Goal: Information Seeking & Learning: Learn about a topic

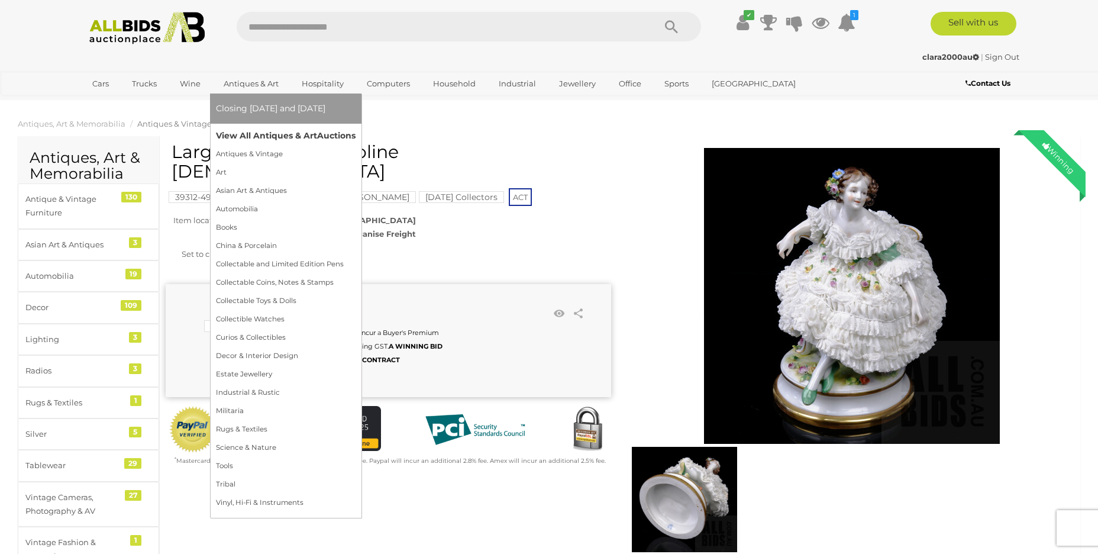
click at [253, 138] on link "View All Antiques & Art Auctions" at bounding box center [286, 136] width 140 height 18
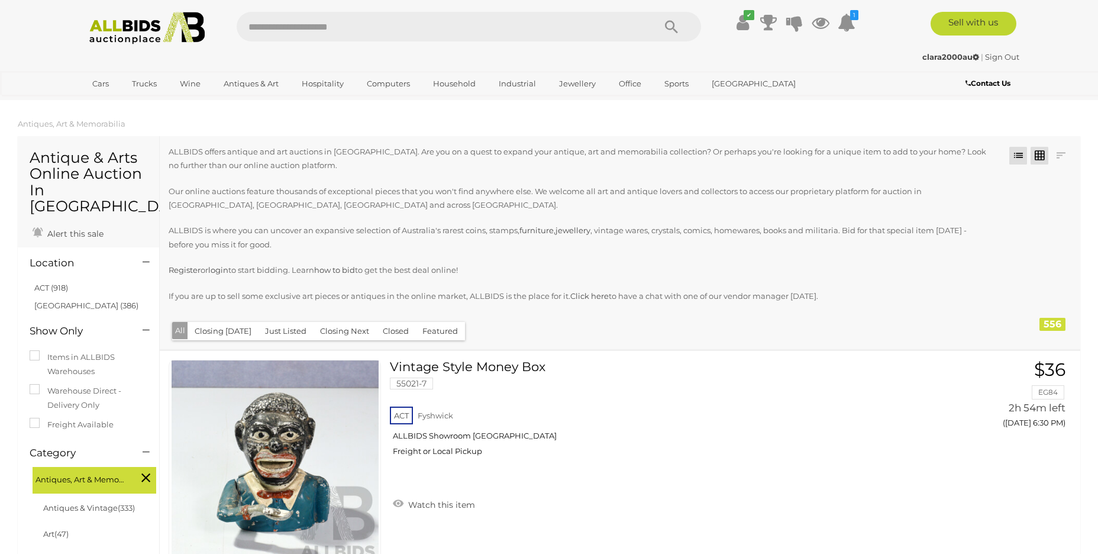
click at [1038, 156] on link at bounding box center [1040, 156] width 18 height 18
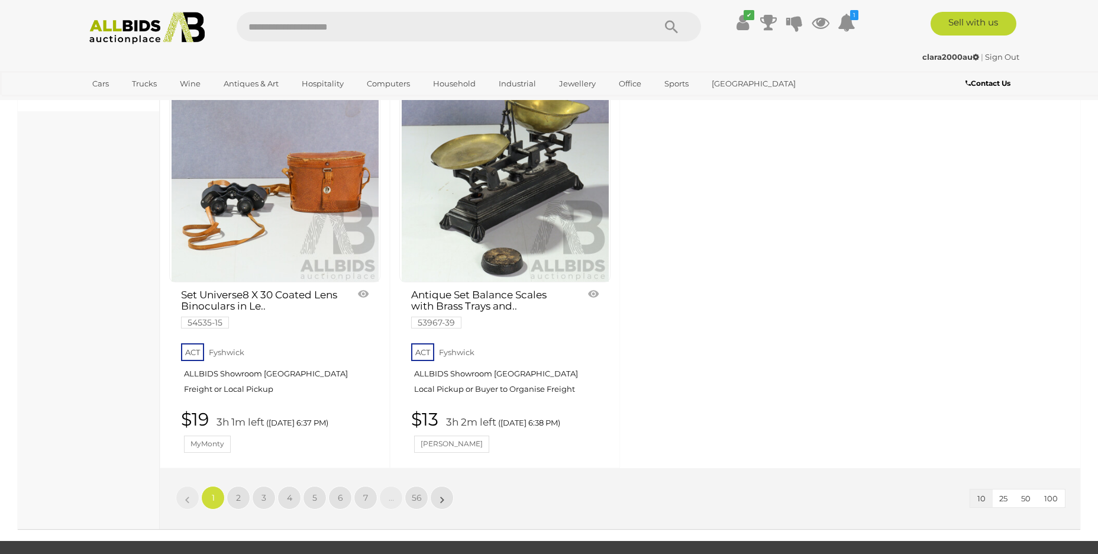
scroll to position [1221, 0]
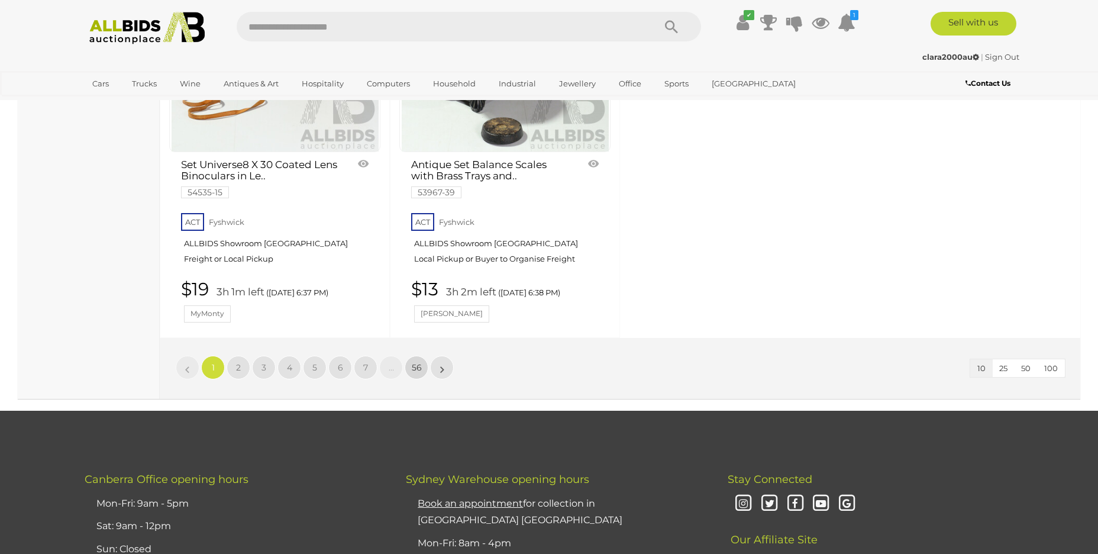
click at [415, 364] on span "56" at bounding box center [417, 367] width 10 height 11
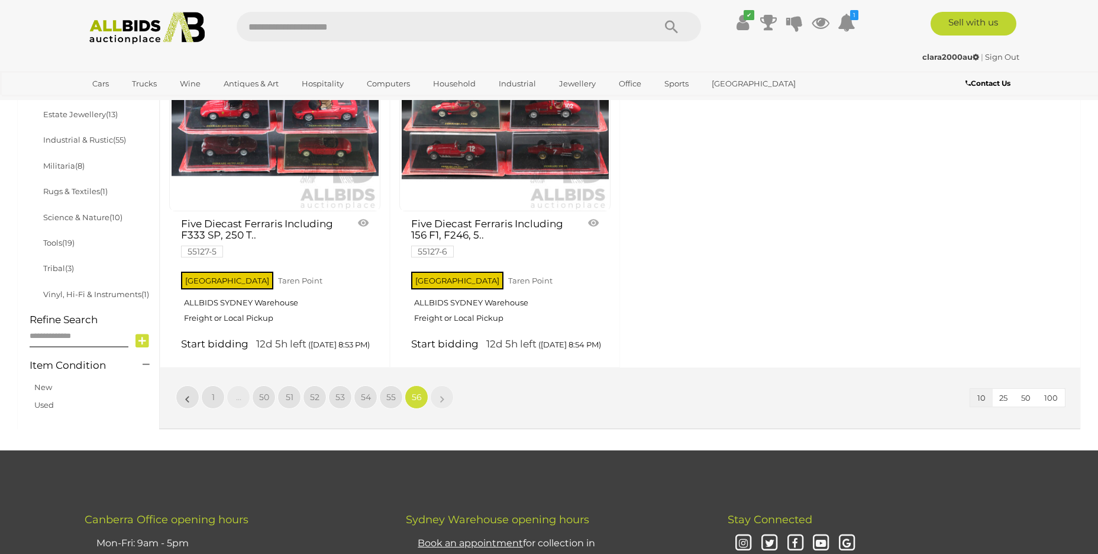
scroll to position [836, 0]
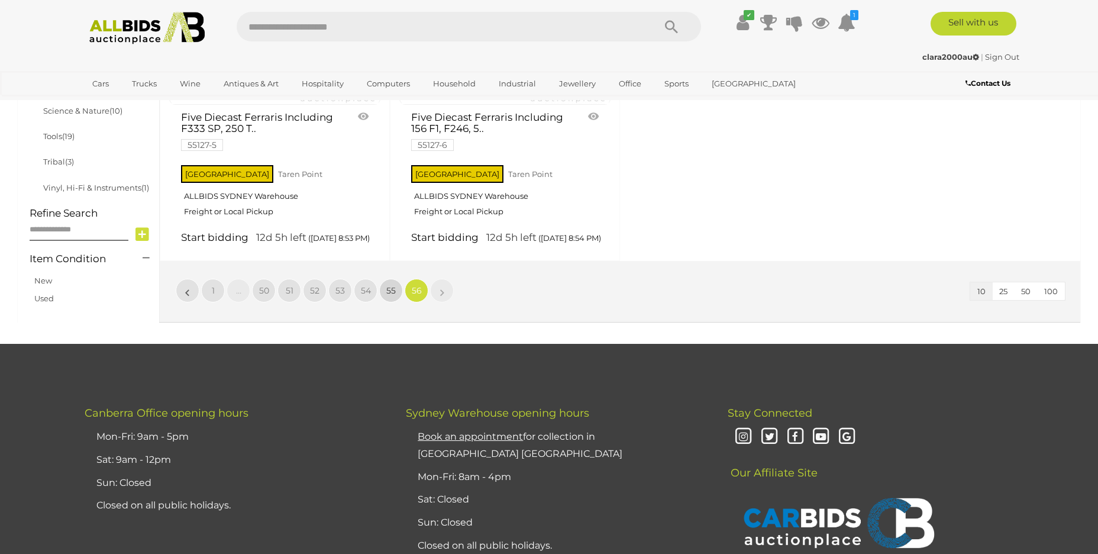
click at [386, 302] on link "55" at bounding box center [391, 291] width 24 height 24
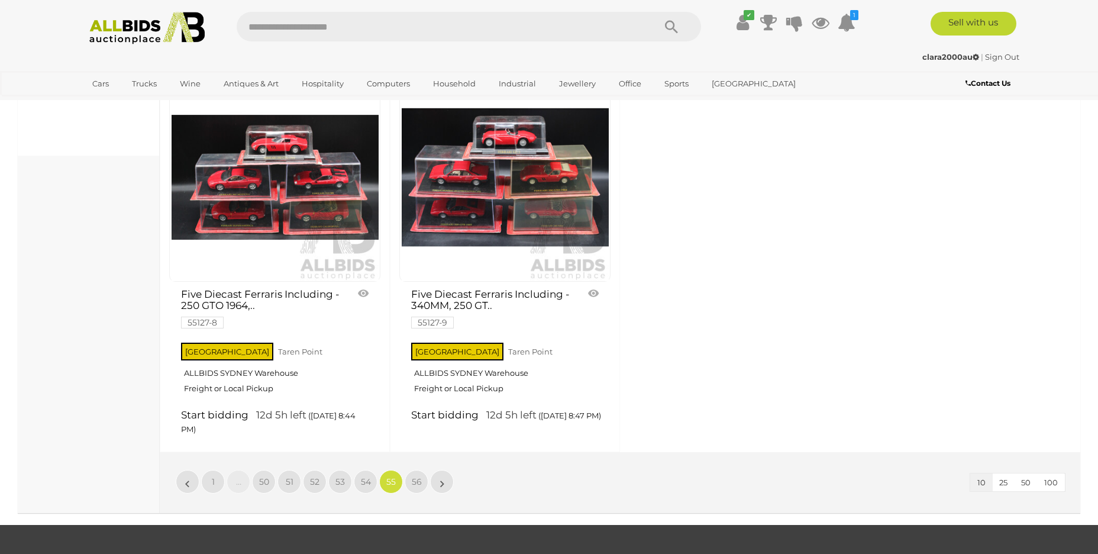
scroll to position [1049, 0]
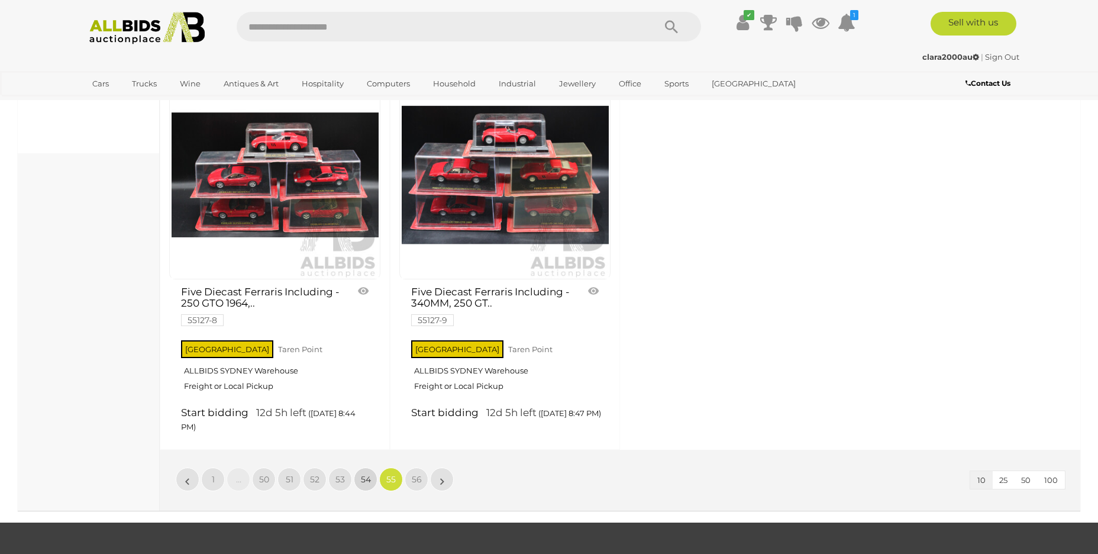
click at [358, 491] on link "54" at bounding box center [366, 479] width 24 height 24
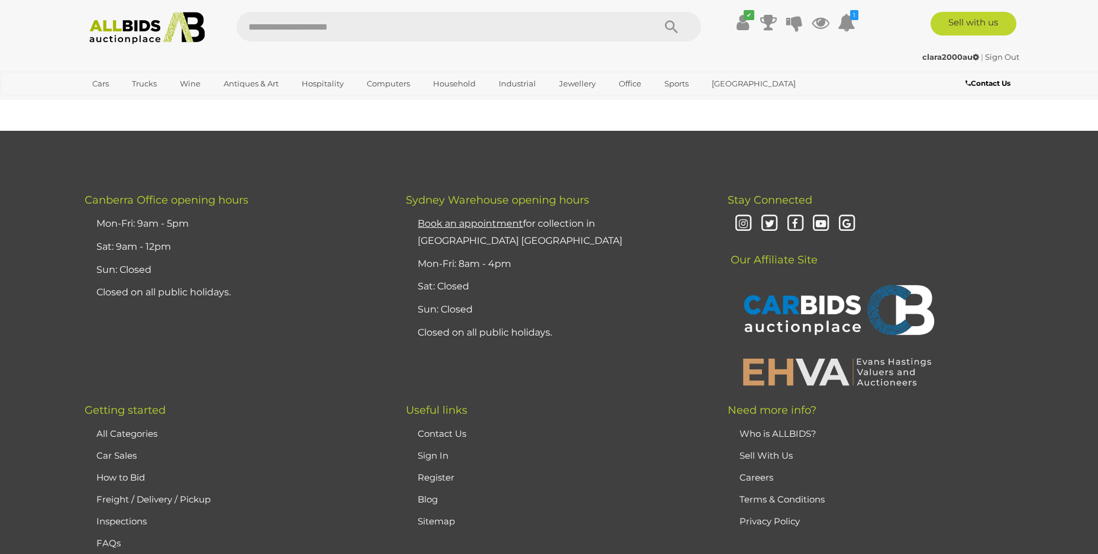
scroll to position [231, 0]
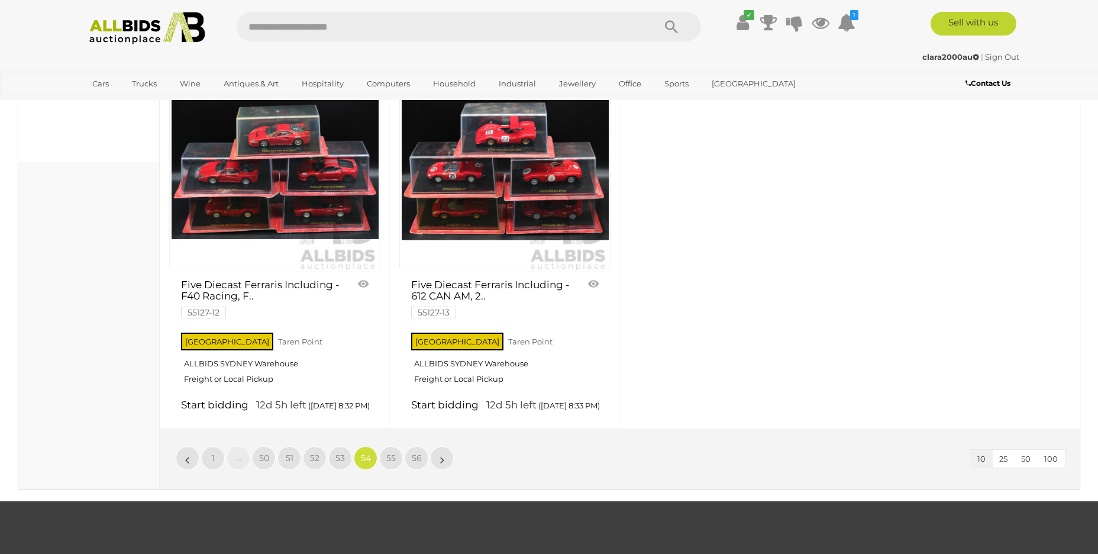
scroll to position [1130, 0]
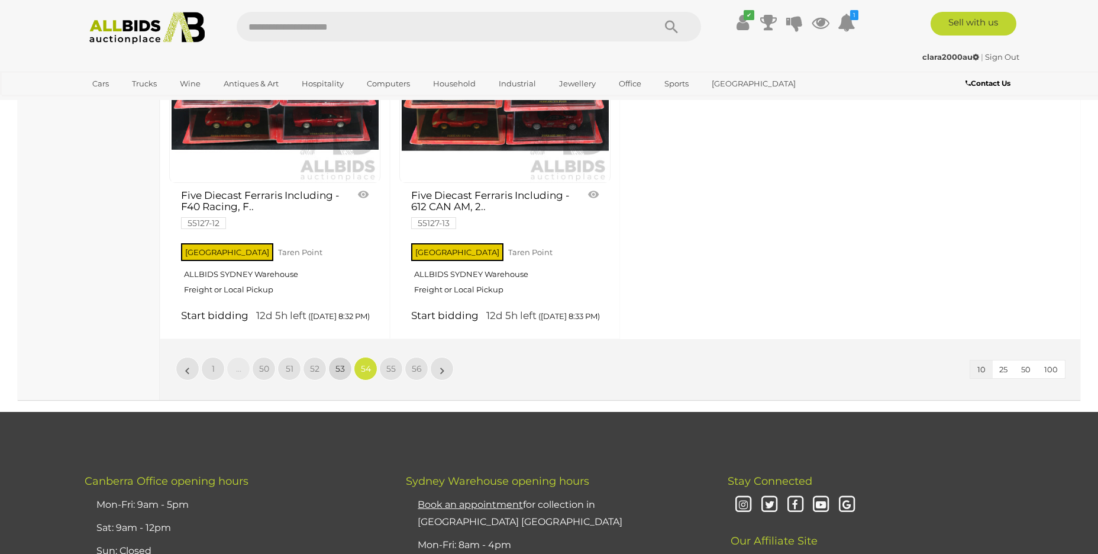
click at [345, 380] on link "53" at bounding box center [340, 369] width 24 height 24
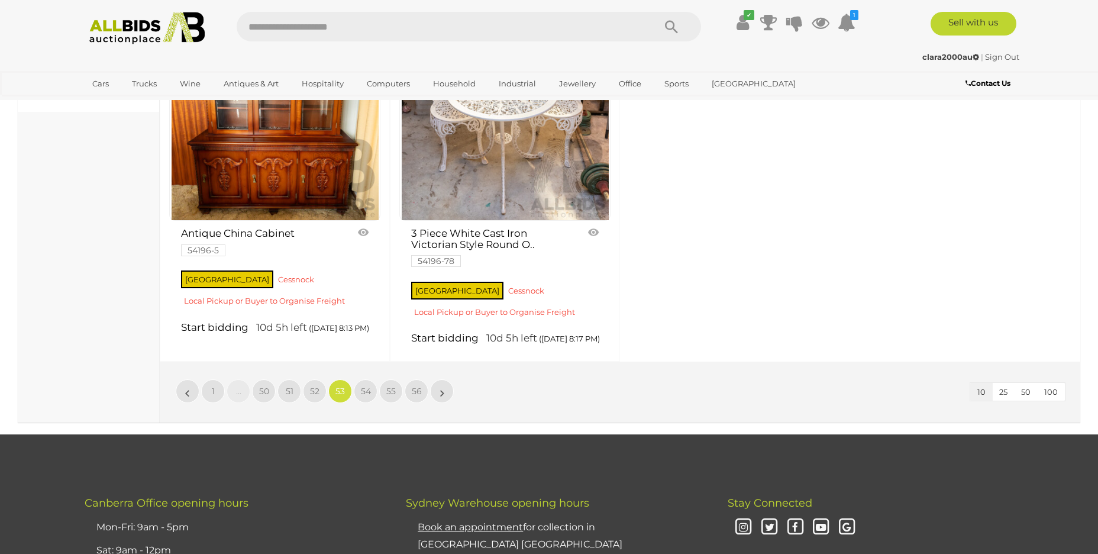
scroll to position [1093, 0]
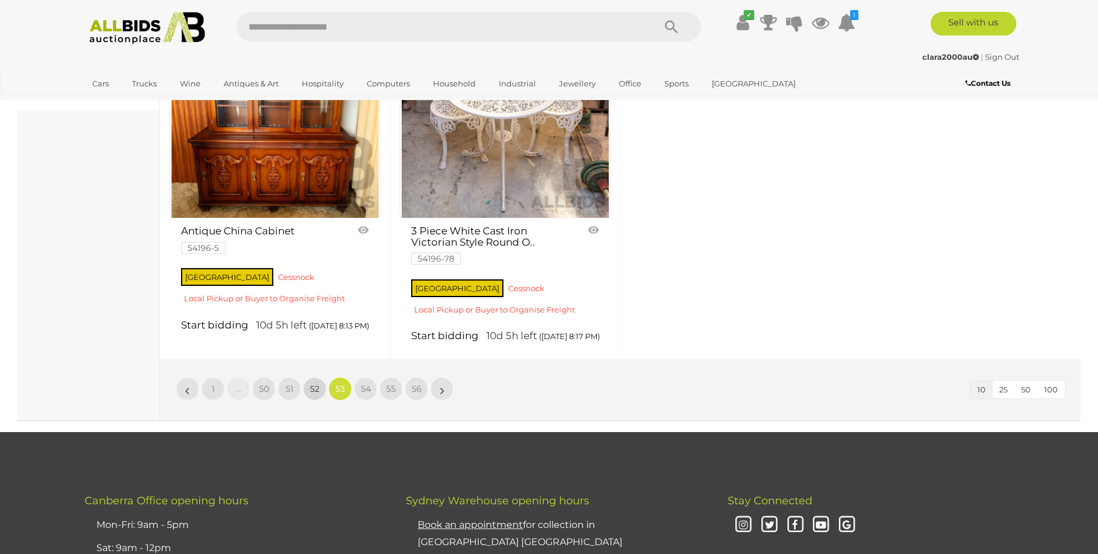
click at [315, 394] on span "52" at bounding box center [314, 388] width 9 height 11
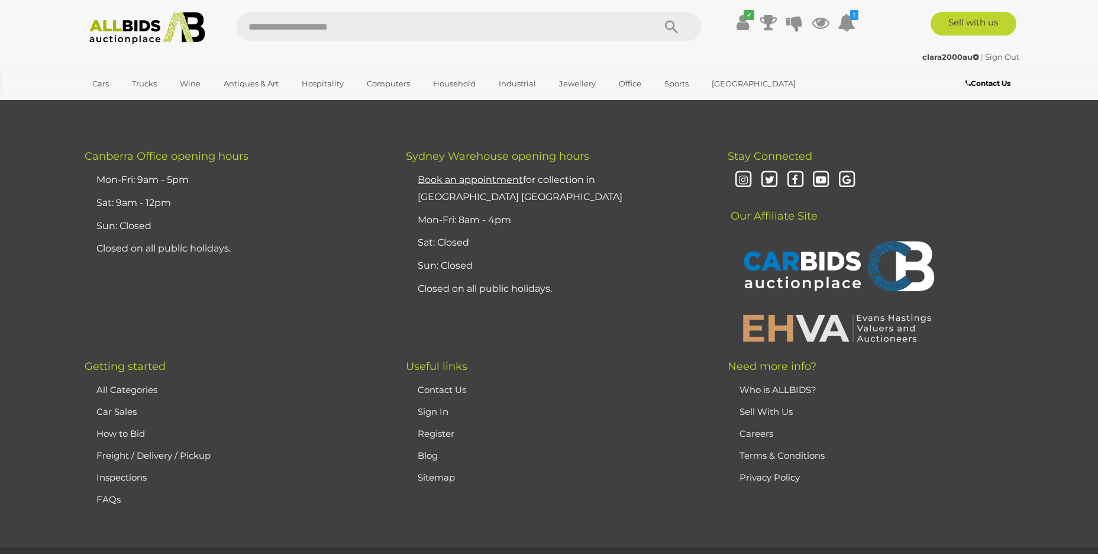
scroll to position [231, 0]
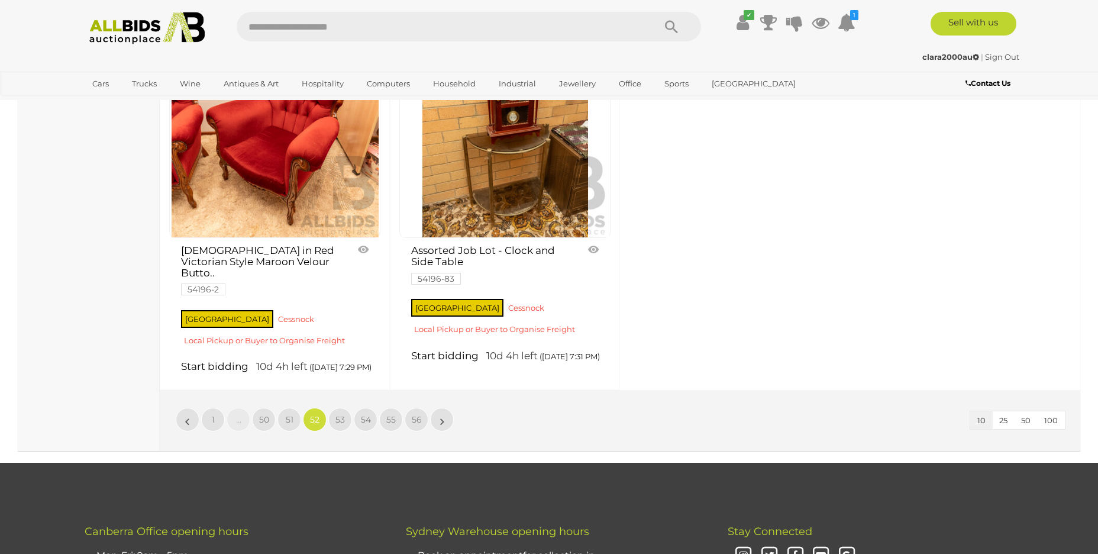
scroll to position [1177, 0]
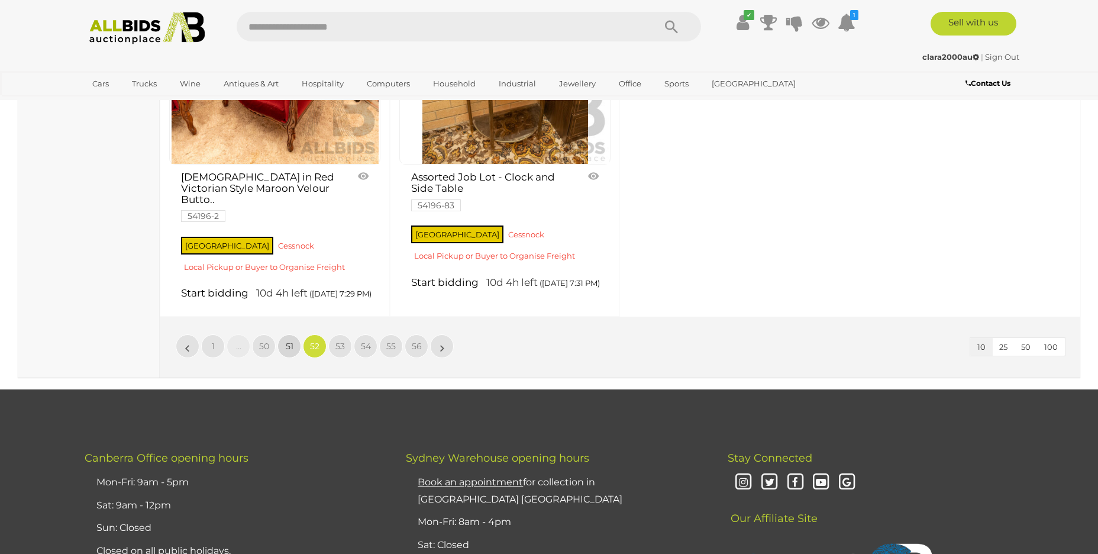
click at [292, 349] on span "51" at bounding box center [290, 346] width 8 height 11
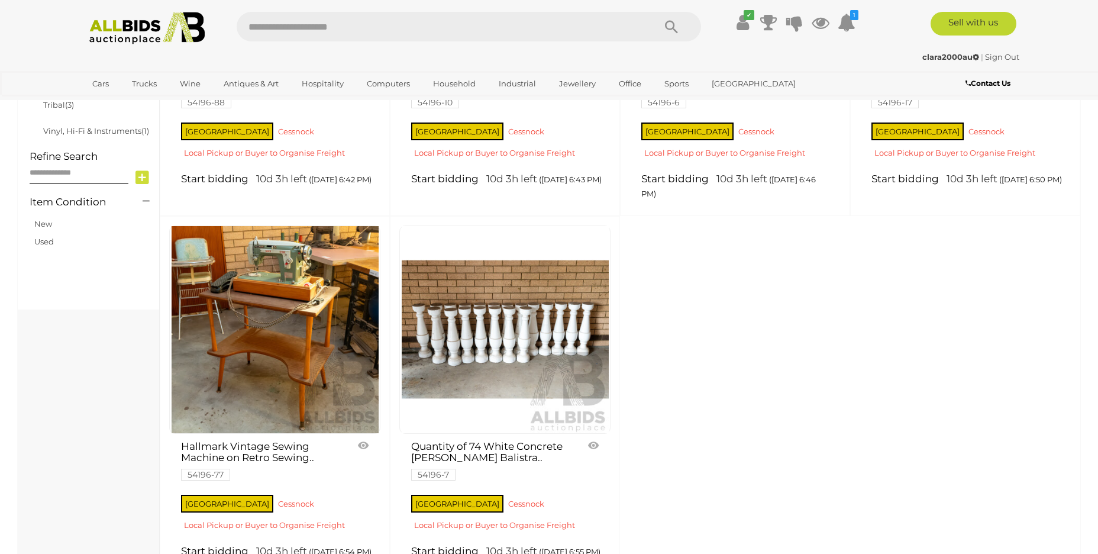
scroll to position [1012, 0]
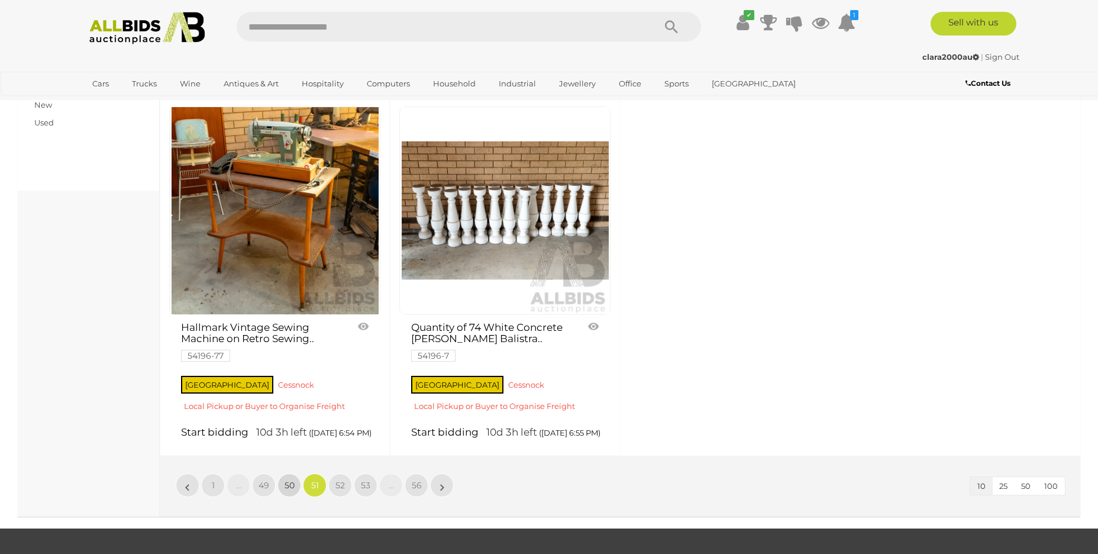
click at [293, 490] on span "50" at bounding box center [290, 485] width 10 height 11
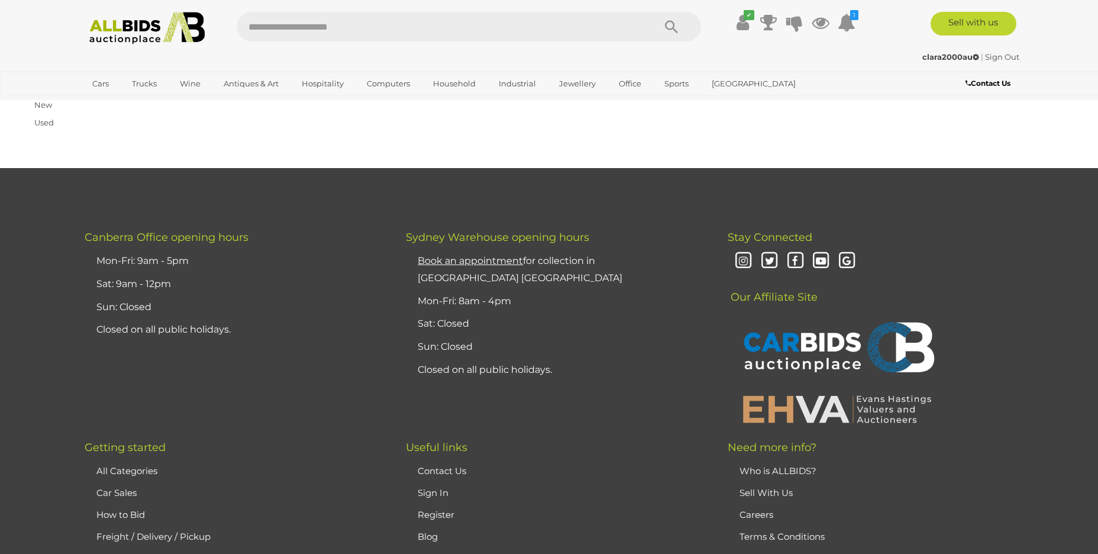
scroll to position [231, 0]
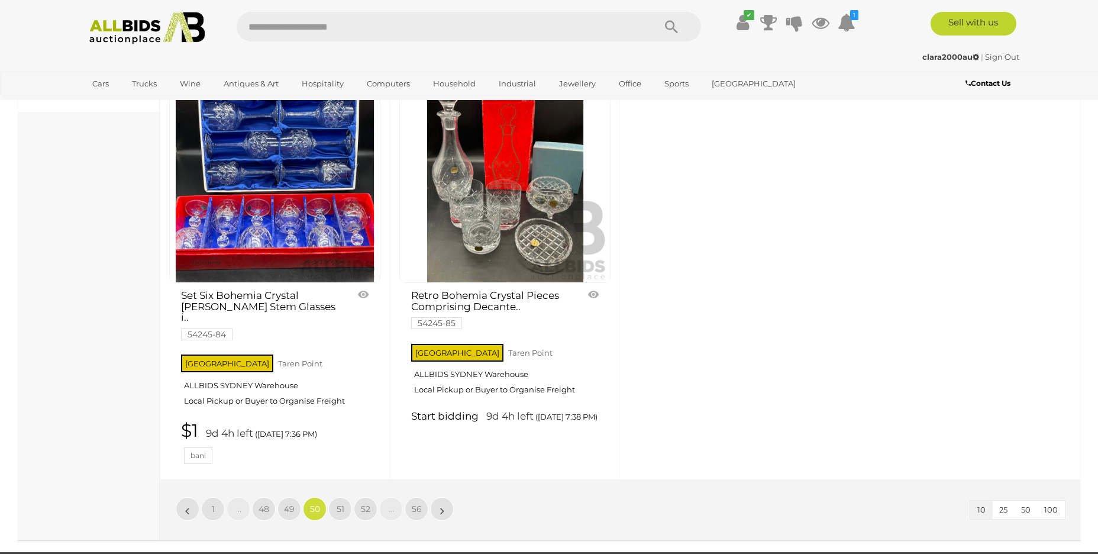
scroll to position [1093, 0]
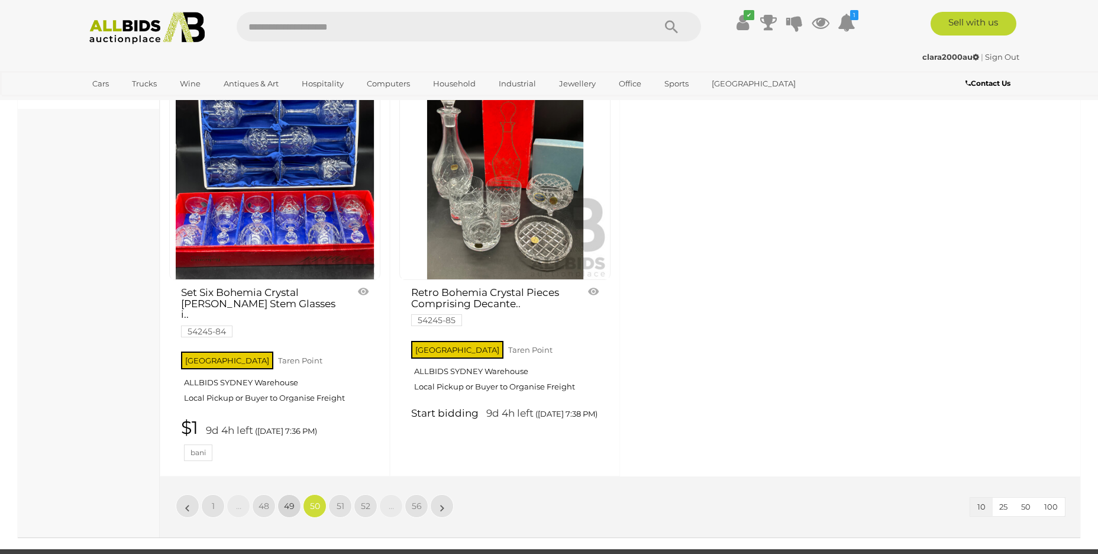
click at [294, 501] on span "49" at bounding box center [289, 506] width 11 height 11
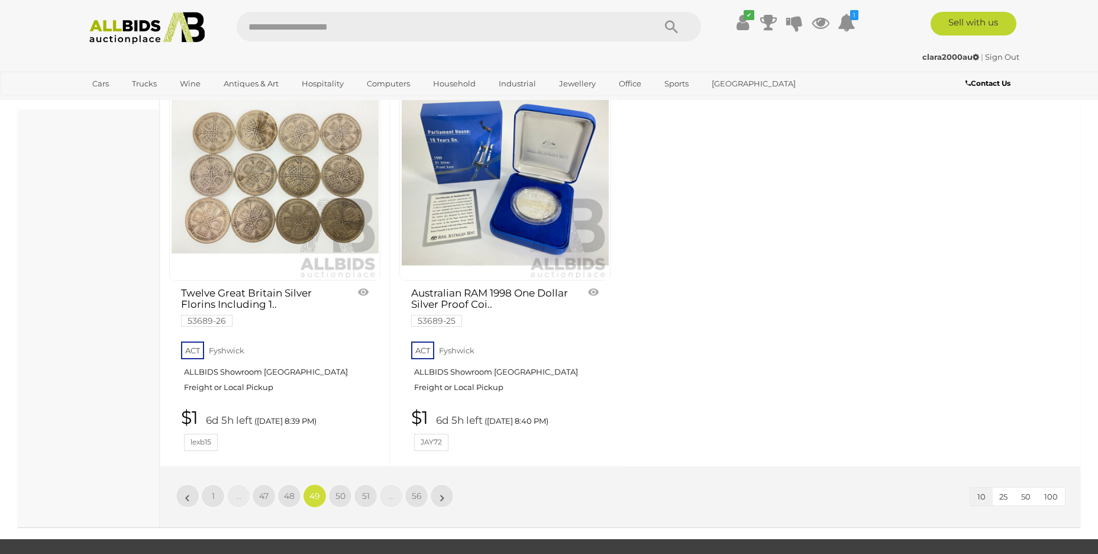
scroll to position [1110, 0]
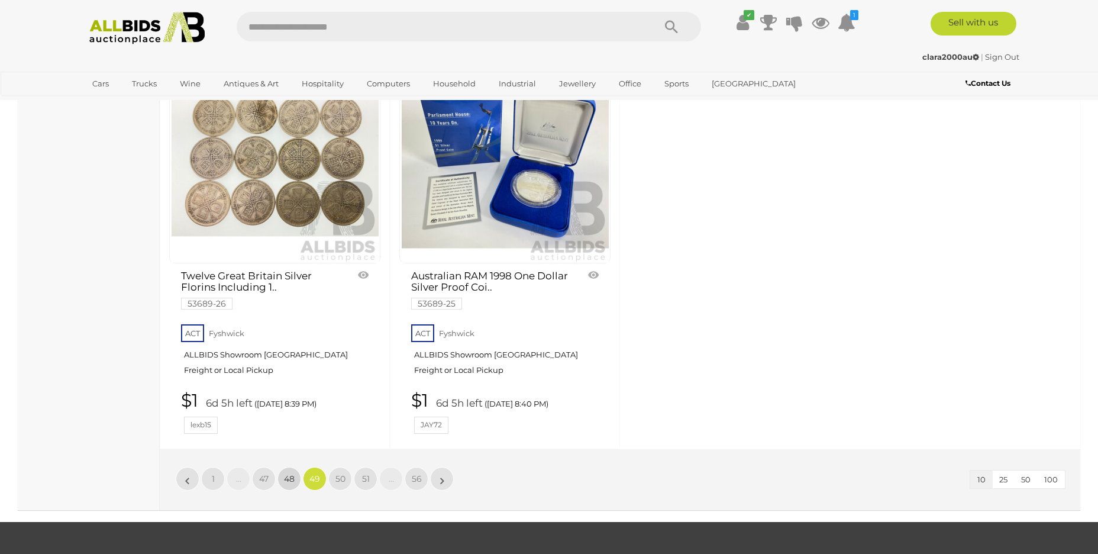
click at [293, 477] on span "48" at bounding box center [289, 478] width 11 height 11
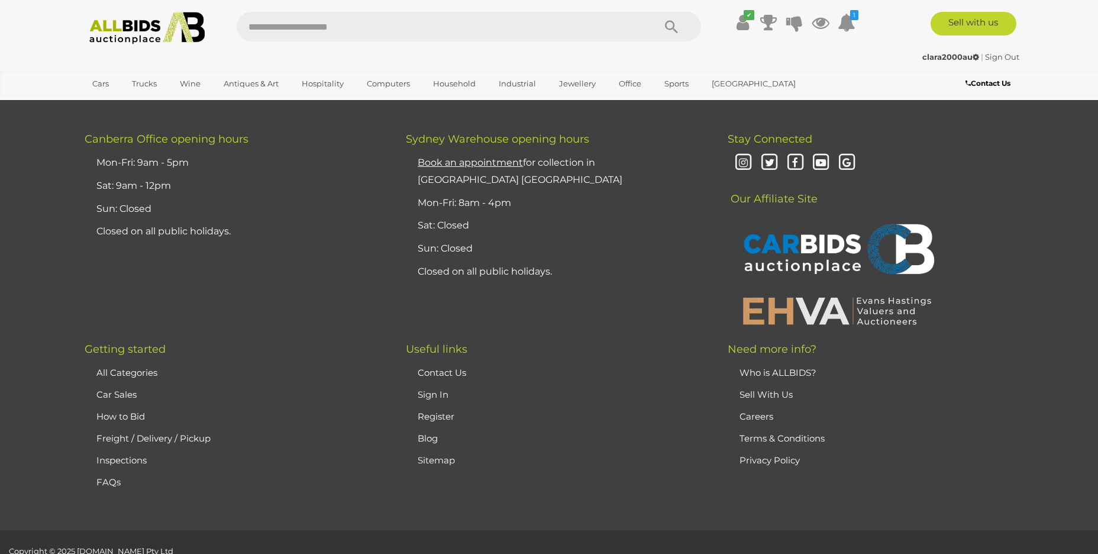
scroll to position [231, 0]
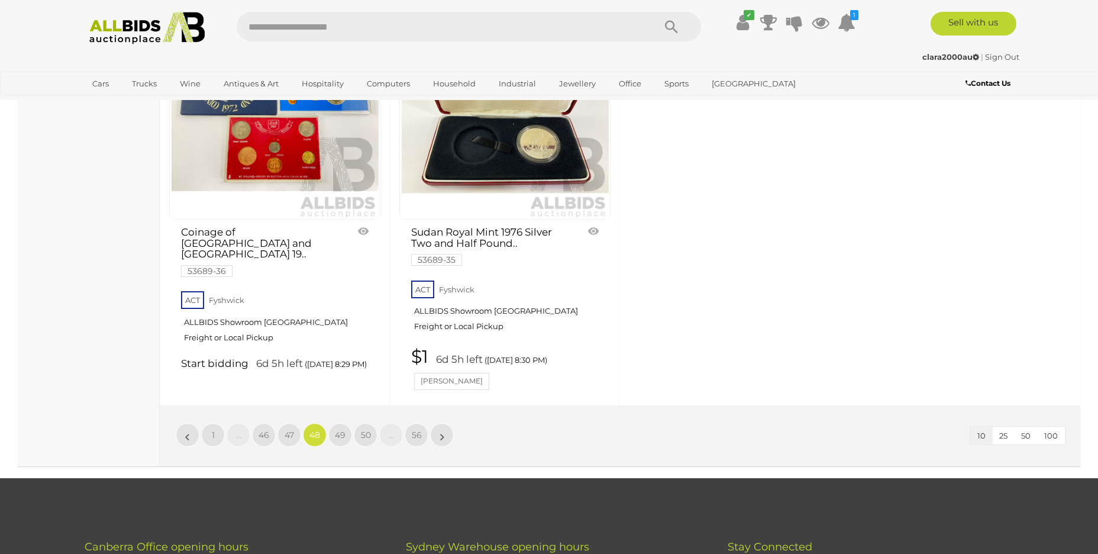
scroll to position [1165, 0]
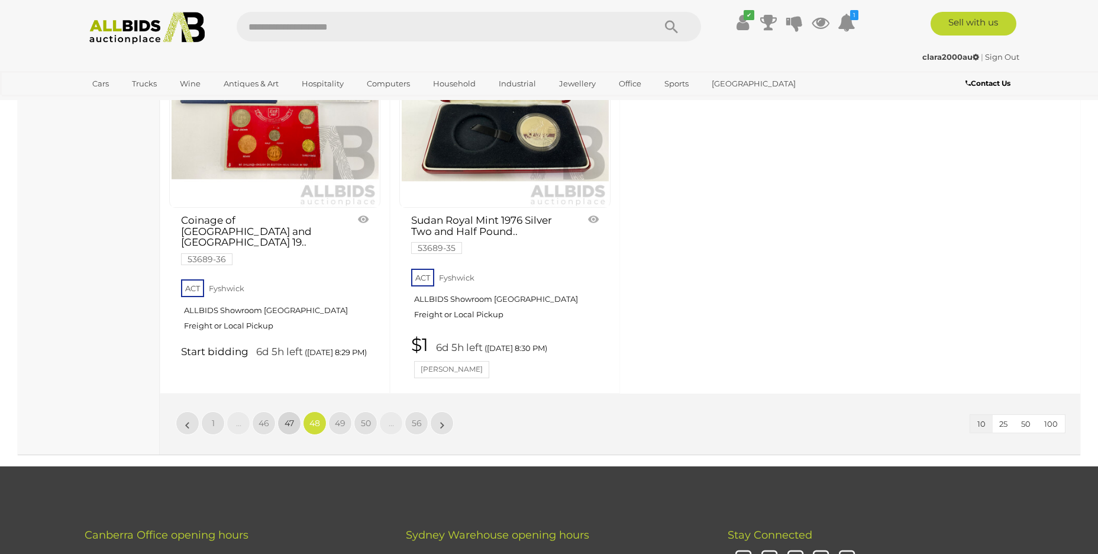
click at [288, 424] on span "47" at bounding box center [289, 423] width 9 height 11
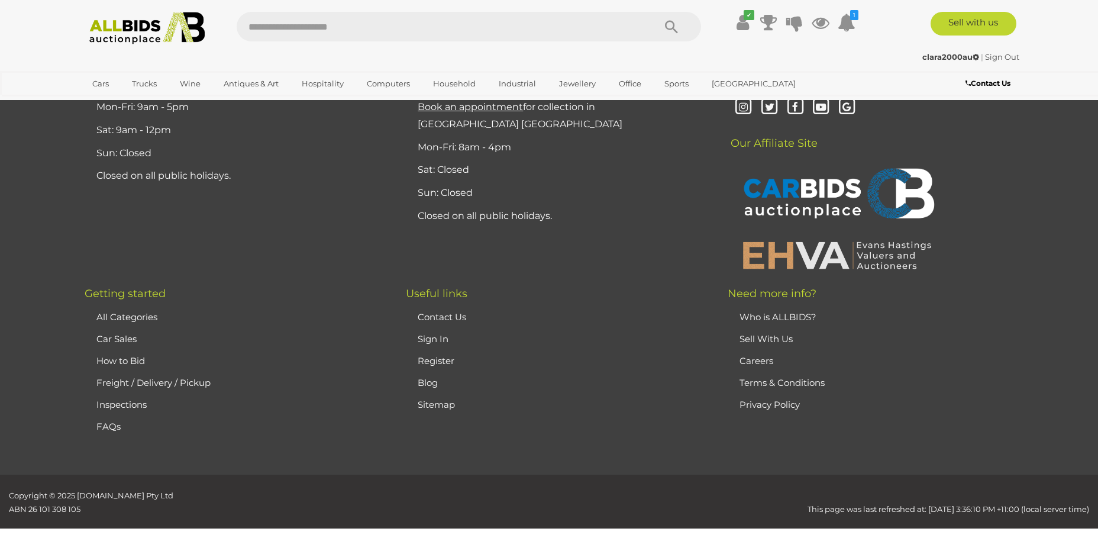
scroll to position [231, 0]
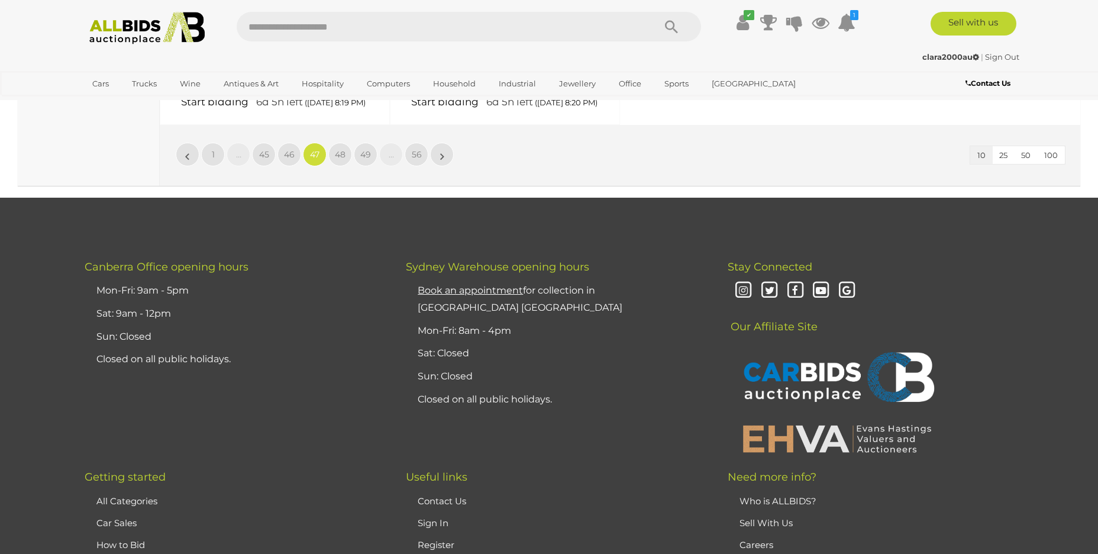
scroll to position [1397, 0]
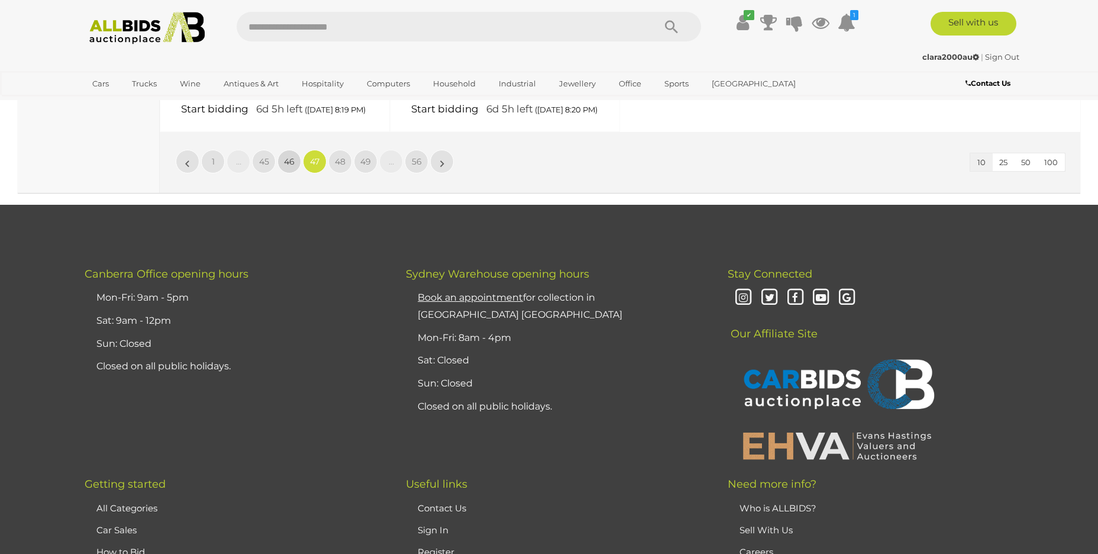
click at [289, 169] on link "46" at bounding box center [289, 162] width 24 height 24
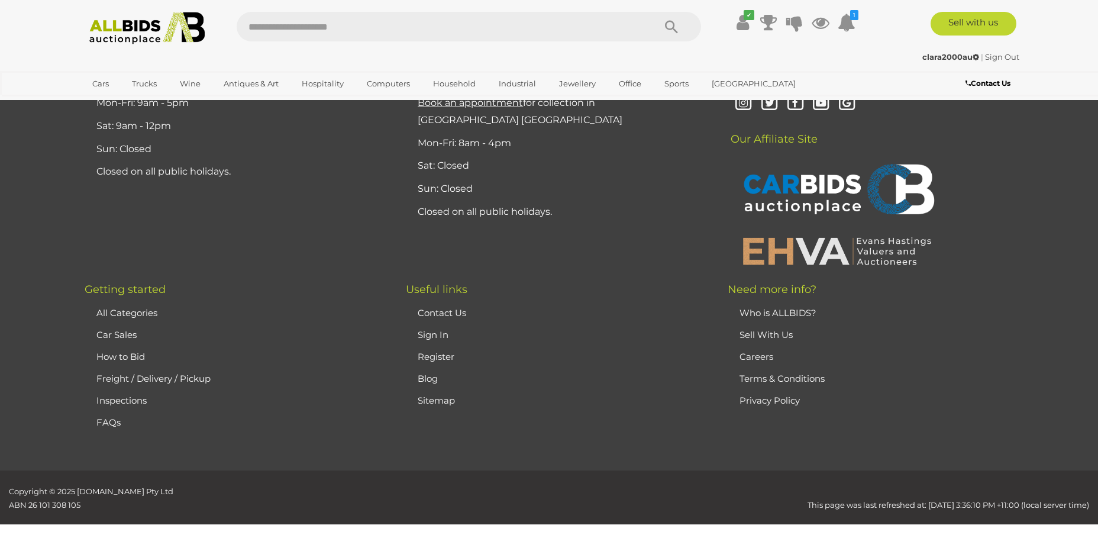
scroll to position [231, 0]
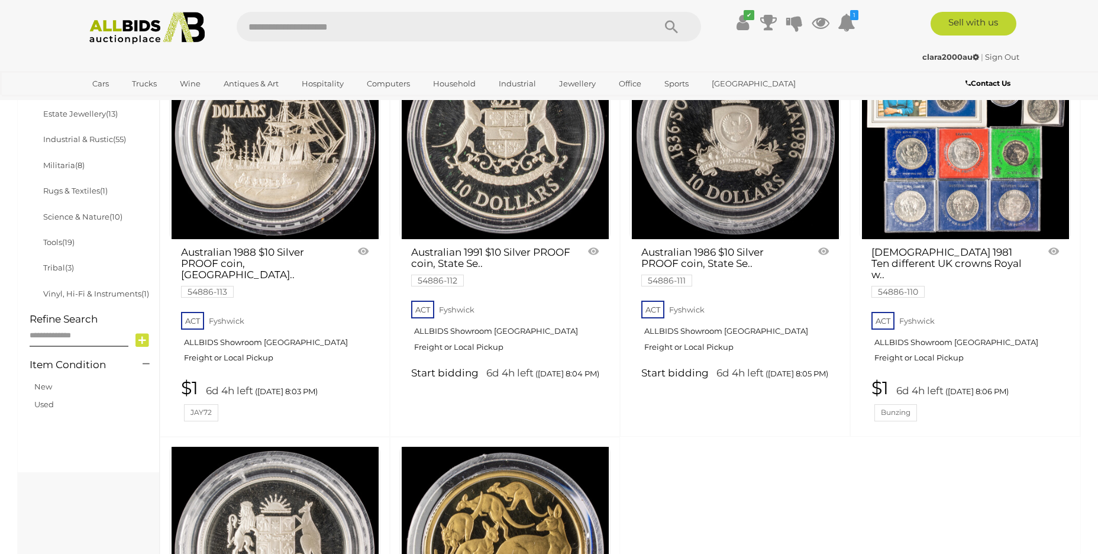
scroll to position [1121, 0]
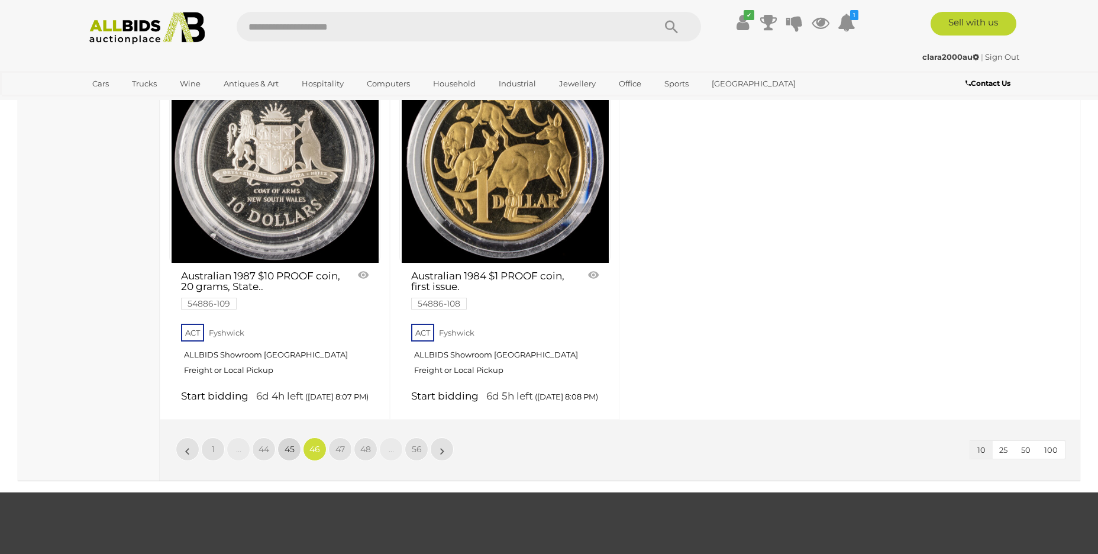
click at [287, 450] on span "45" at bounding box center [290, 449] width 10 height 11
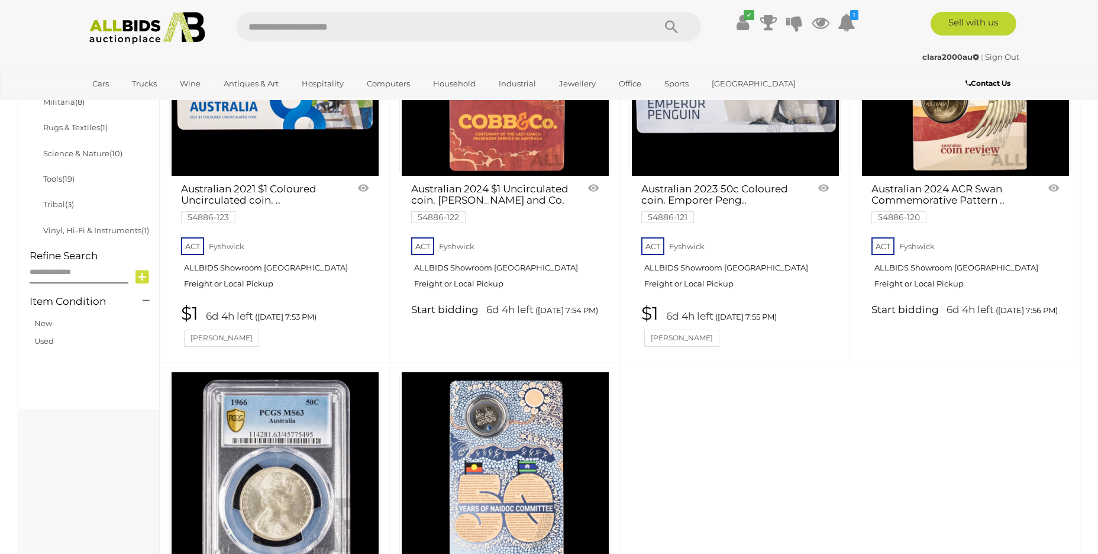
scroll to position [1086, 0]
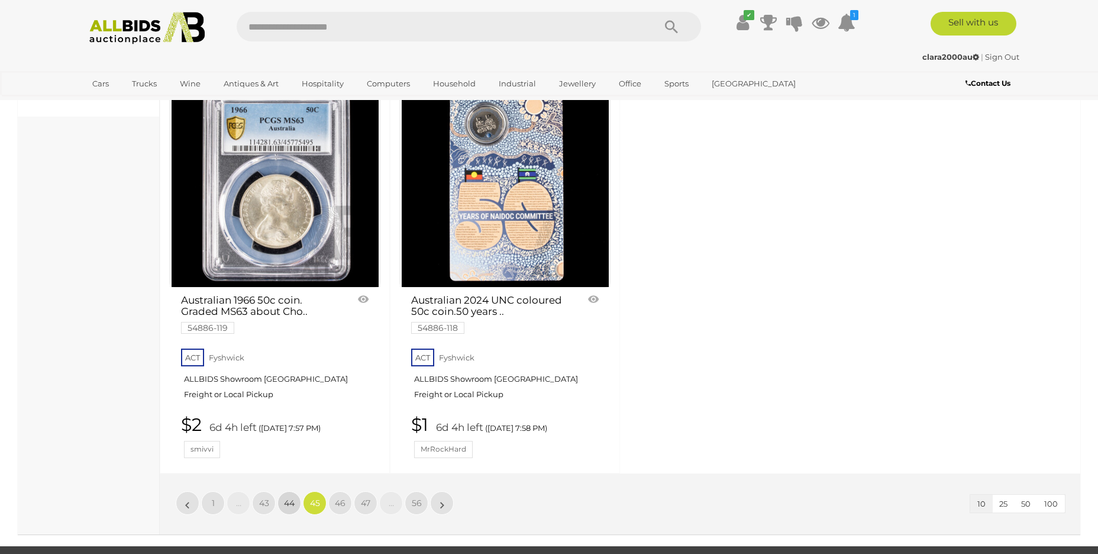
click at [288, 501] on span "44" at bounding box center [289, 503] width 11 height 11
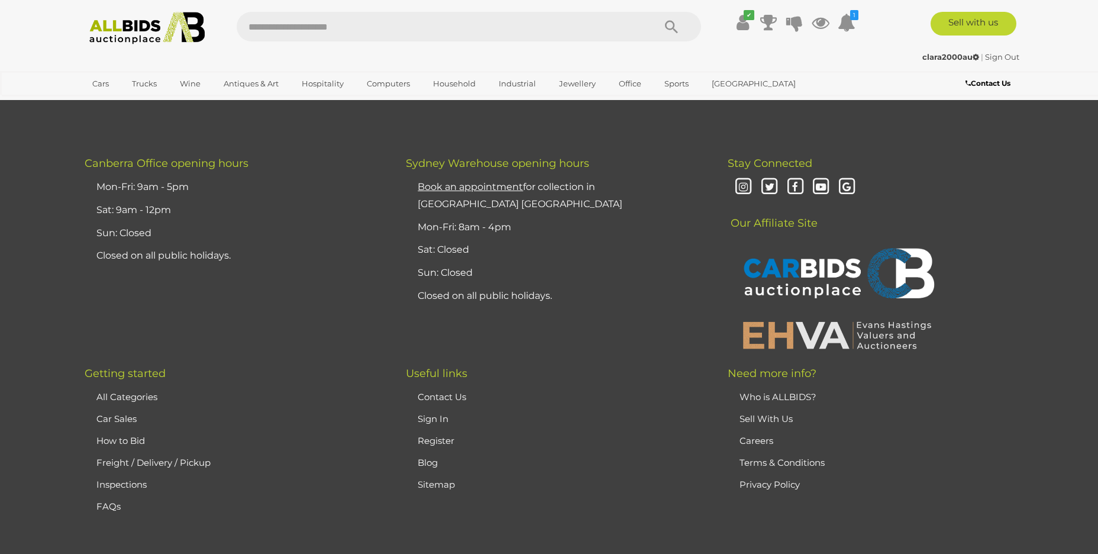
scroll to position [231, 0]
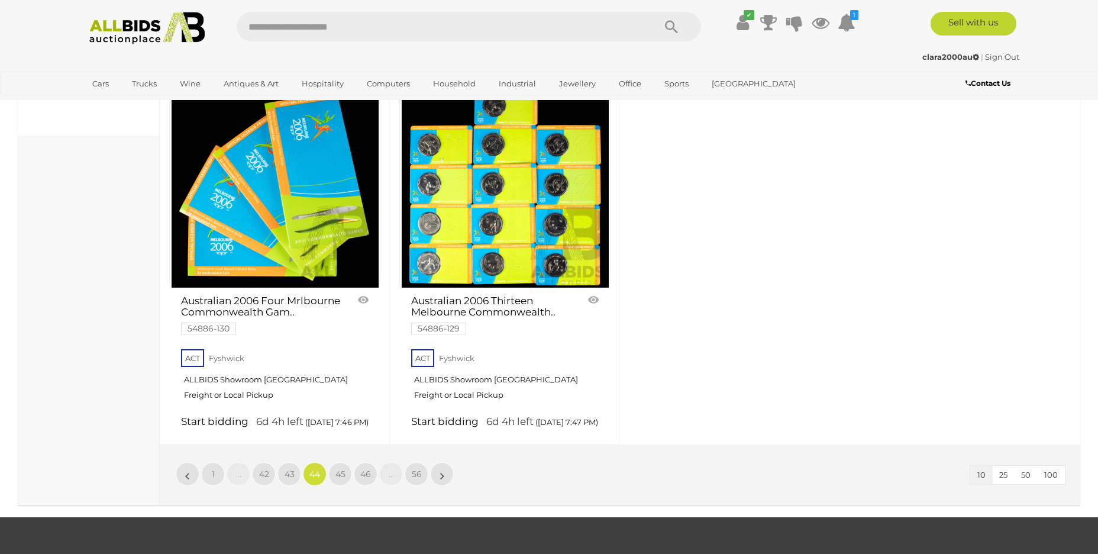
scroll to position [1069, 0]
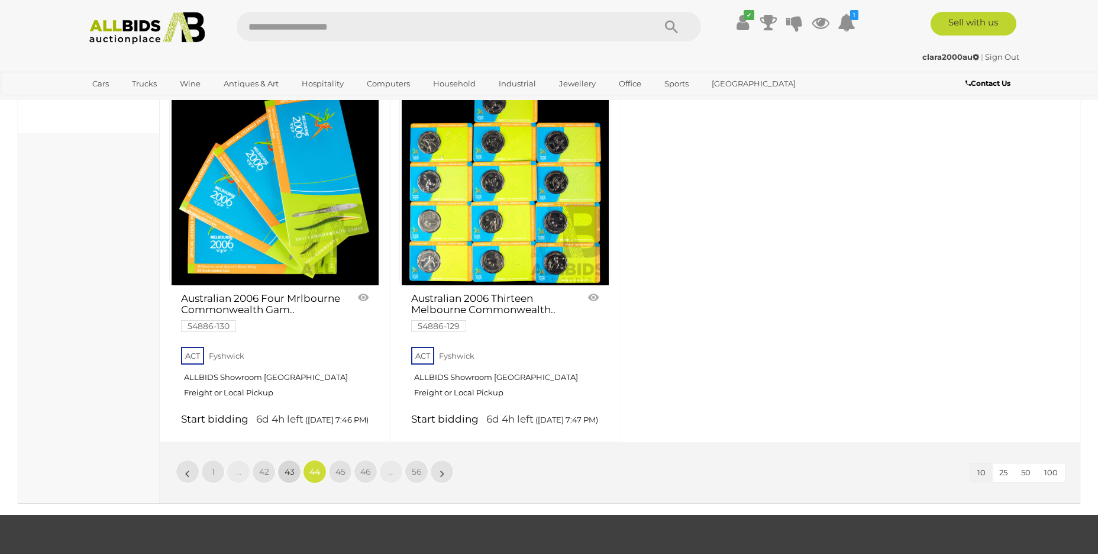
click at [282, 483] on link "43" at bounding box center [289, 472] width 24 height 24
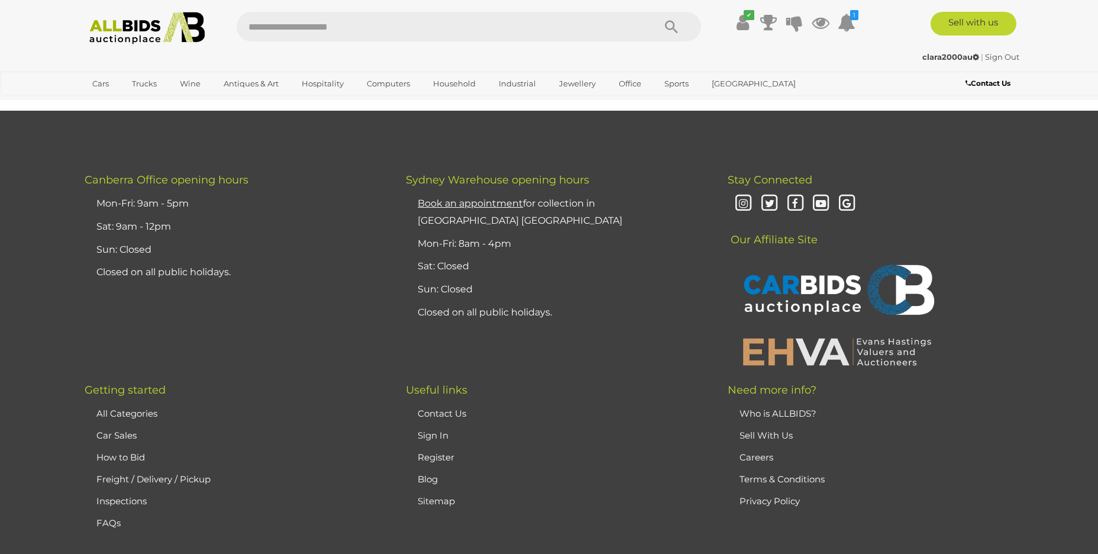
scroll to position [231, 0]
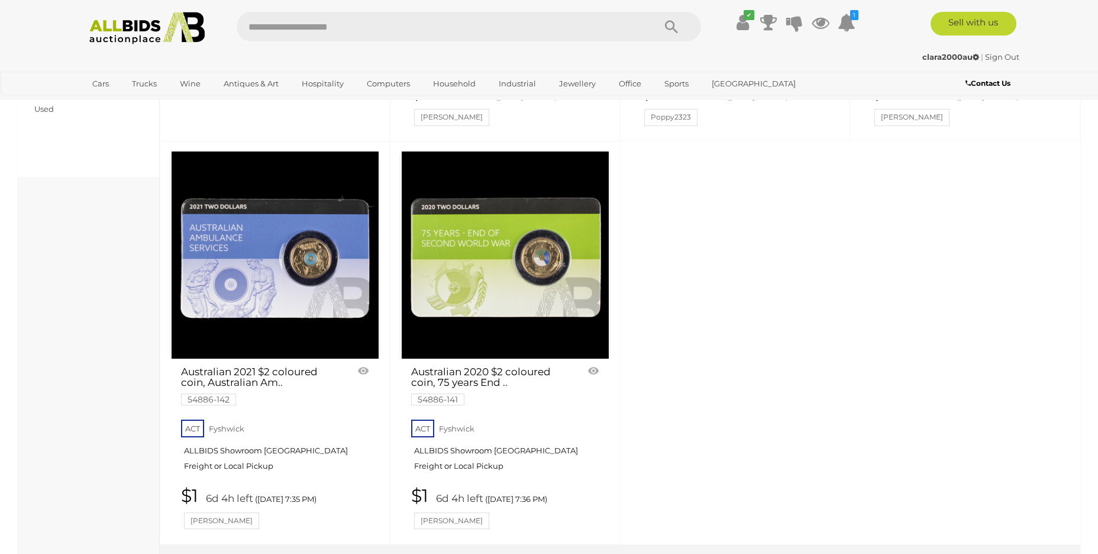
scroll to position [1110, 0]
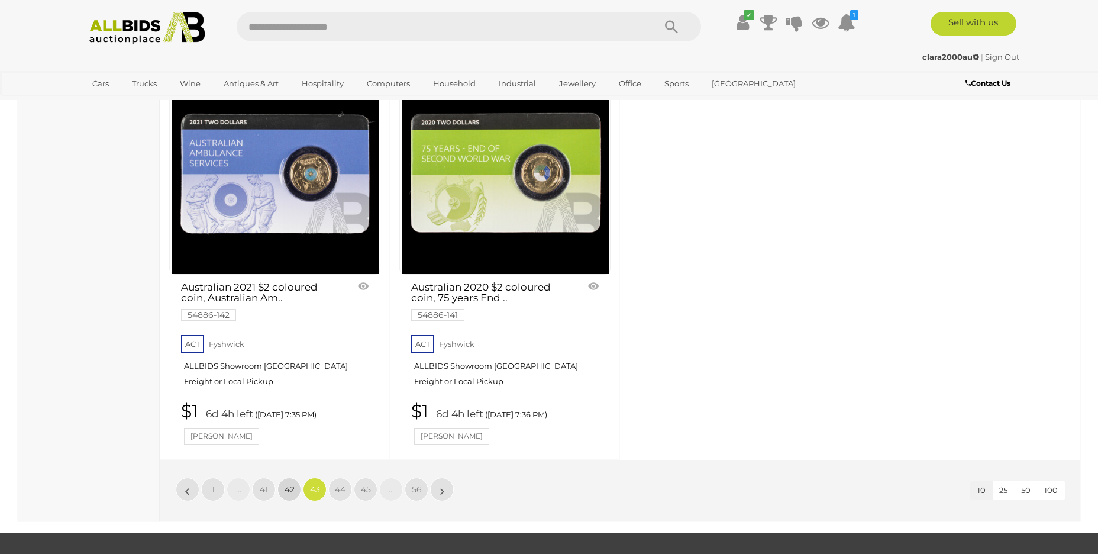
click at [288, 484] on span "42" at bounding box center [290, 489] width 10 height 11
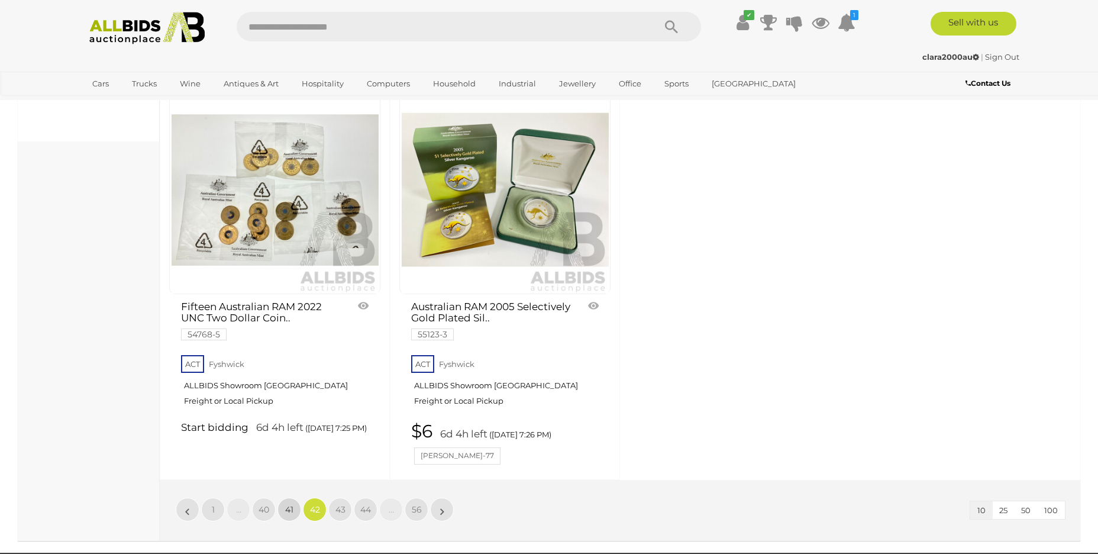
click at [280, 521] on link "41" at bounding box center [289, 510] width 24 height 24
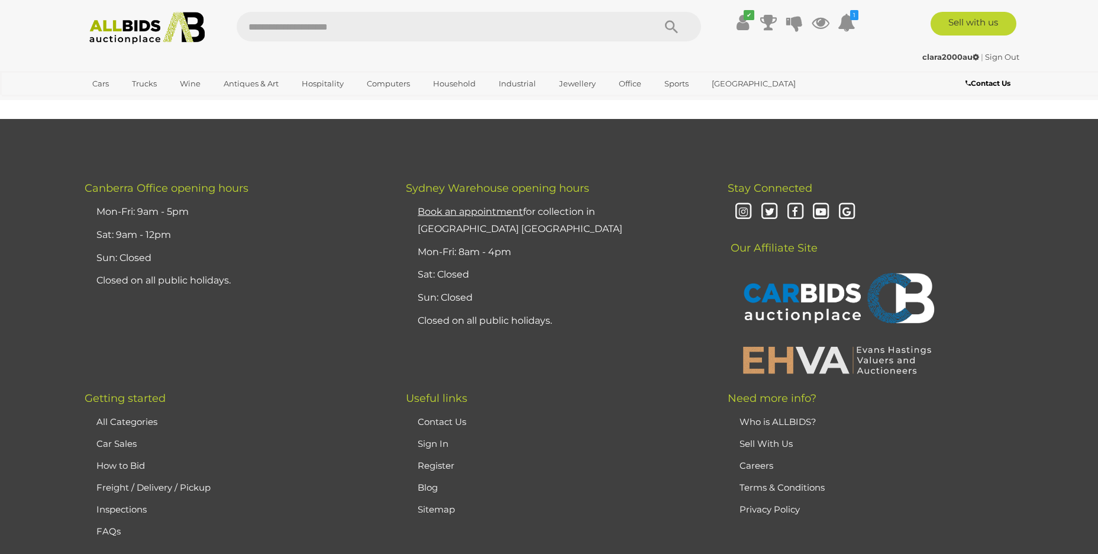
scroll to position [231, 0]
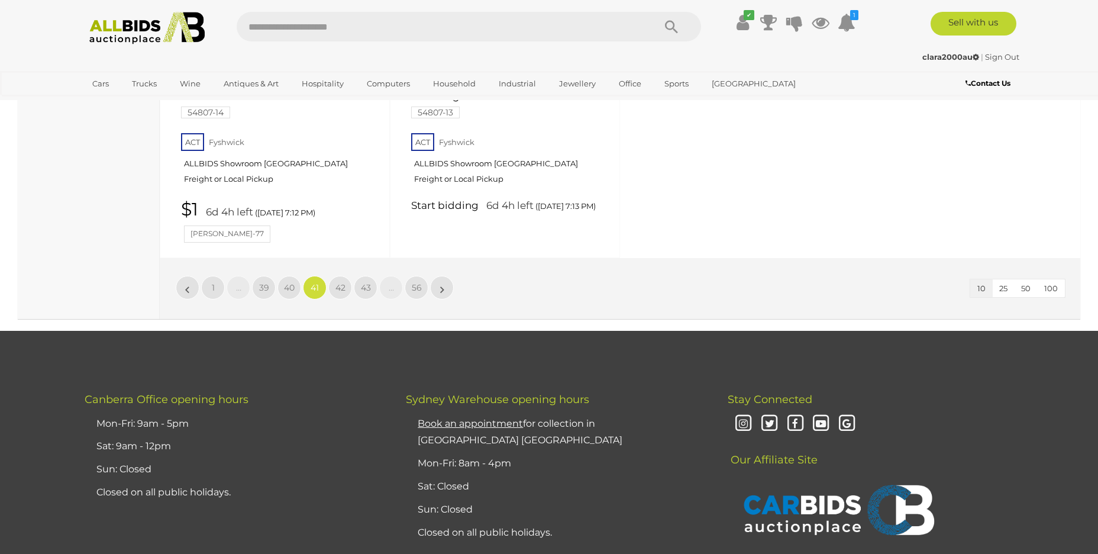
scroll to position [1308, 0]
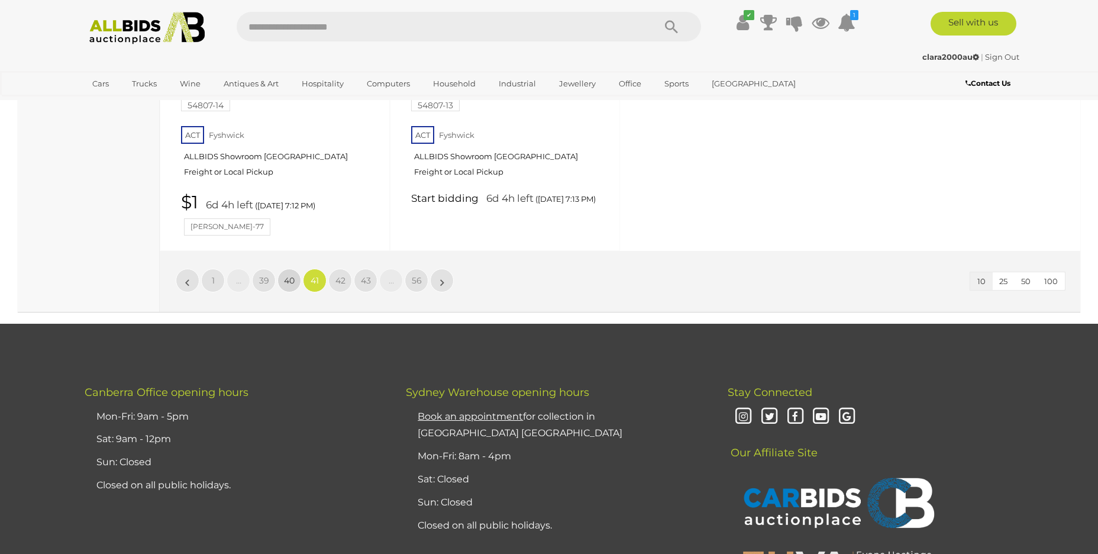
click at [281, 281] on link "40" at bounding box center [289, 281] width 24 height 24
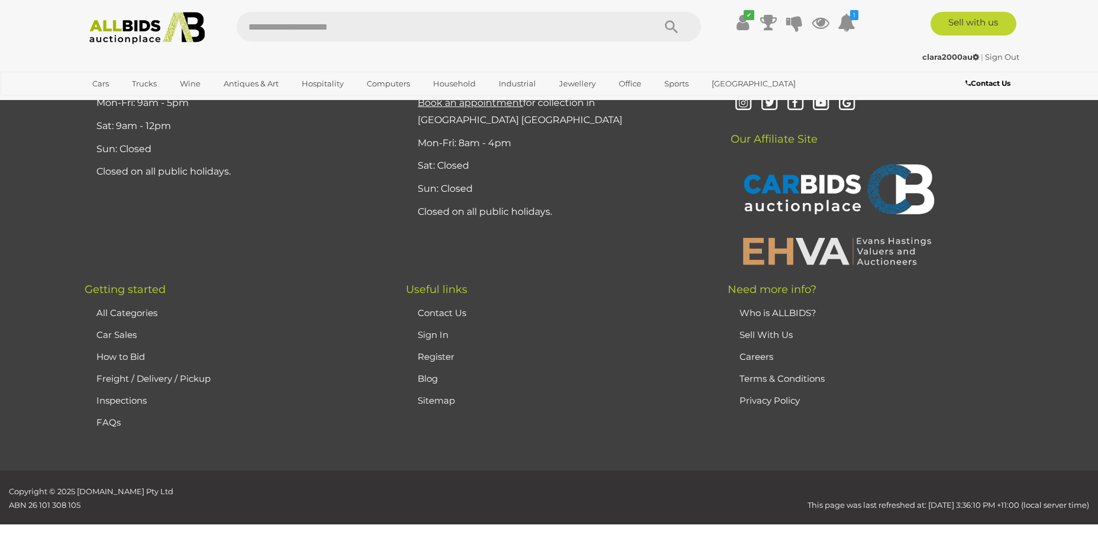
scroll to position [231, 0]
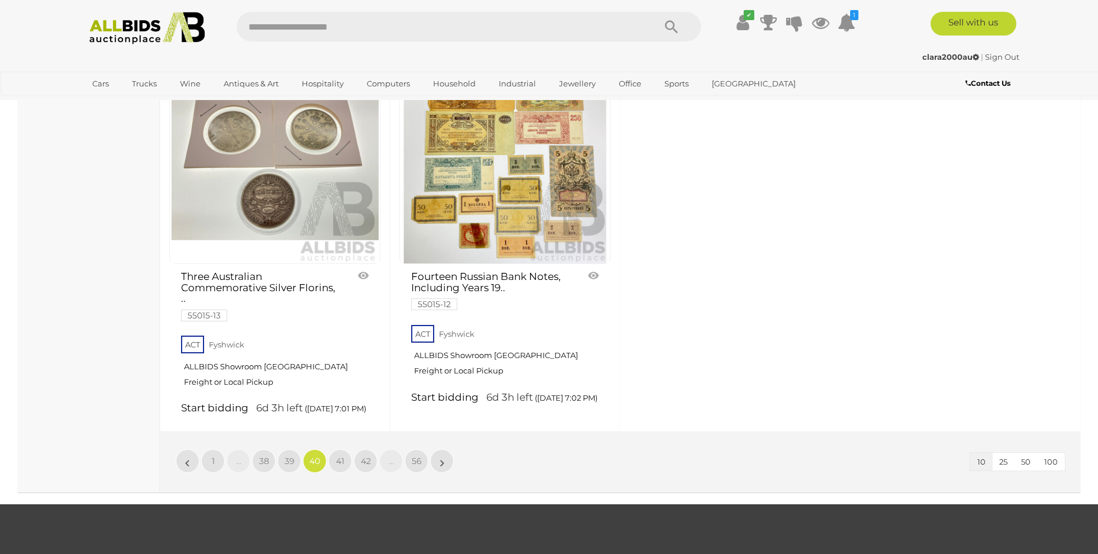
scroll to position [1124, 0]
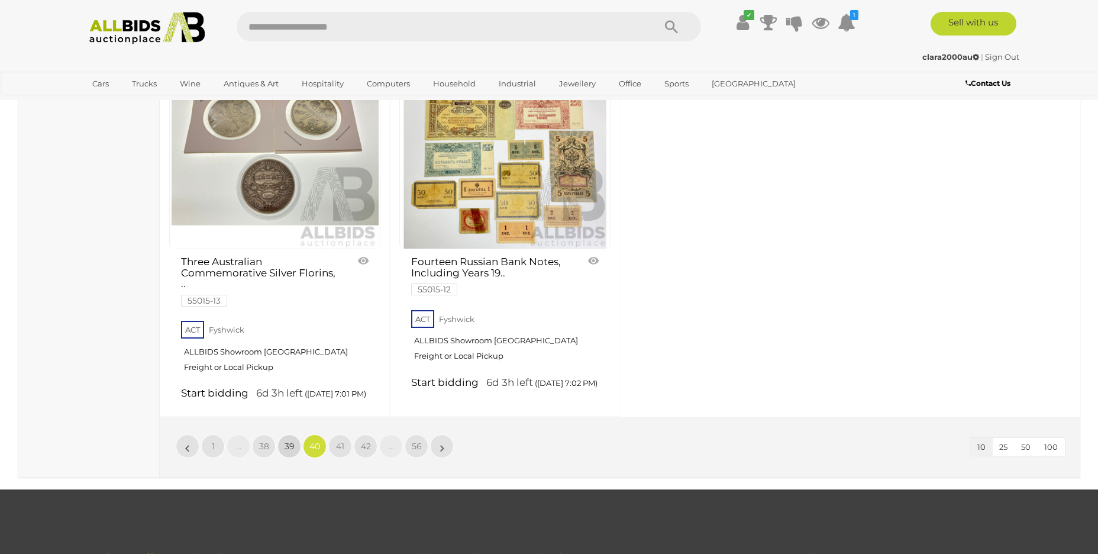
click at [282, 457] on link "39" at bounding box center [289, 446] width 24 height 24
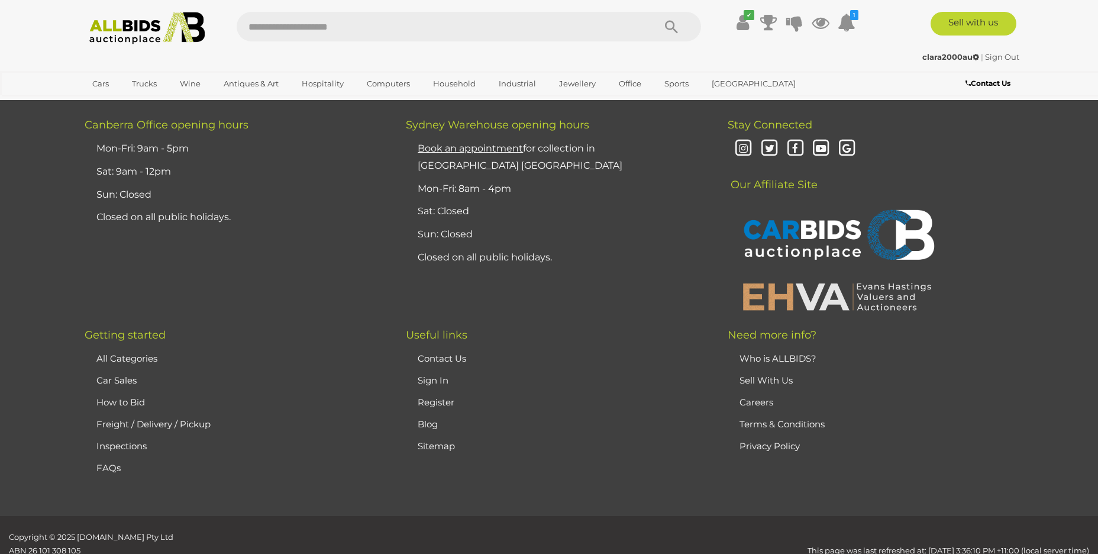
scroll to position [231, 0]
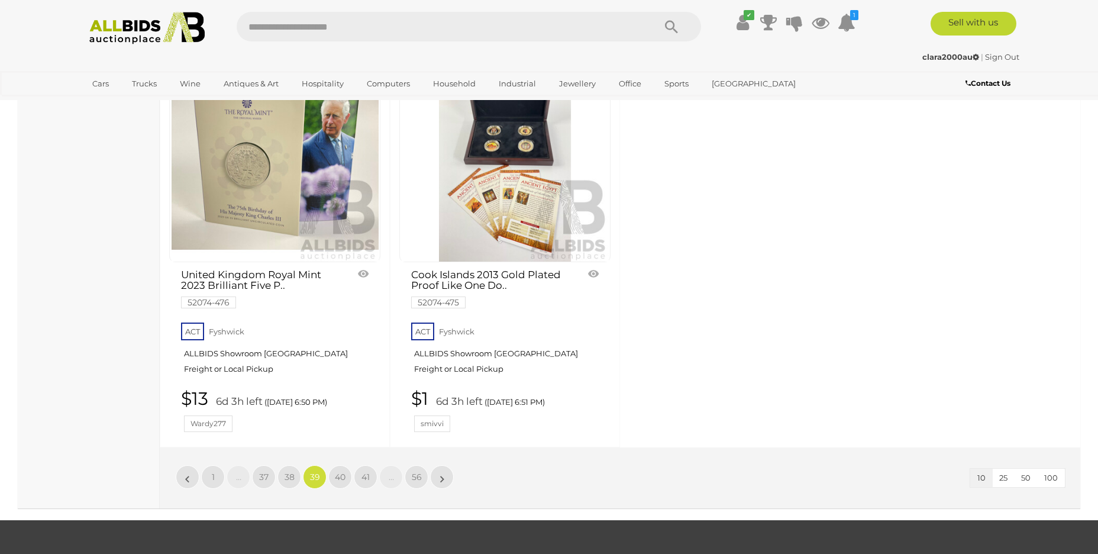
scroll to position [1129, 0]
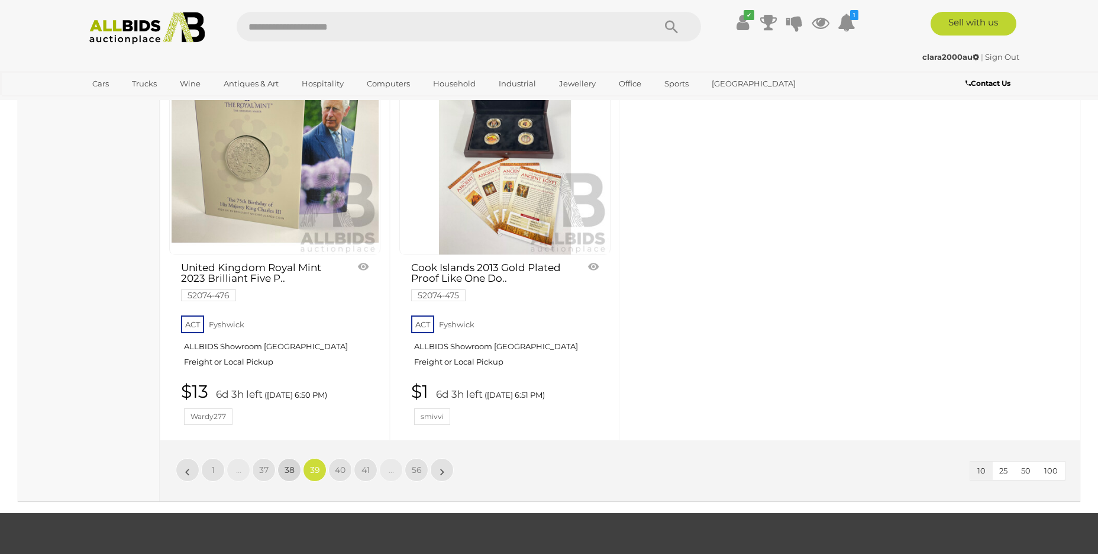
click at [285, 464] on span "38" at bounding box center [290, 469] width 10 height 11
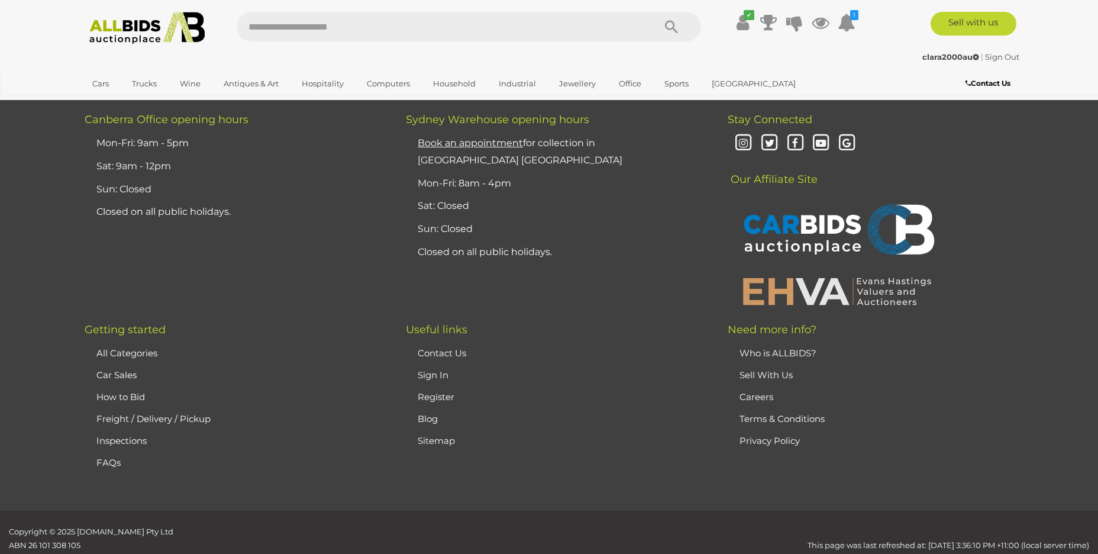
scroll to position [231, 0]
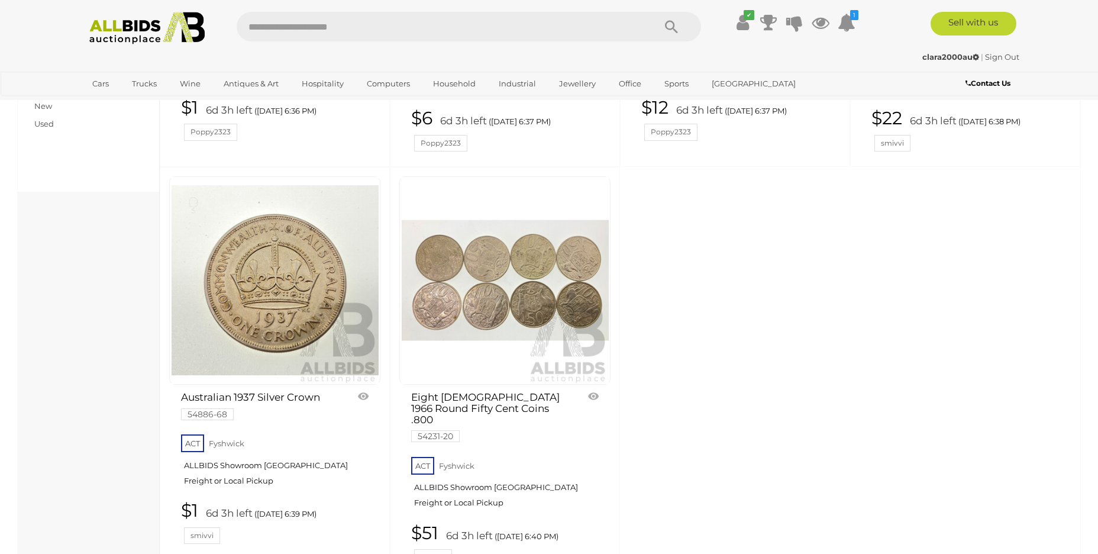
scroll to position [1052, 0]
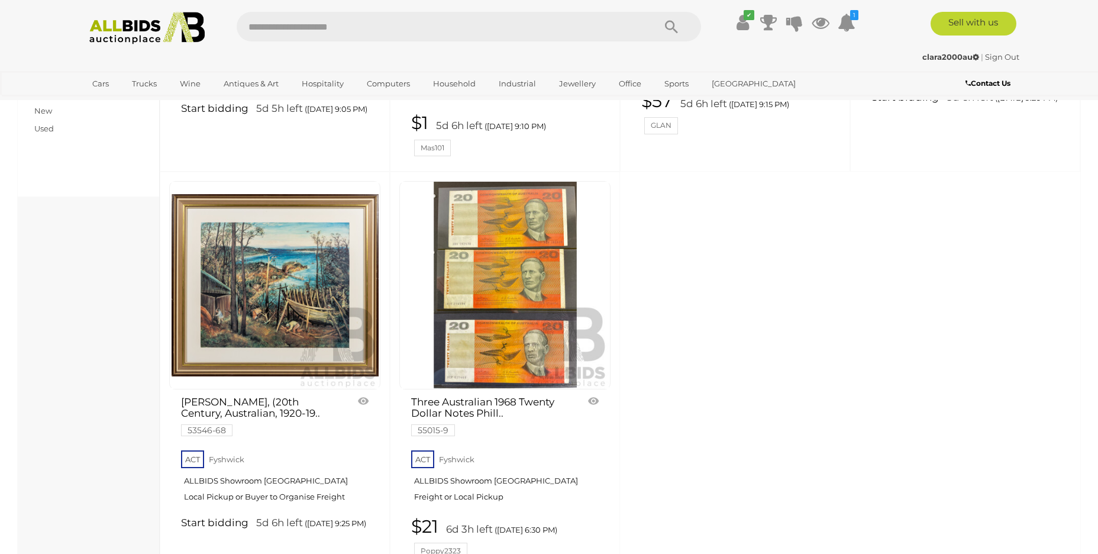
scroll to position [1199, 0]
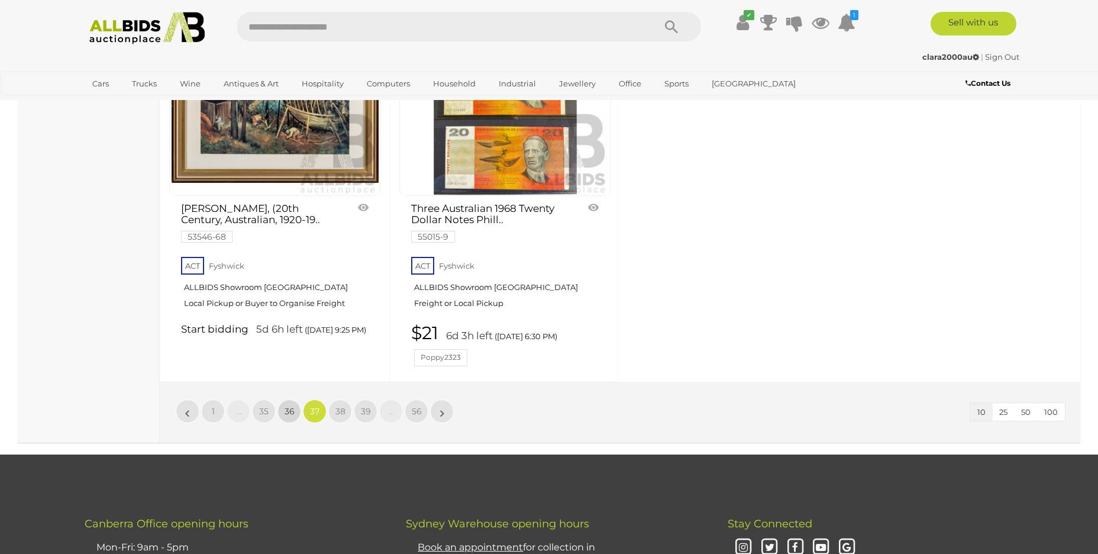
click at [290, 406] on span "36" at bounding box center [290, 411] width 10 height 11
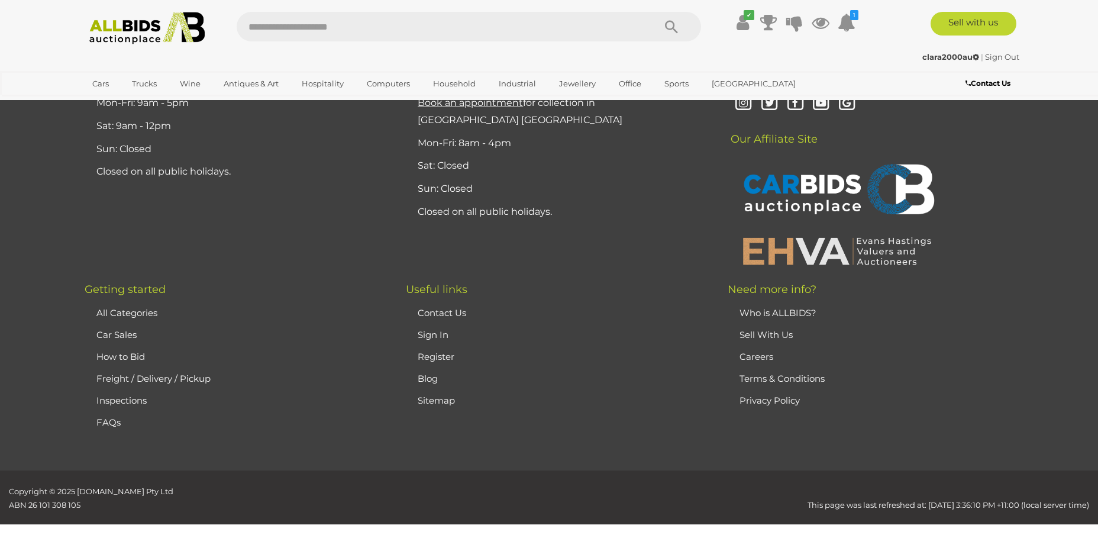
scroll to position [231, 0]
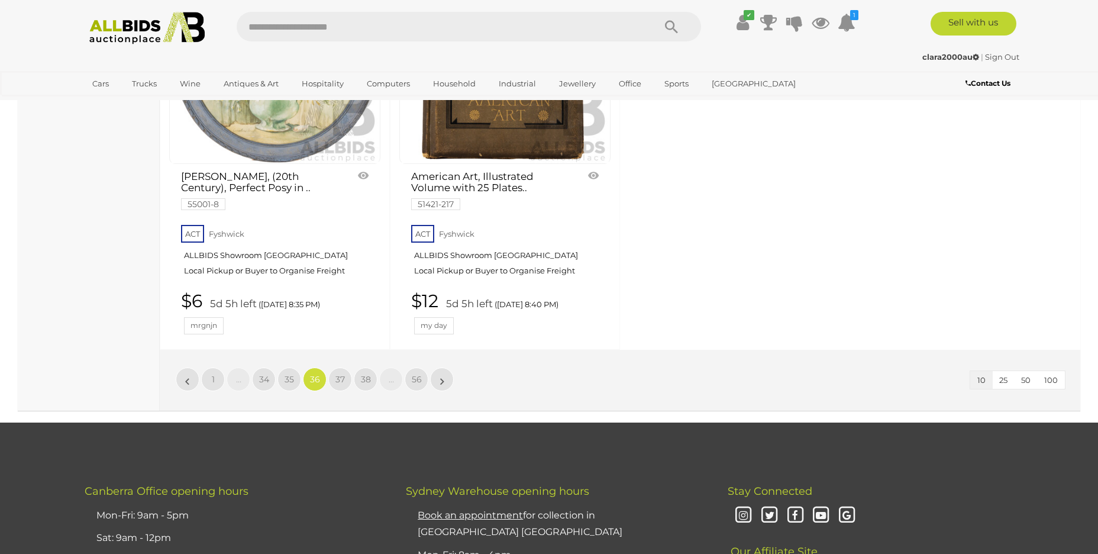
scroll to position [1221, 0]
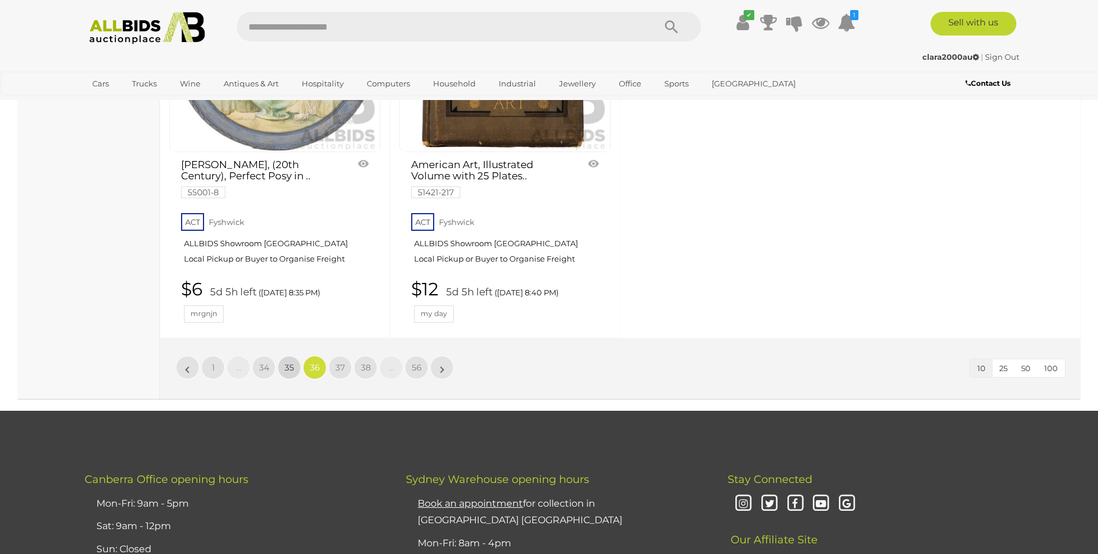
click at [284, 365] on link "35" at bounding box center [289, 368] width 24 height 24
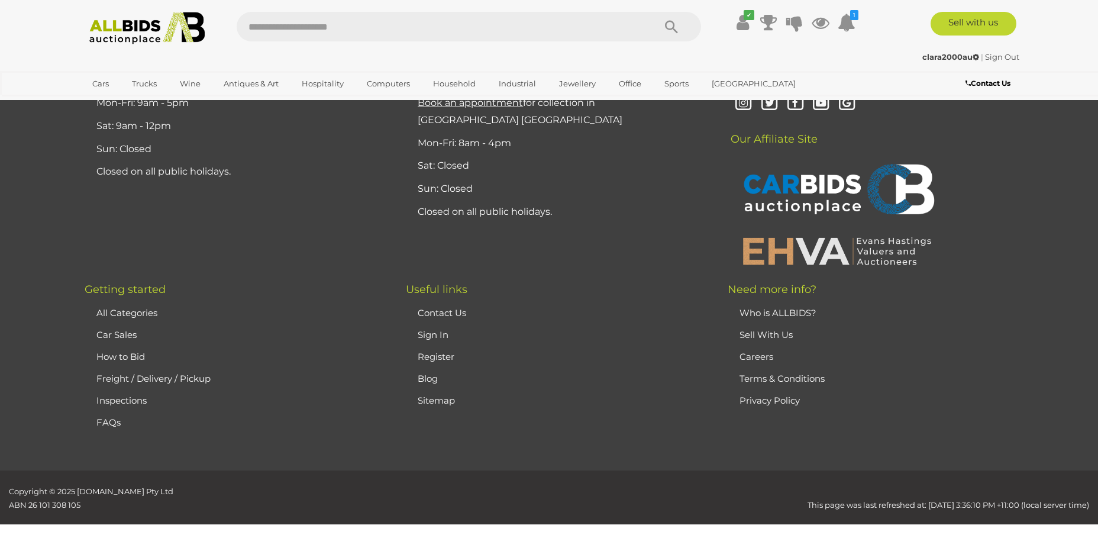
scroll to position [231, 0]
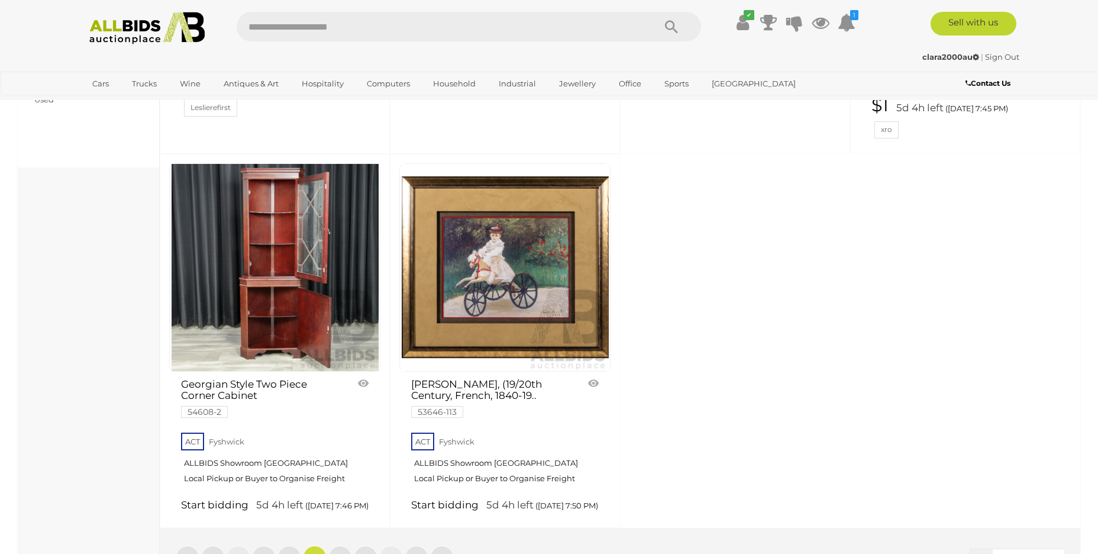
scroll to position [1167, 0]
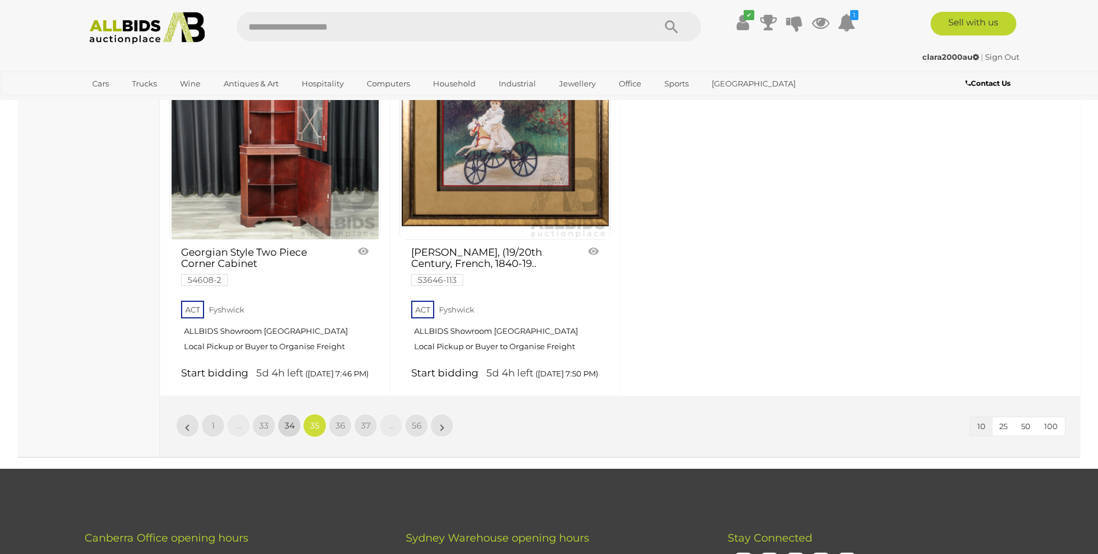
click at [286, 420] on span "34" at bounding box center [290, 425] width 10 height 11
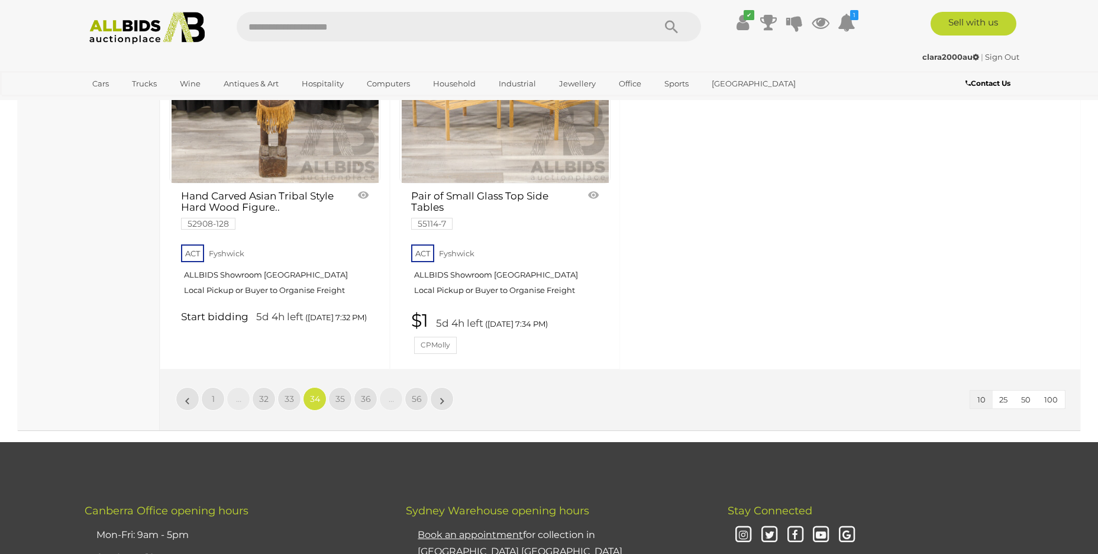
scroll to position [1200, 0]
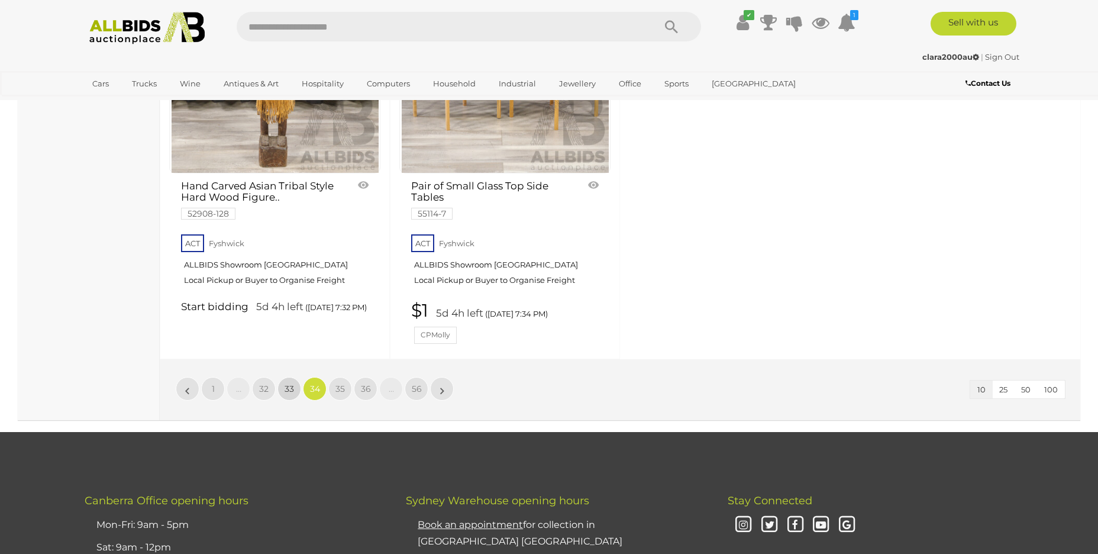
click at [288, 388] on span "33" at bounding box center [289, 388] width 9 height 11
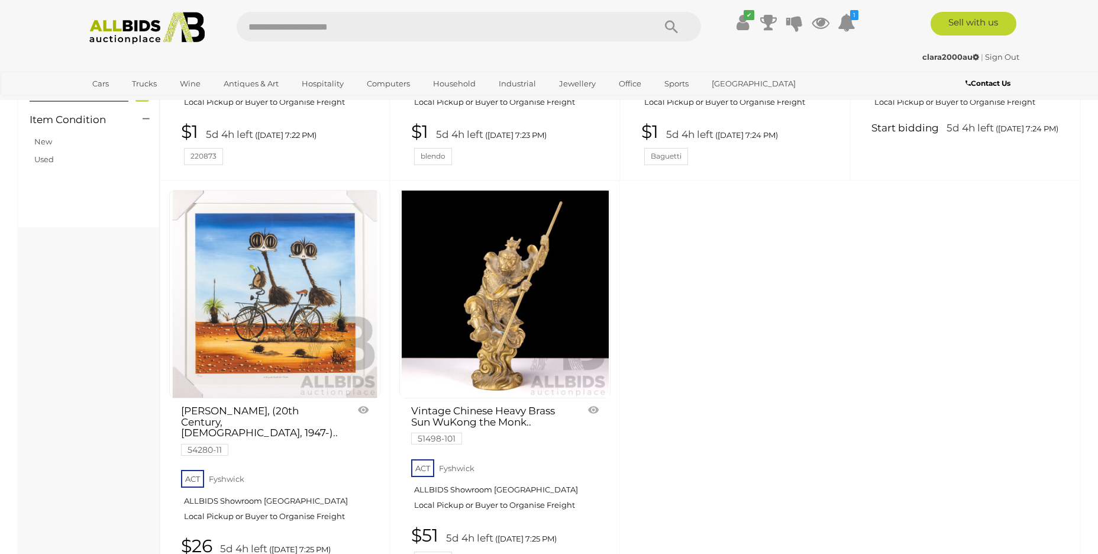
scroll to position [1187, 0]
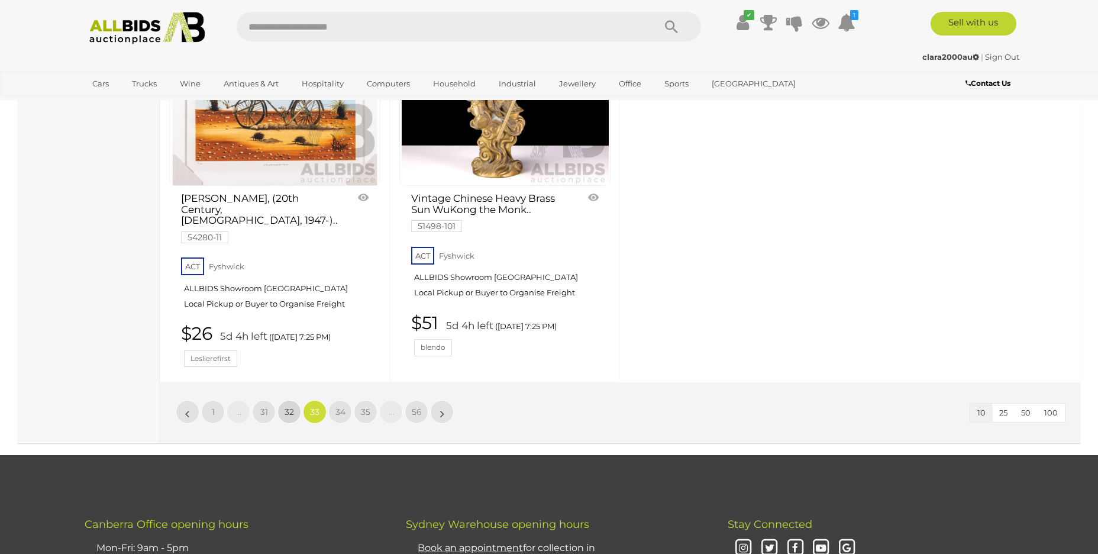
click at [292, 406] on span "32" at bounding box center [289, 411] width 9 height 11
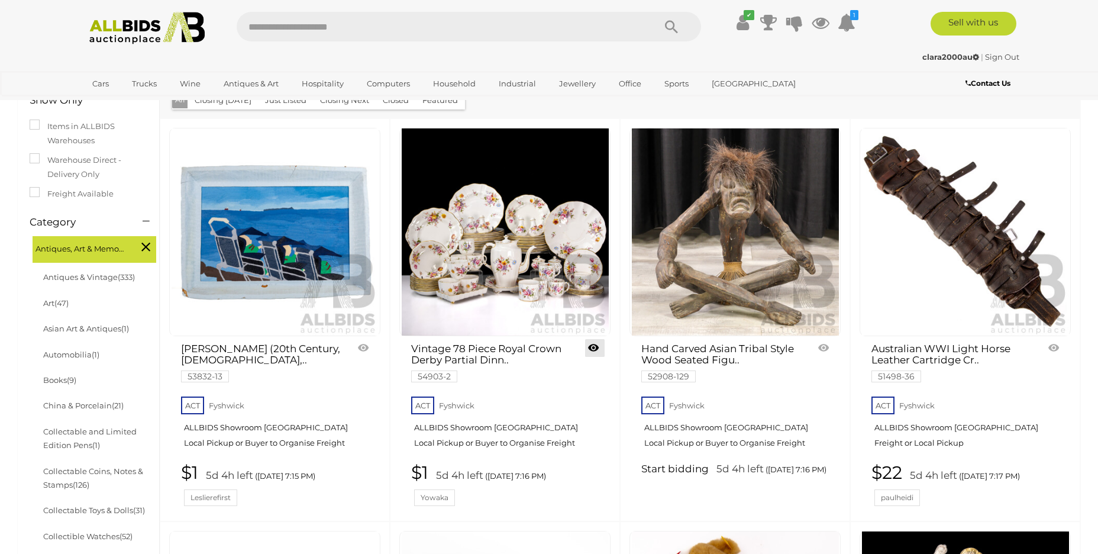
click at [591, 344] on link at bounding box center [595, 348] width 20 height 18
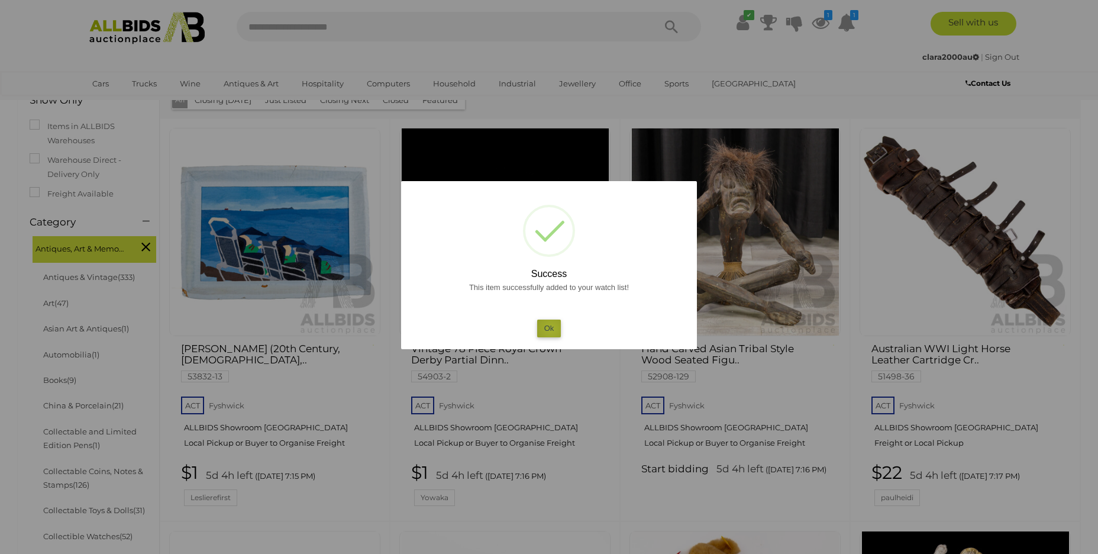
click at [551, 329] on button "Ok" at bounding box center [549, 327] width 24 height 17
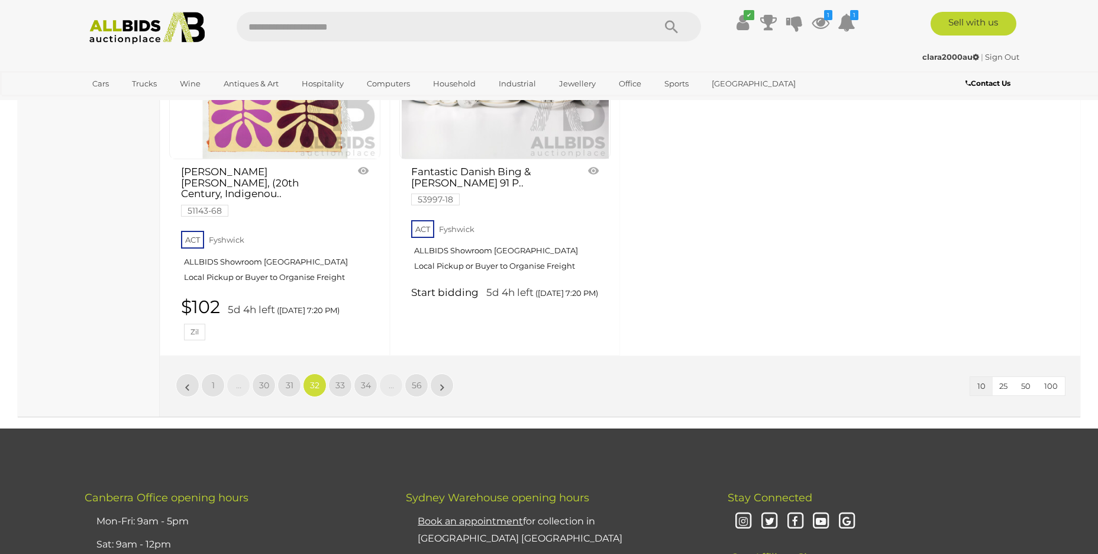
scroll to position [1216, 0]
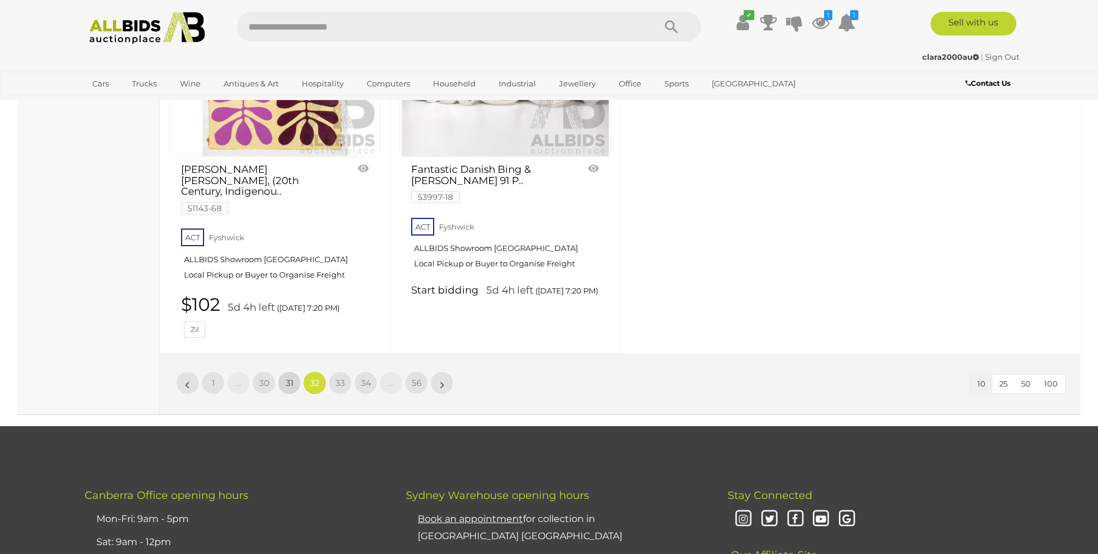
click at [280, 373] on link "31" at bounding box center [289, 383] width 24 height 24
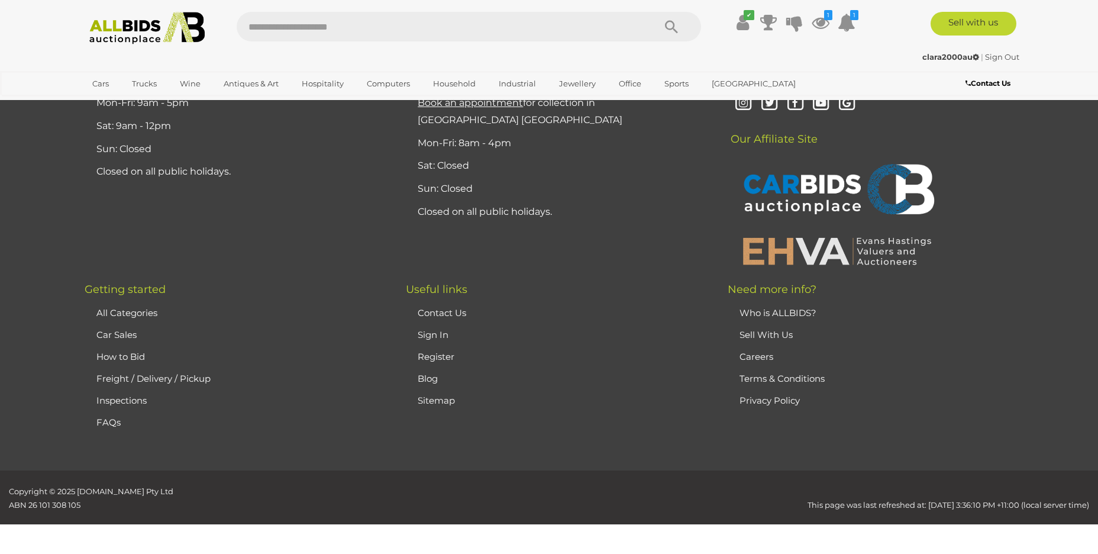
scroll to position [231, 0]
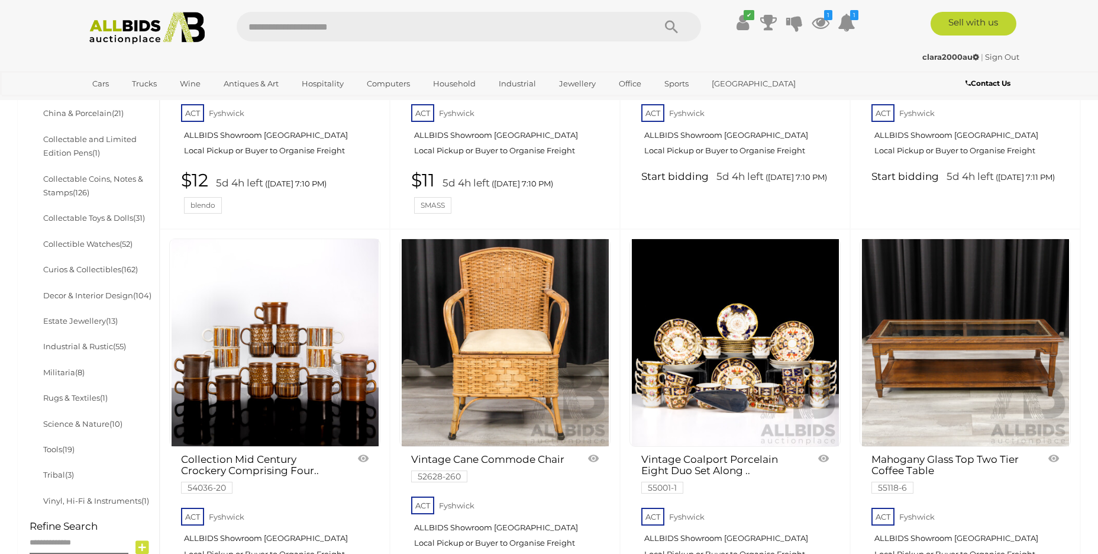
scroll to position [641, 0]
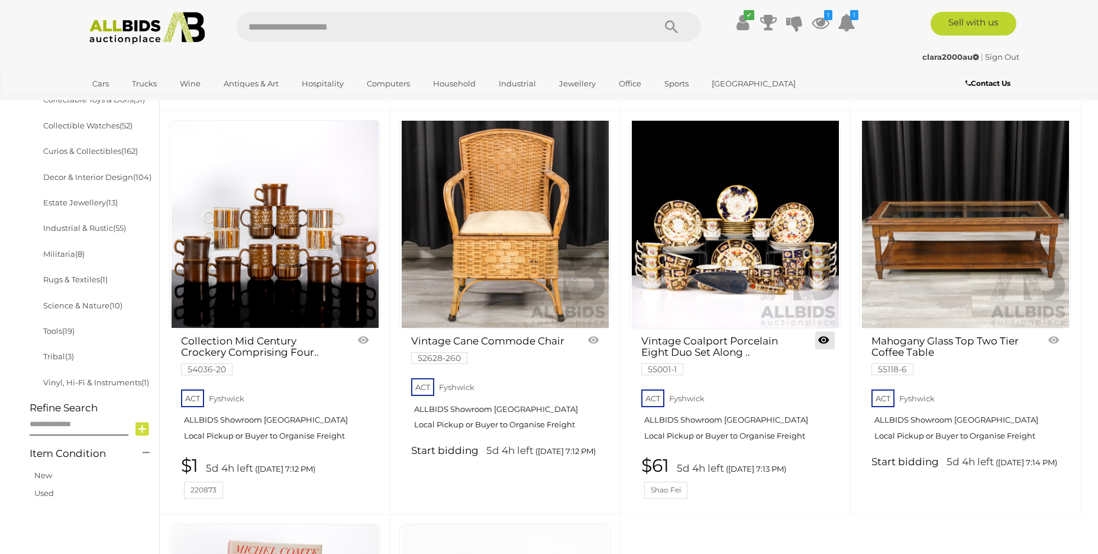
click at [822, 338] on link at bounding box center [825, 340] width 20 height 18
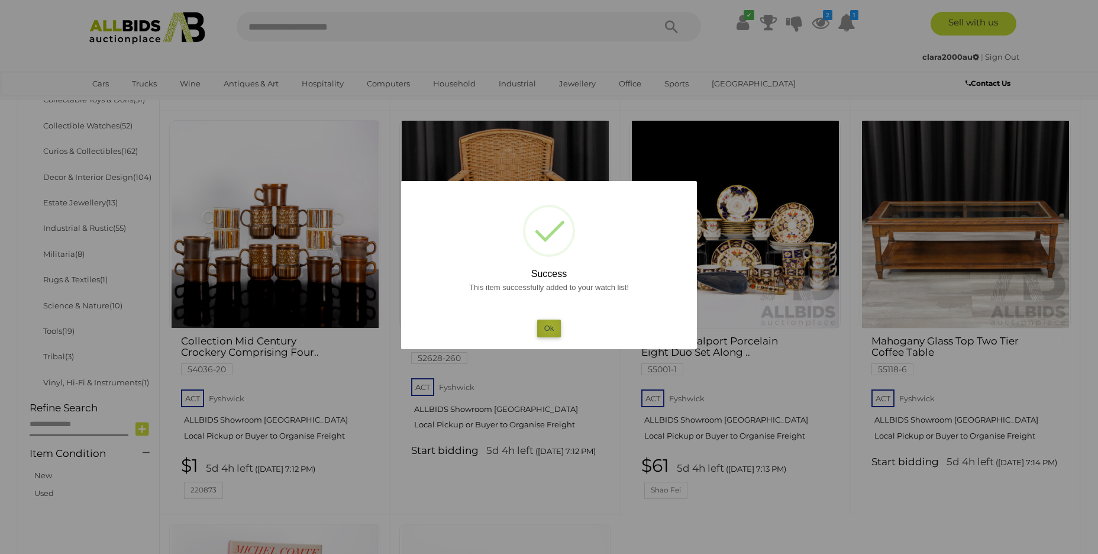
click at [550, 327] on button "Ok" at bounding box center [549, 327] width 24 height 17
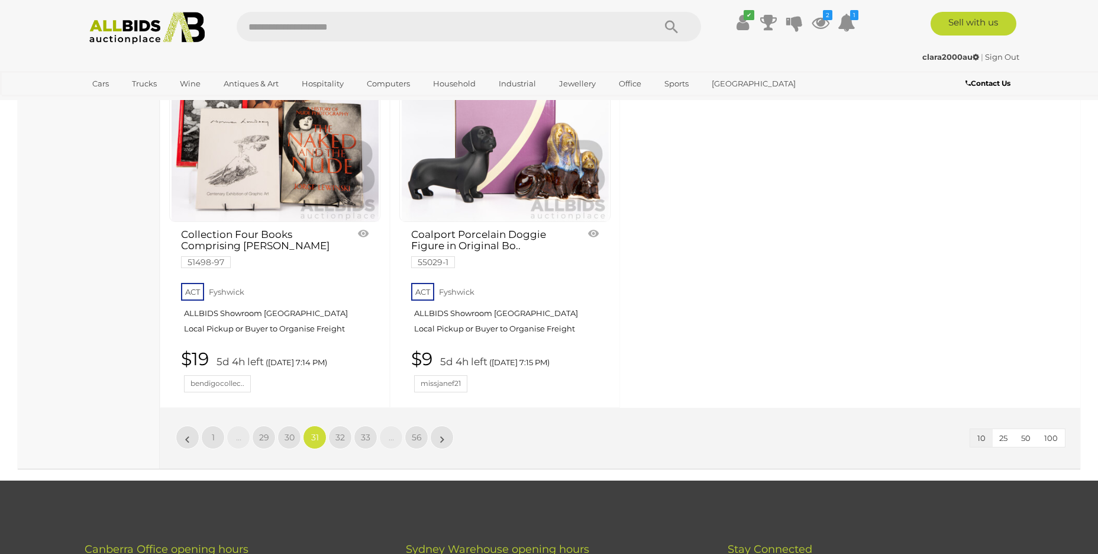
scroll to position [1098, 0]
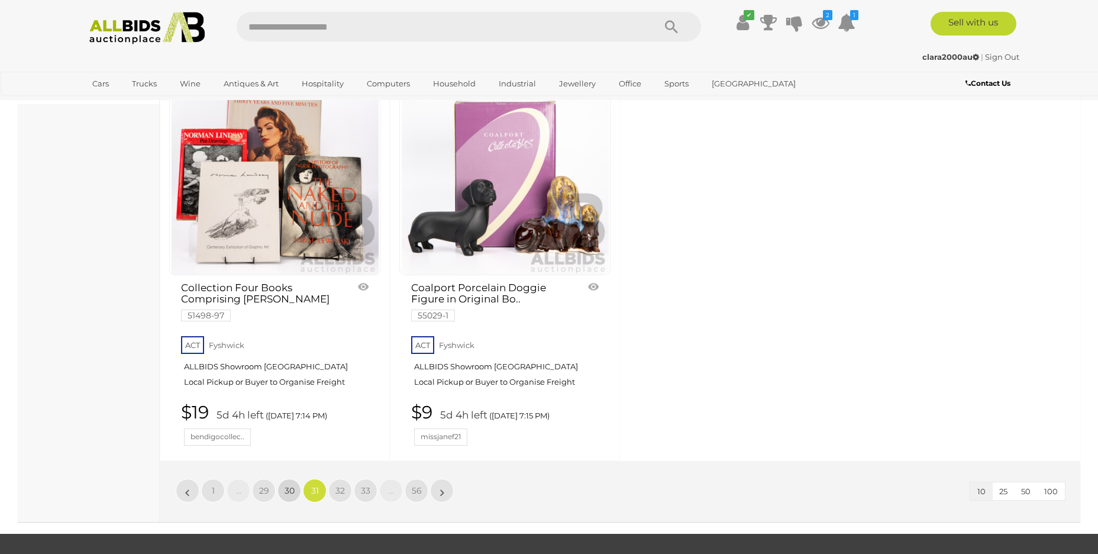
click at [286, 489] on span "30" at bounding box center [290, 490] width 10 height 11
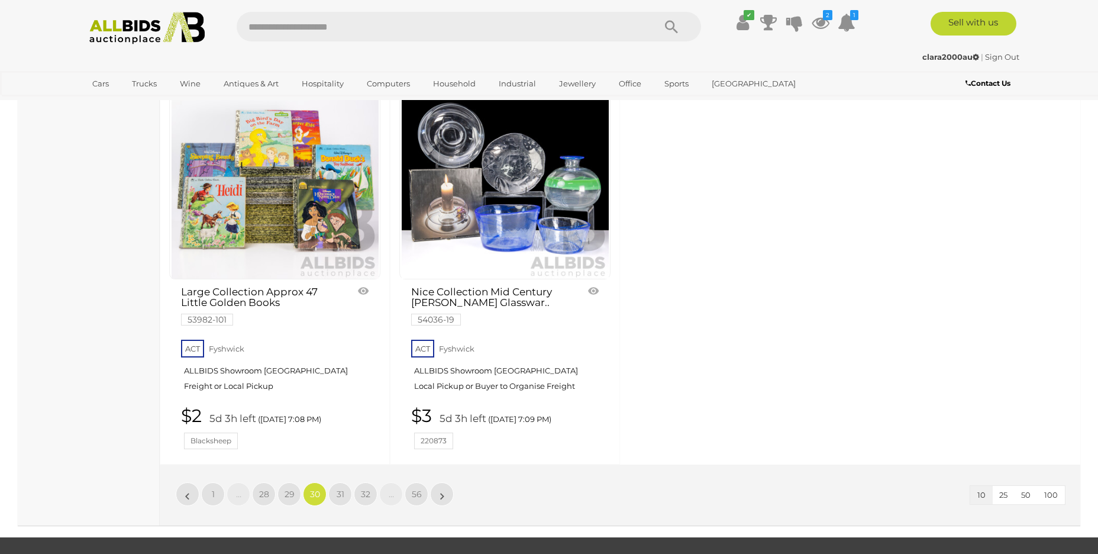
scroll to position [1118, 0]
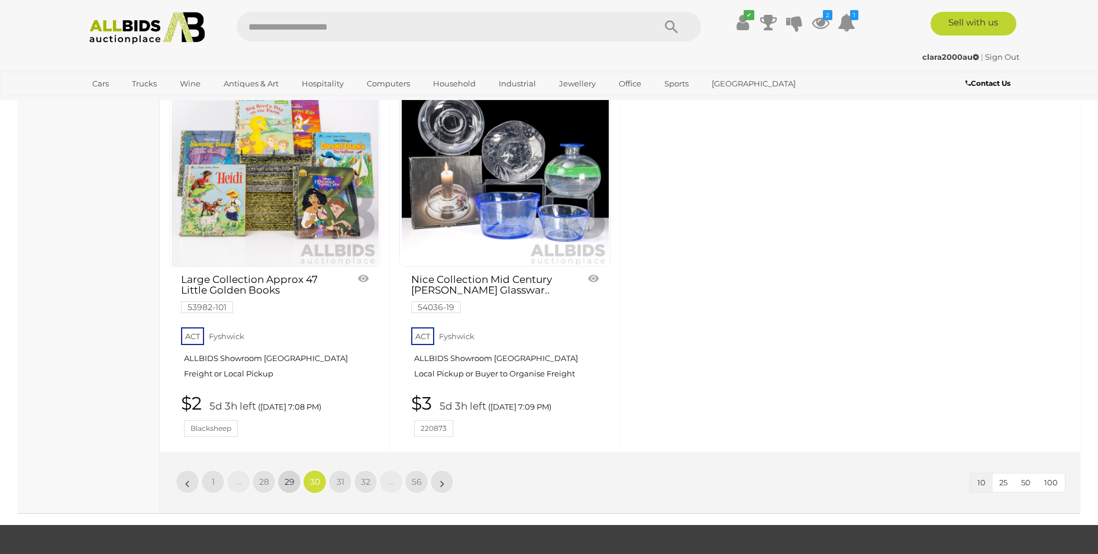
click at [283, 470] on link "29" at bounding box center [289, 482] width 24 height 24
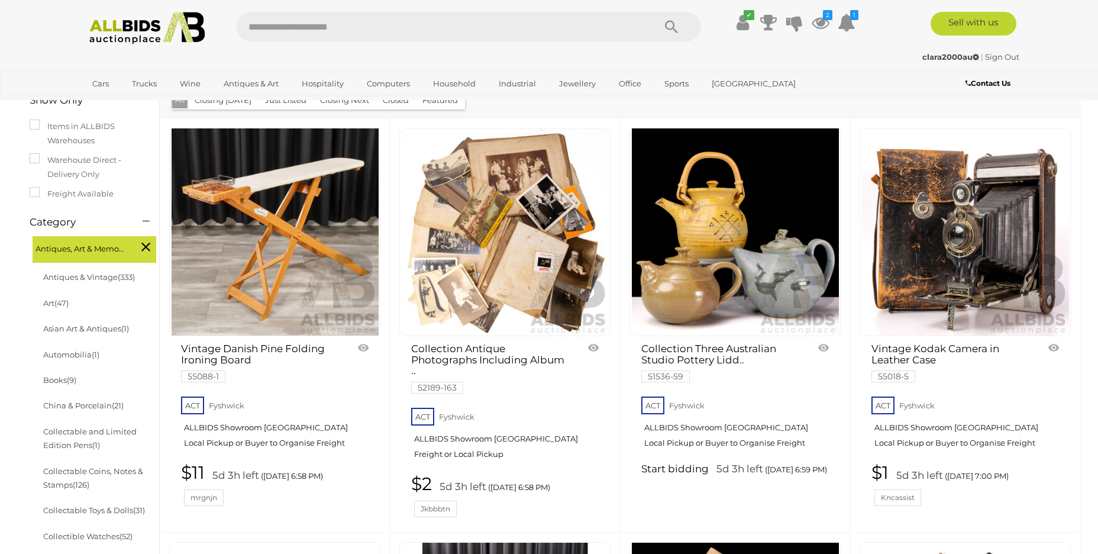
drag, startPoint x: 1097, startPoint y: 109, endPoint x: 1106, endPoint y: 199, distance: 90.4
click at [1079, 137] on div "Vintage Kodak Camera in Leather Case 55018-5" at bounding box center [965, 325] width 230 height 414
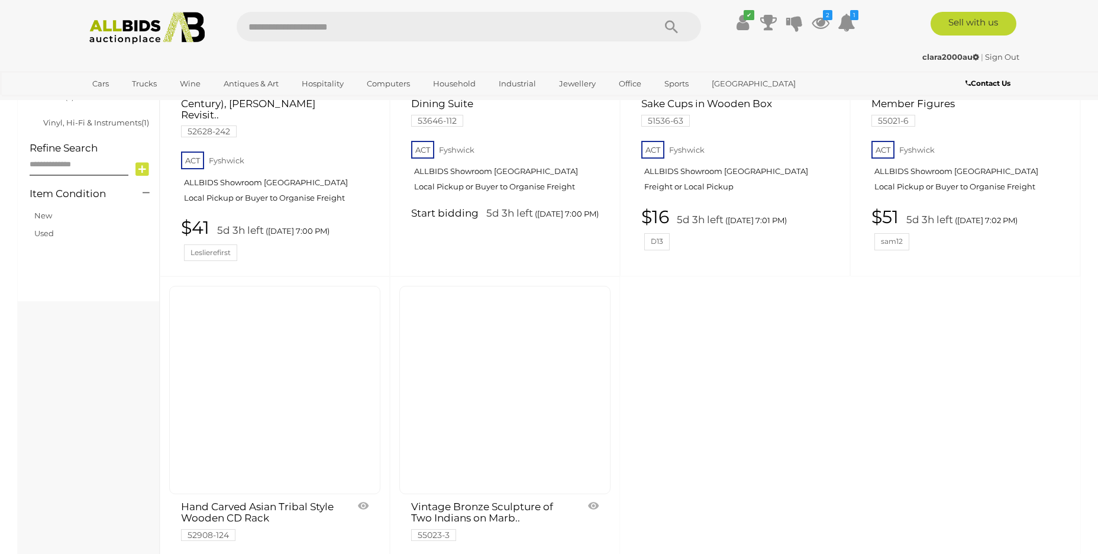
scroll to position [1194, 0]
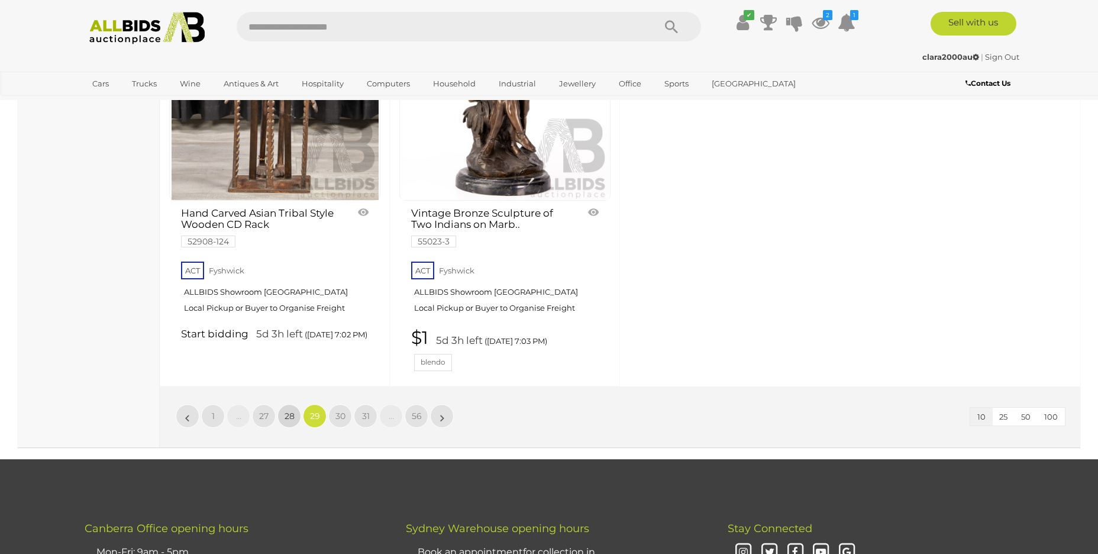
click at [289, 411] on span "28" at bounding box center [290, 416] width 10 height 11
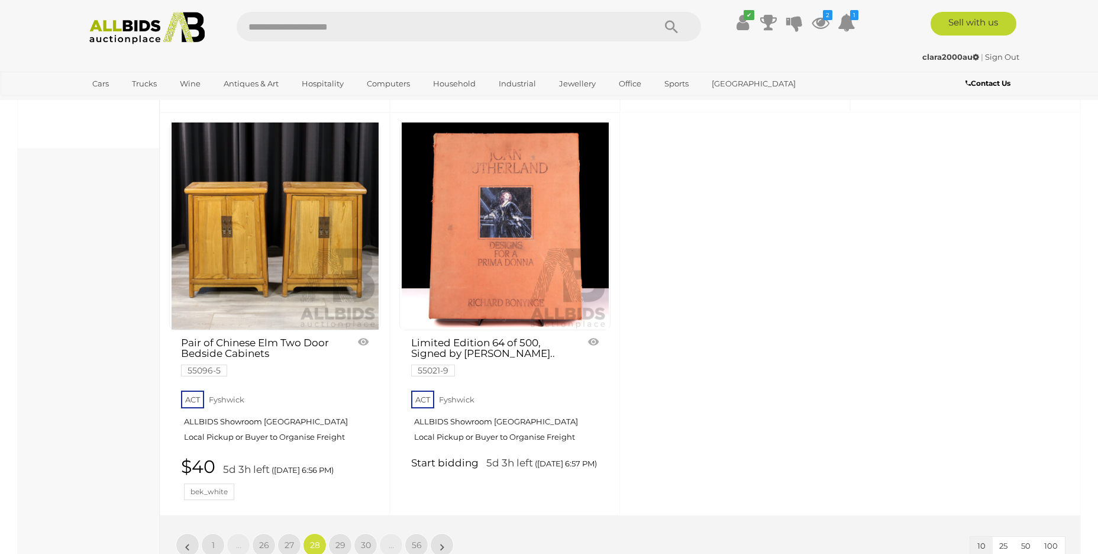
scroll to position [1127, 0]
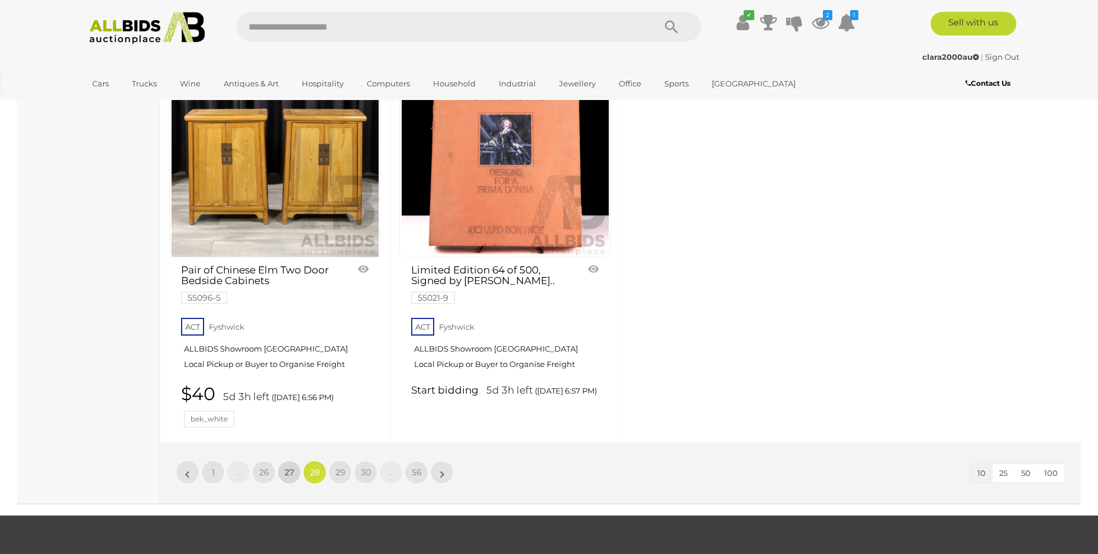
click at [286, 473] on span "27" at bounding box center [289, 472] width 9 height 11
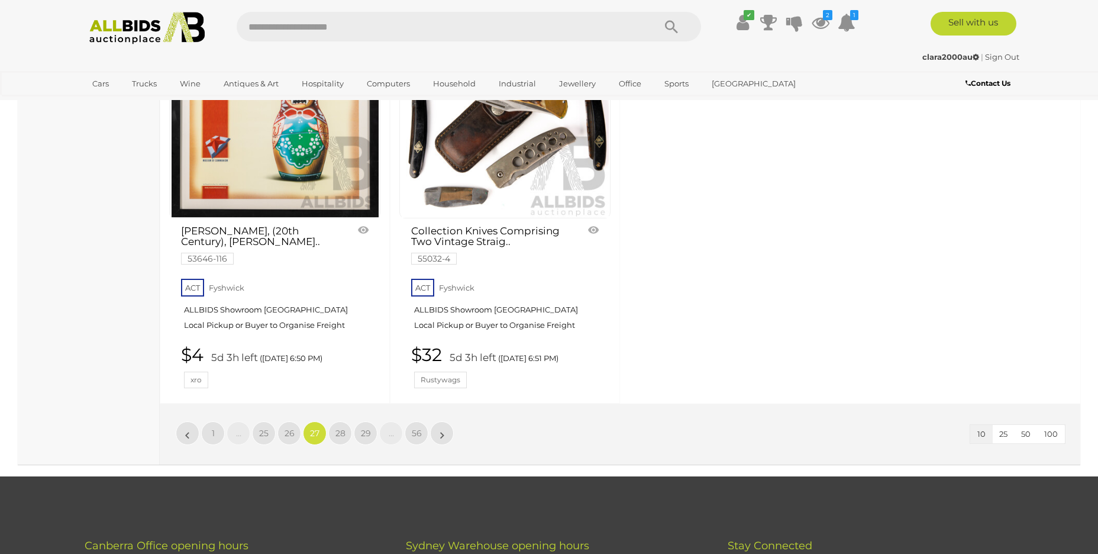
scroll to position [1200, 0]
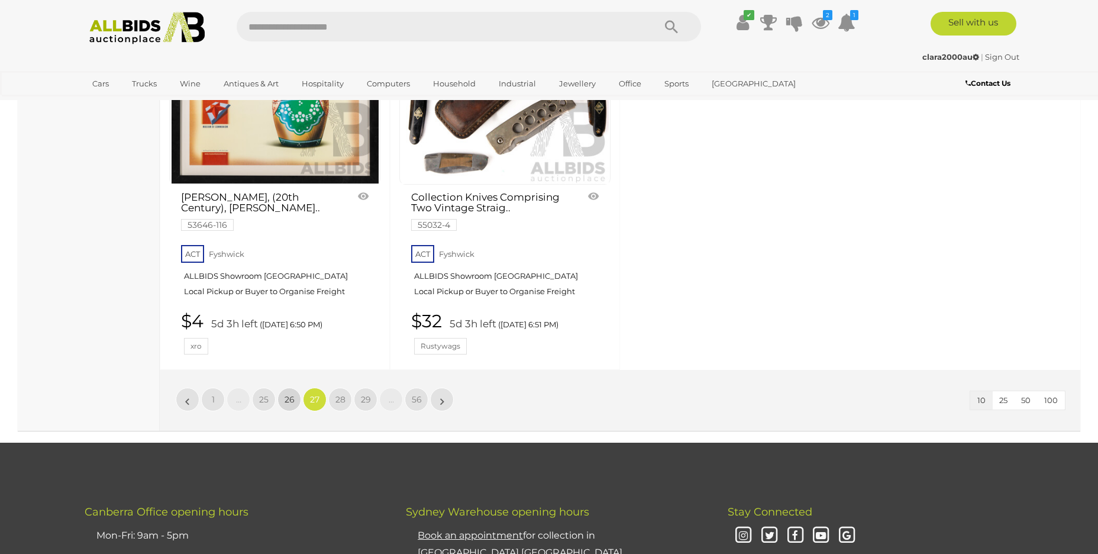
click at [295, 393] on link "26" at bounding box center [289, 400] width 24 height 24
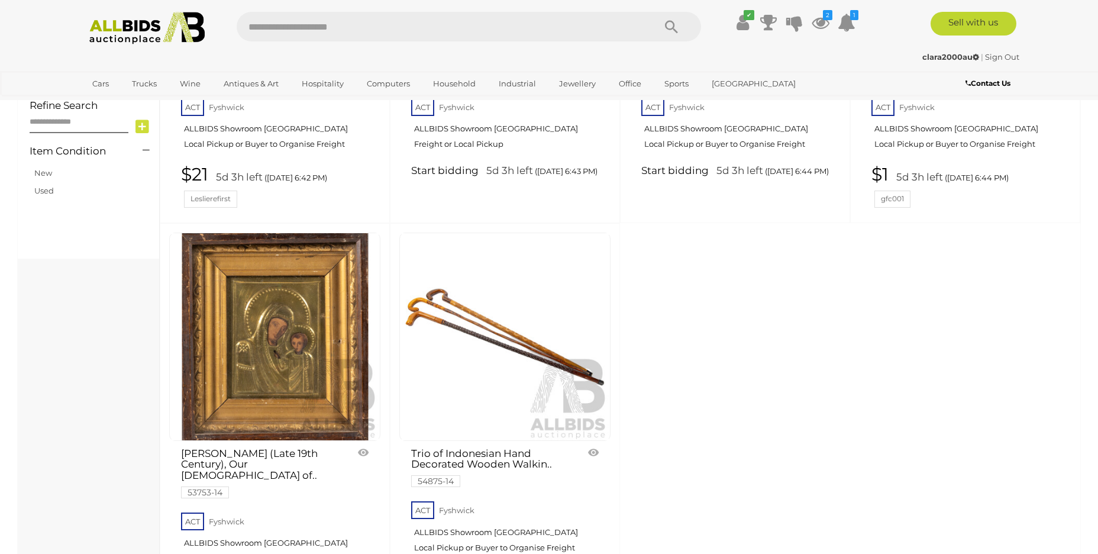
scroll to position [1127, 0]
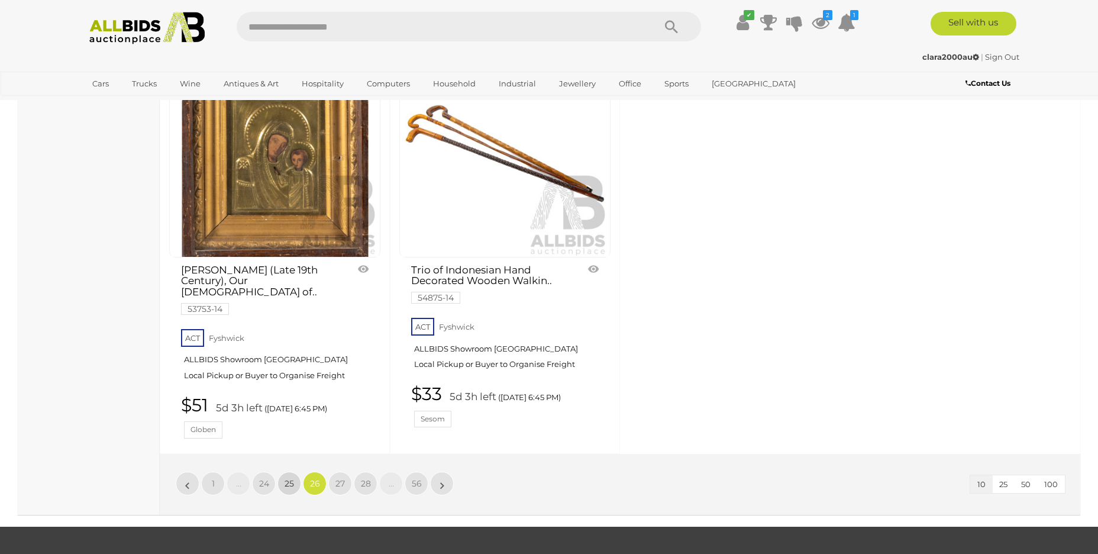
click at [285, 478] on span "25" at bounding box center [289, 483] width 9 height 11
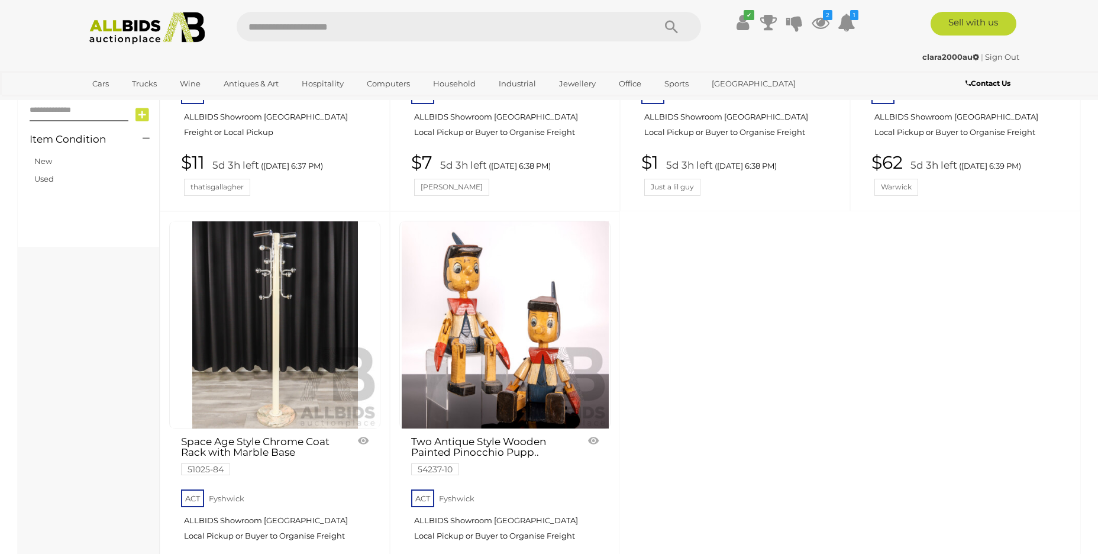
scroll to position [1091, 0]
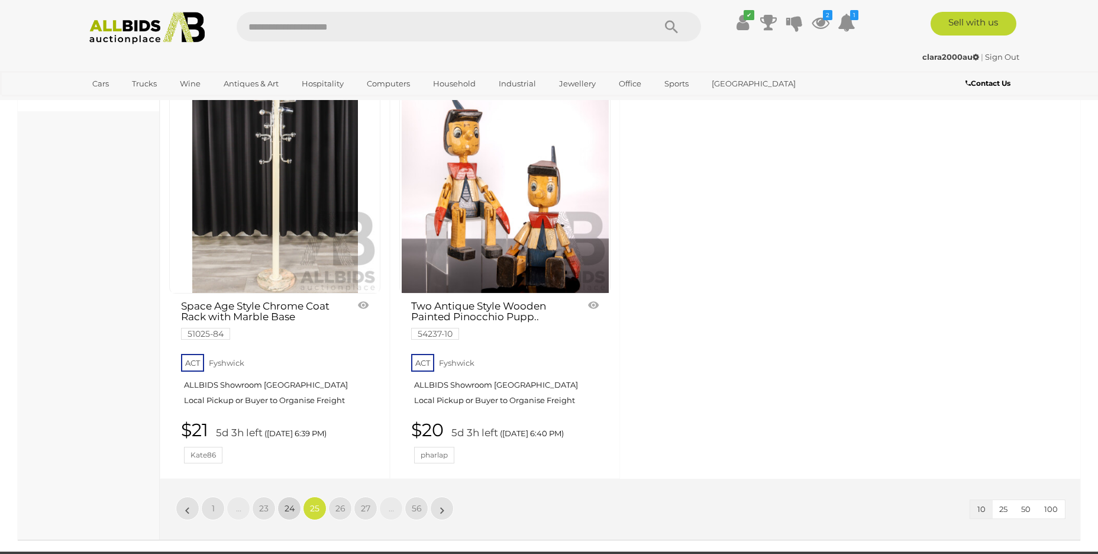
click at [290, 503] on span "24" at bounding box center [290, 508] width 10 height 11
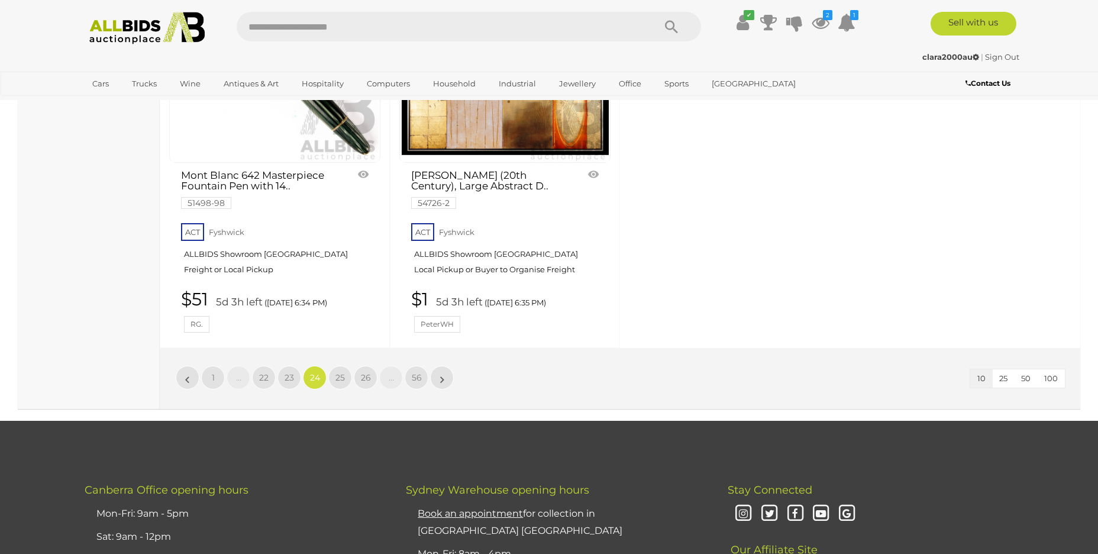
scroll to position [1258, 0]
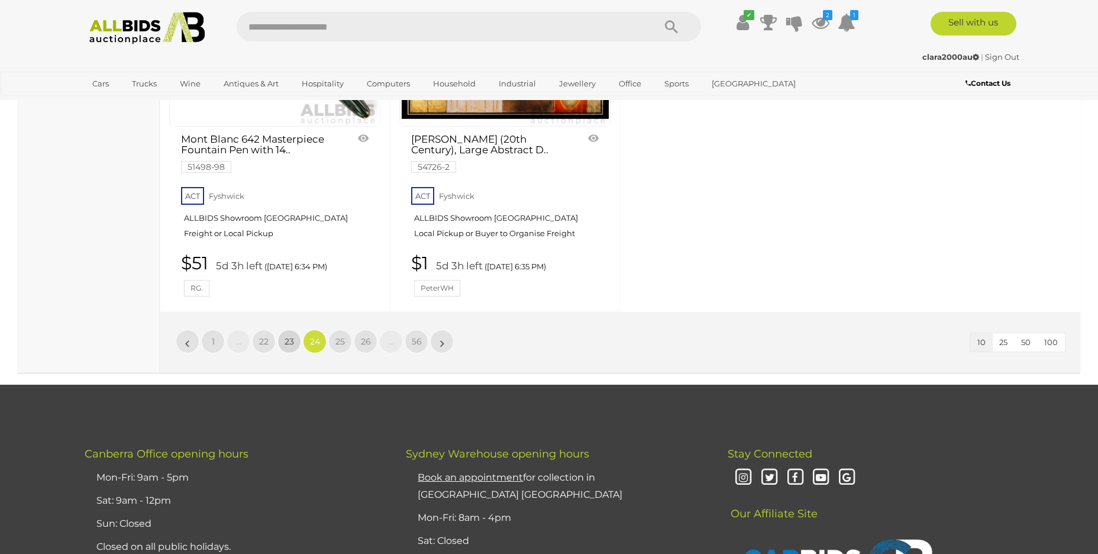
click at [288, 341] on span "23" at bounding box center [289, 341] width 9 height 11
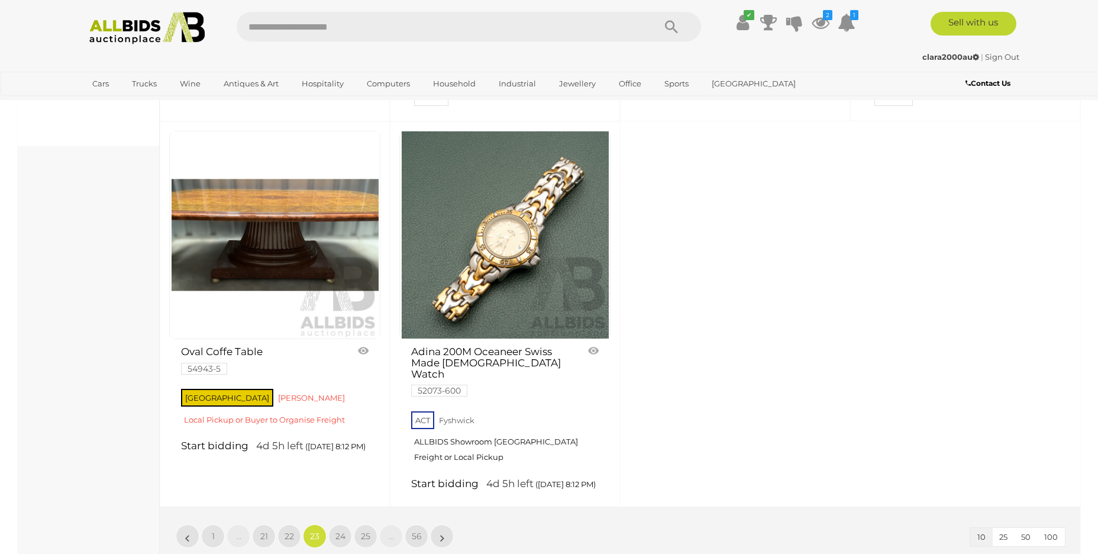
scroll to position [1077, 0]
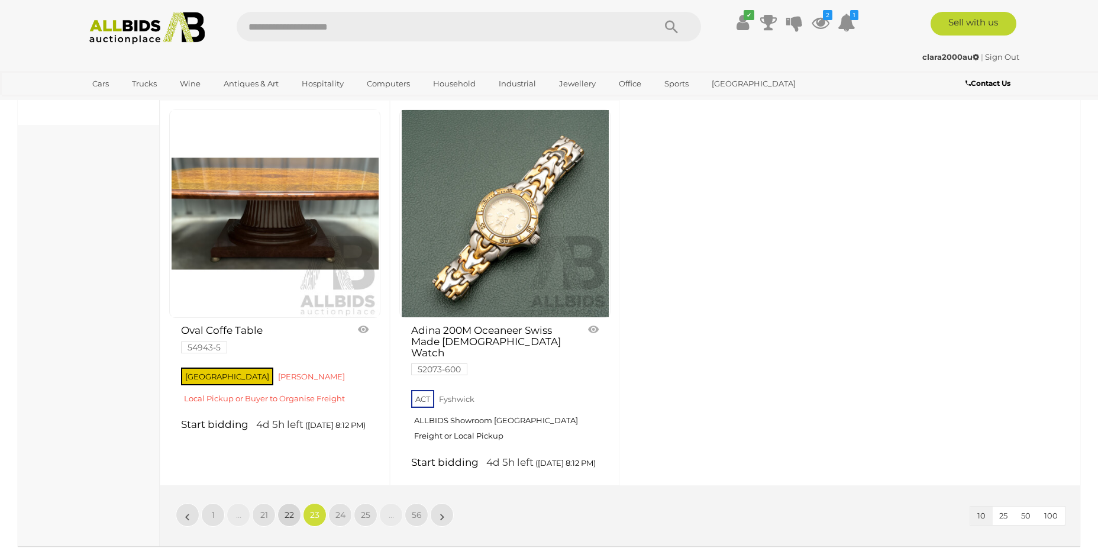
click at [289, 509] on span "22" at bounding box center [289, 514] width 9 height 11
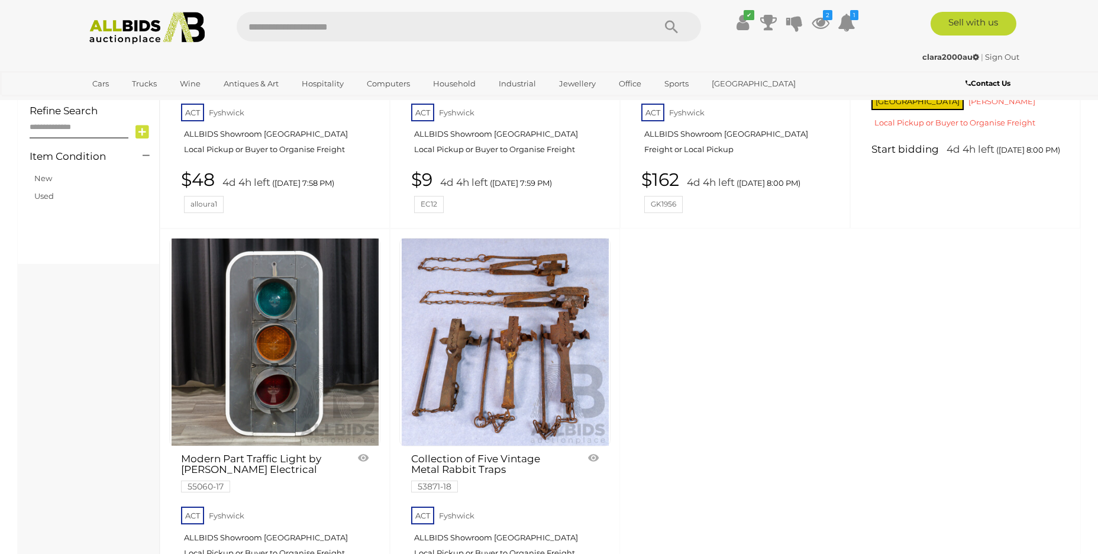
scroll to position [1110, 0]
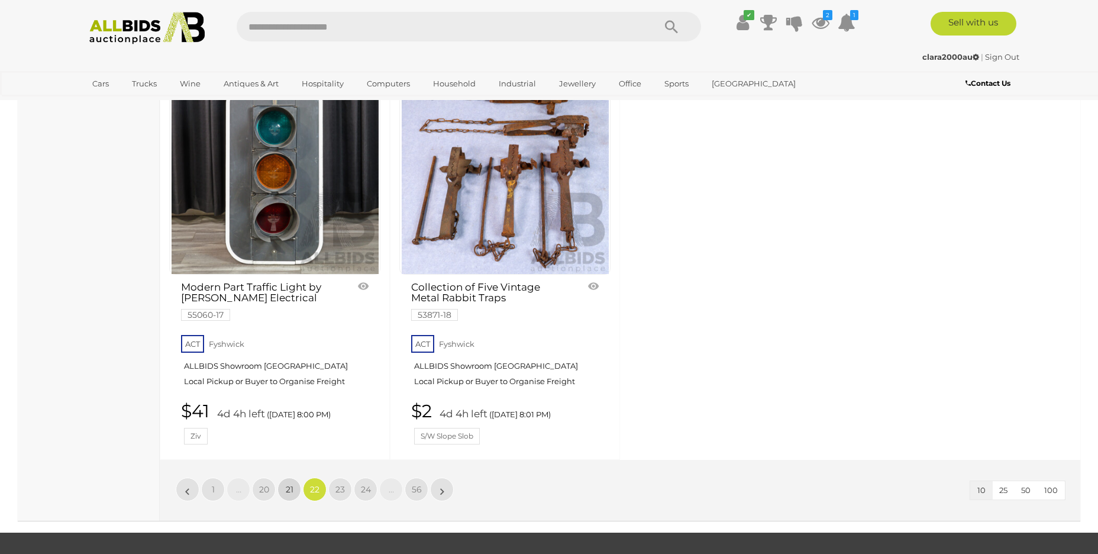
click at [286, 484] on span "21" at bounding box center [290, 489] width 8 height 11
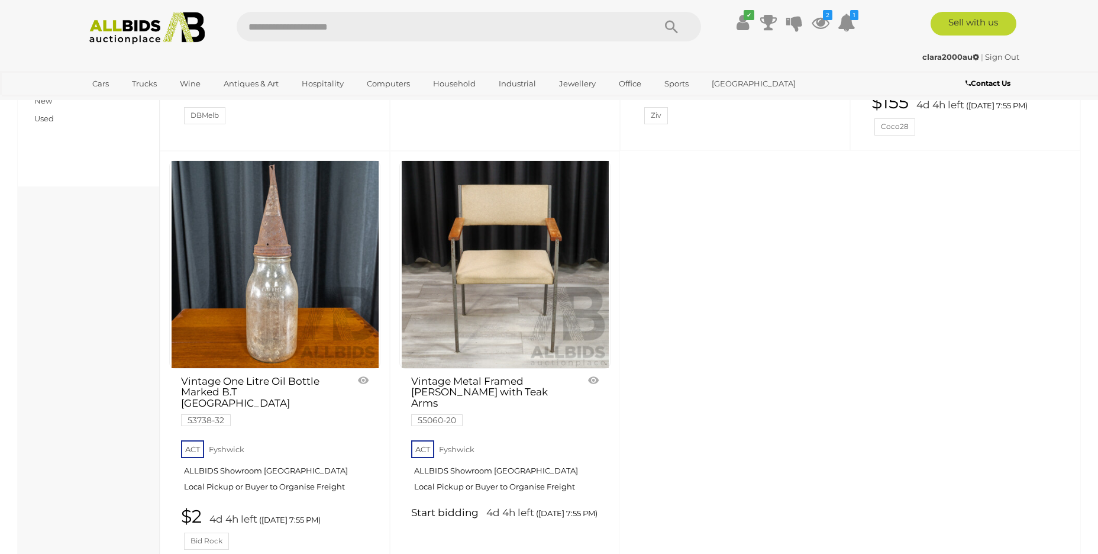
scroll to position [1096, 0]
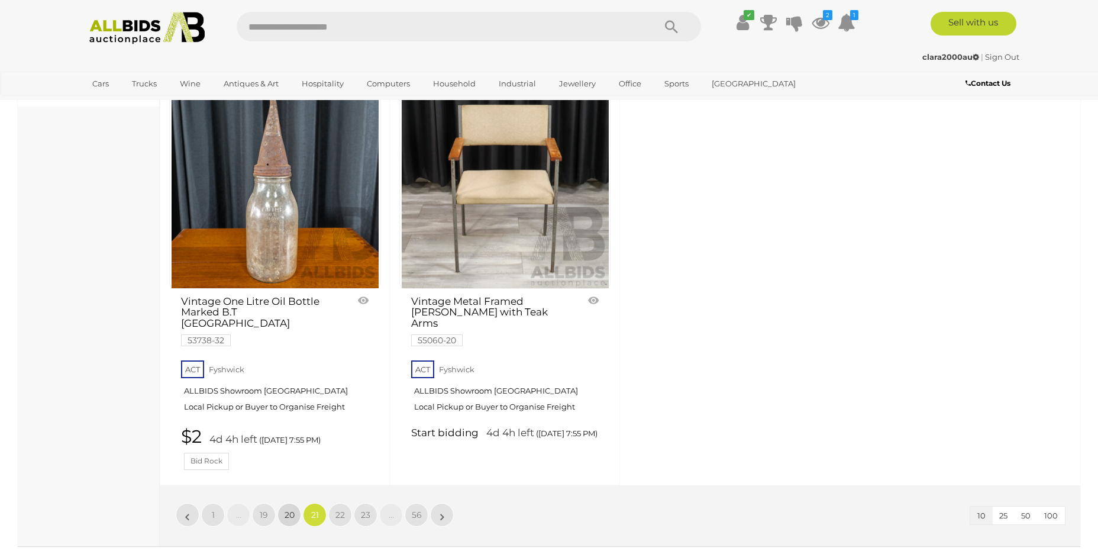
click at [282, 503] on link "20" at bounding box center [289, 515] width 24 height 24
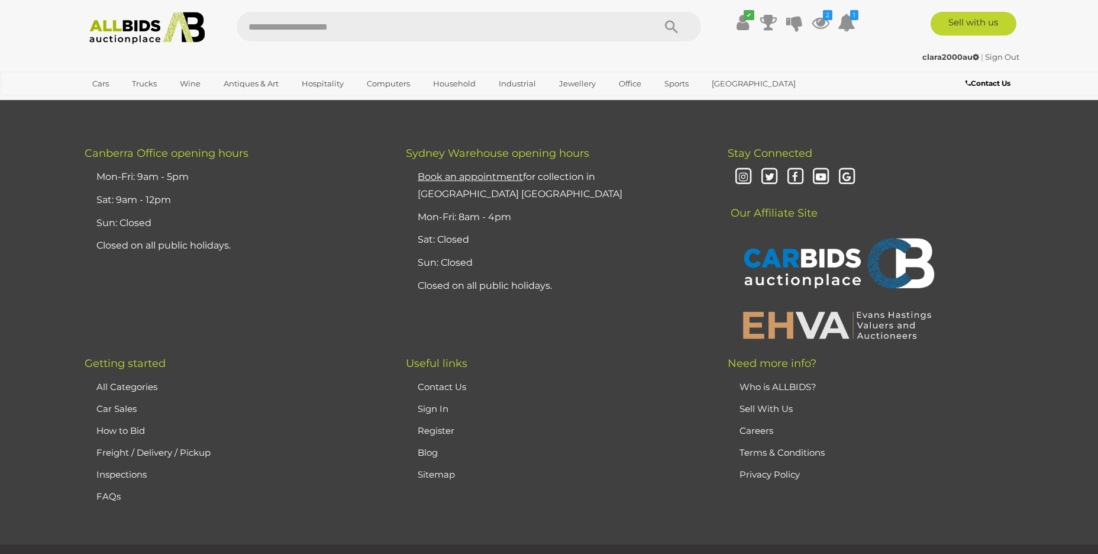
scroll to position [231, 0]
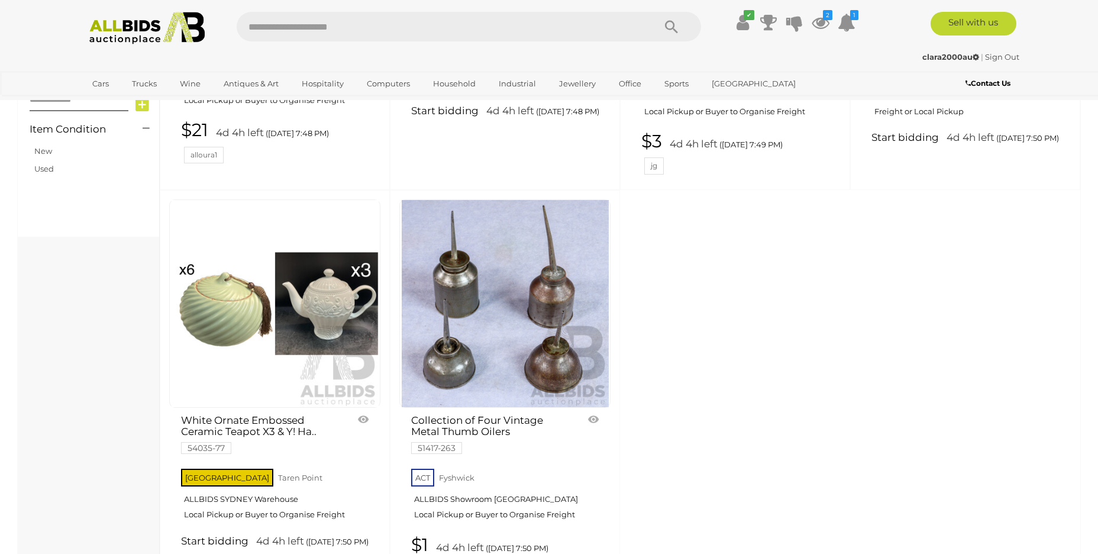
scroll to position [1093, 0]
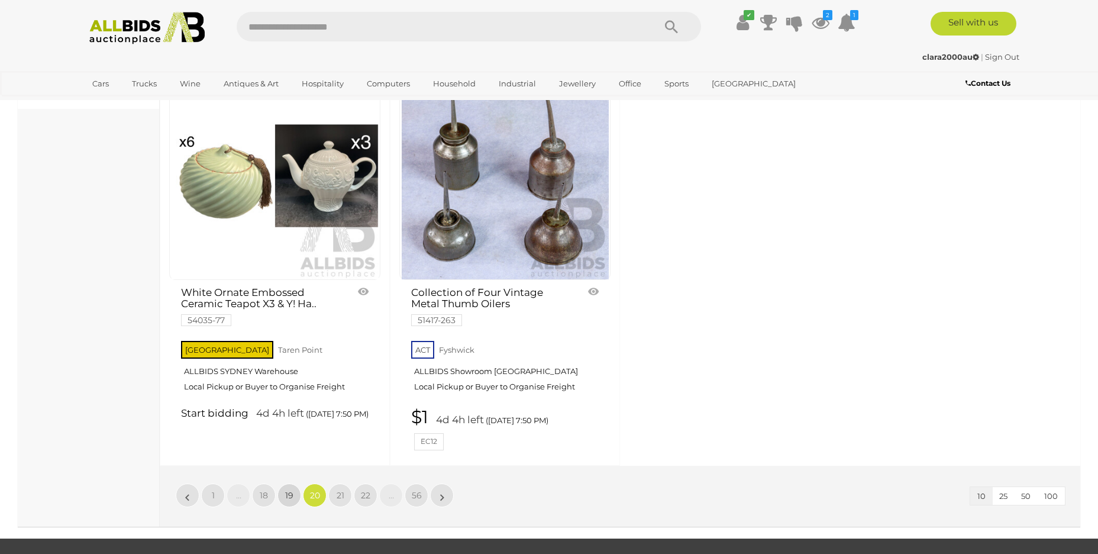
click at [289, 499] on span "19" at bounding box center [289, 495] width 8 height 11
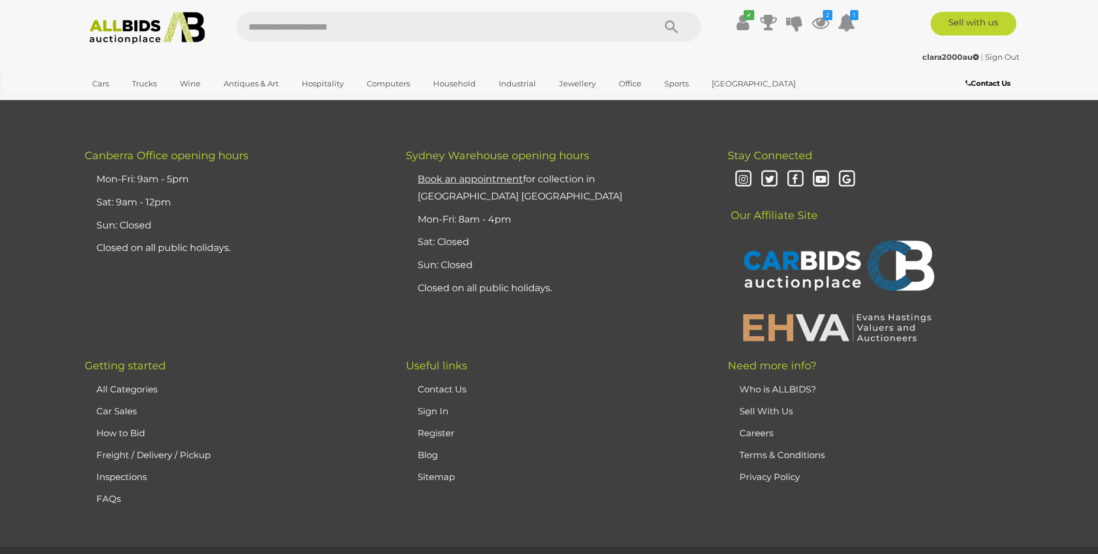
scroll to position [231, 0]
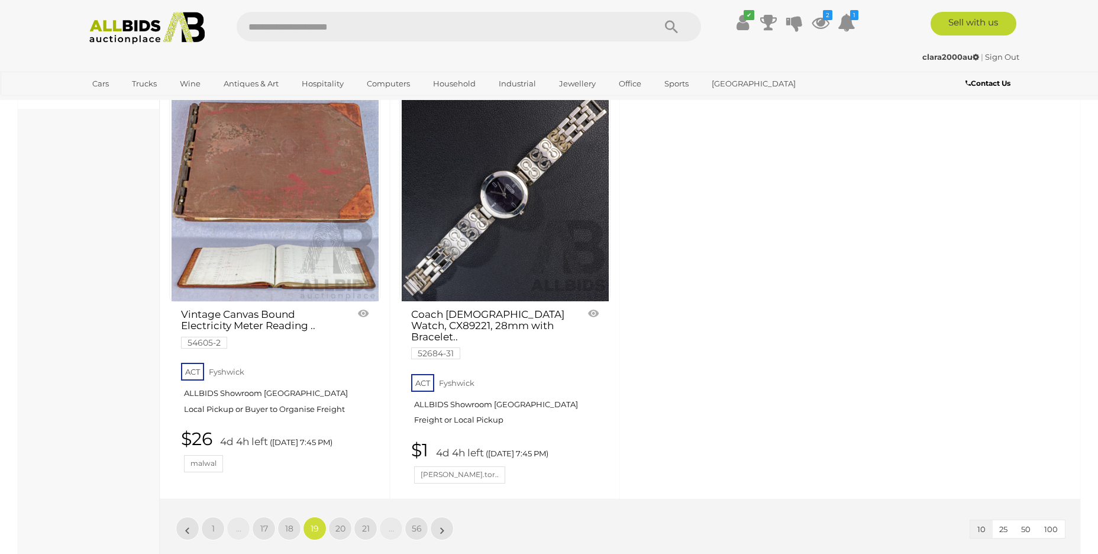
scroll to position [1241, 0]
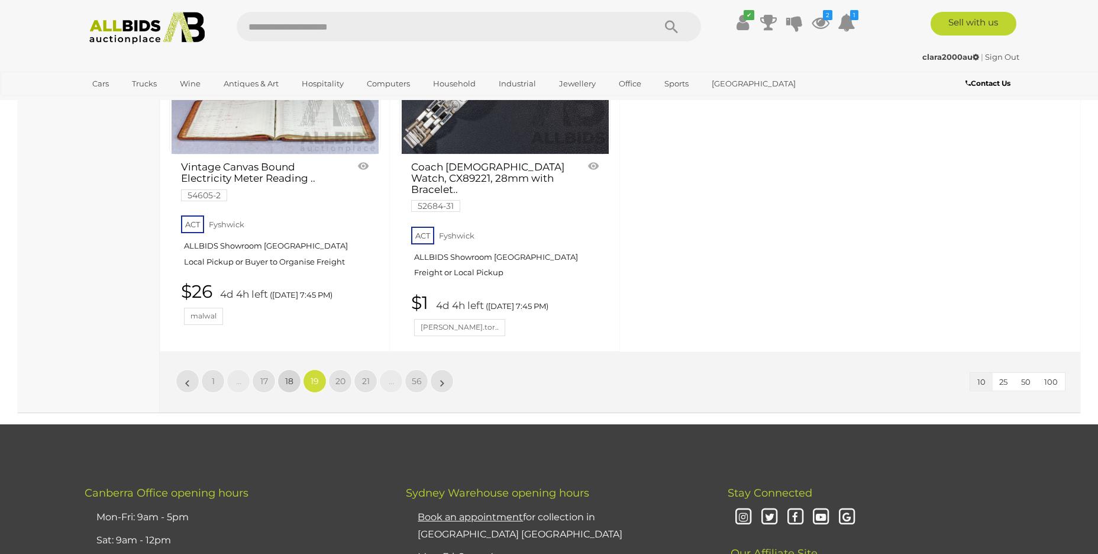
click at [292, 376] on span "18" at bounding box center [289, 381] width 8 height 11
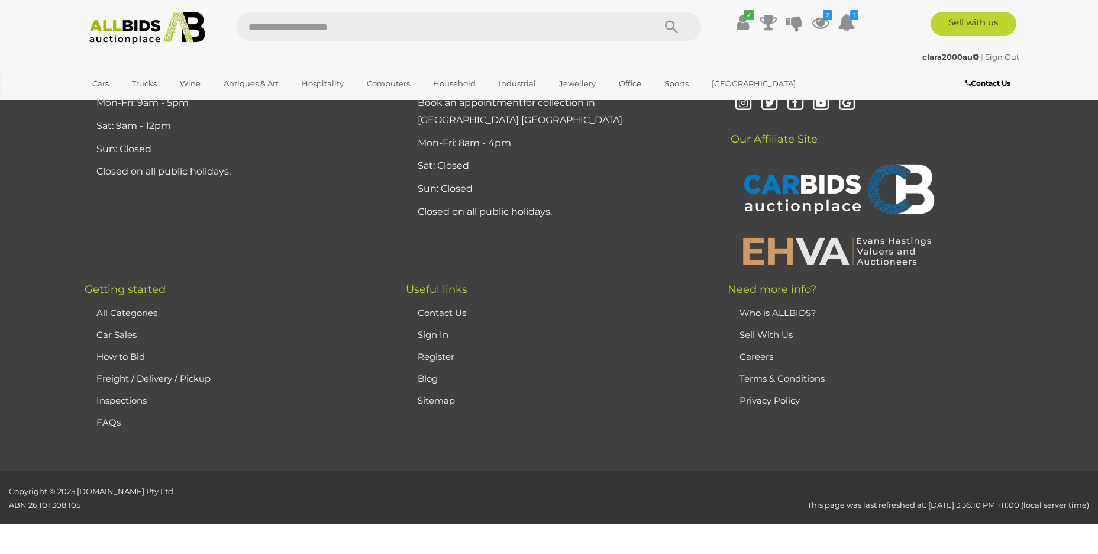
scroll to position [231, 0]
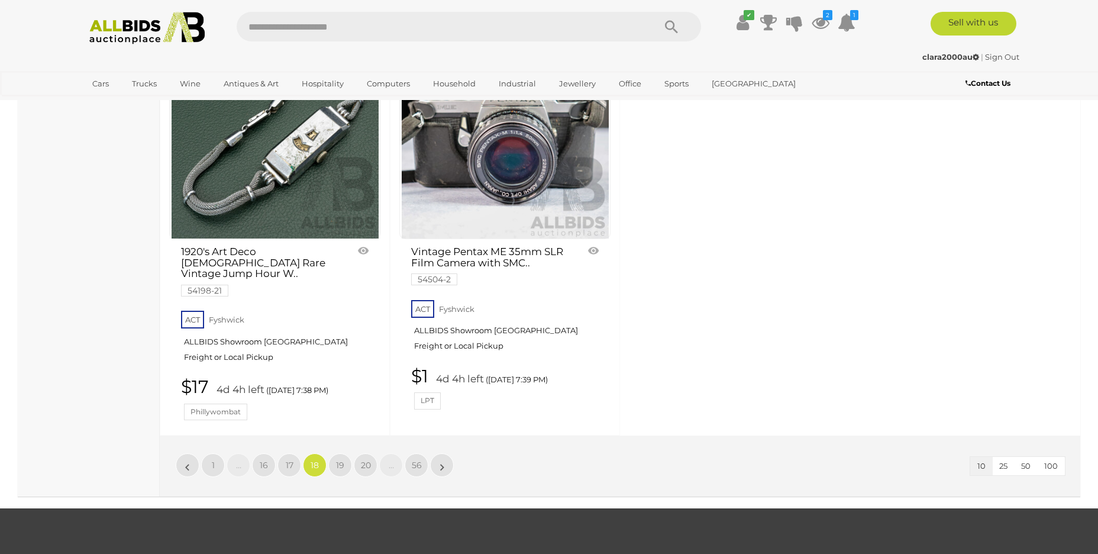
scroll to position [1137, 0]
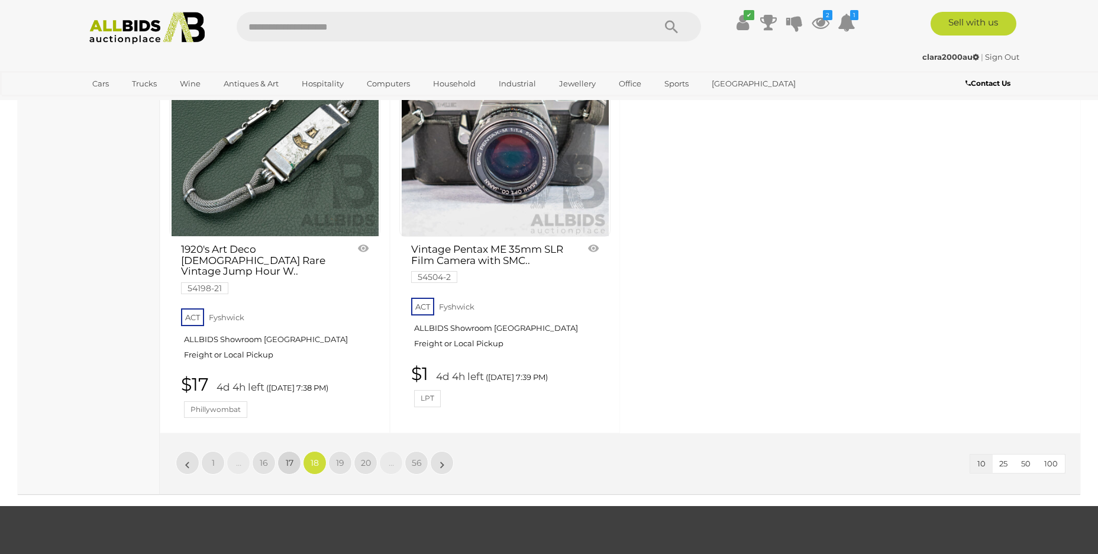
click at [287, 457] on span "17" at bounding box center [290, 462] width 8 height 11
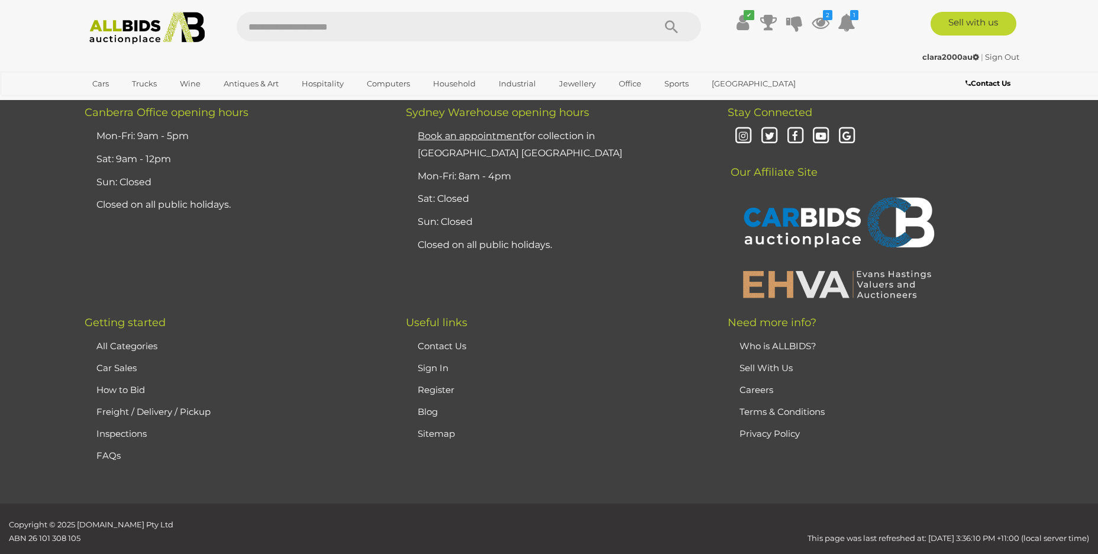
scroll to position [231, 0]
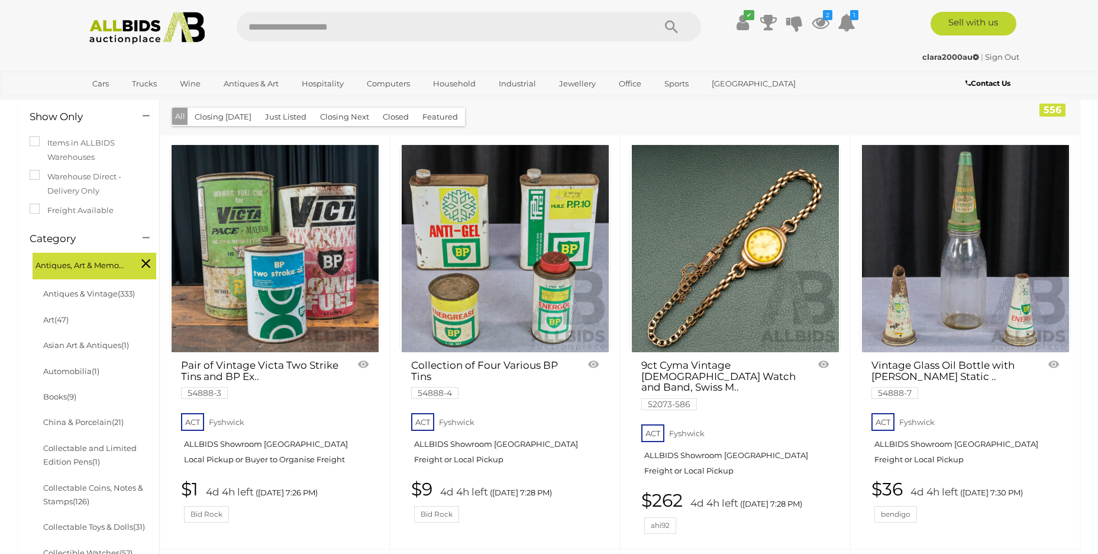
scroll to position [219, 0]
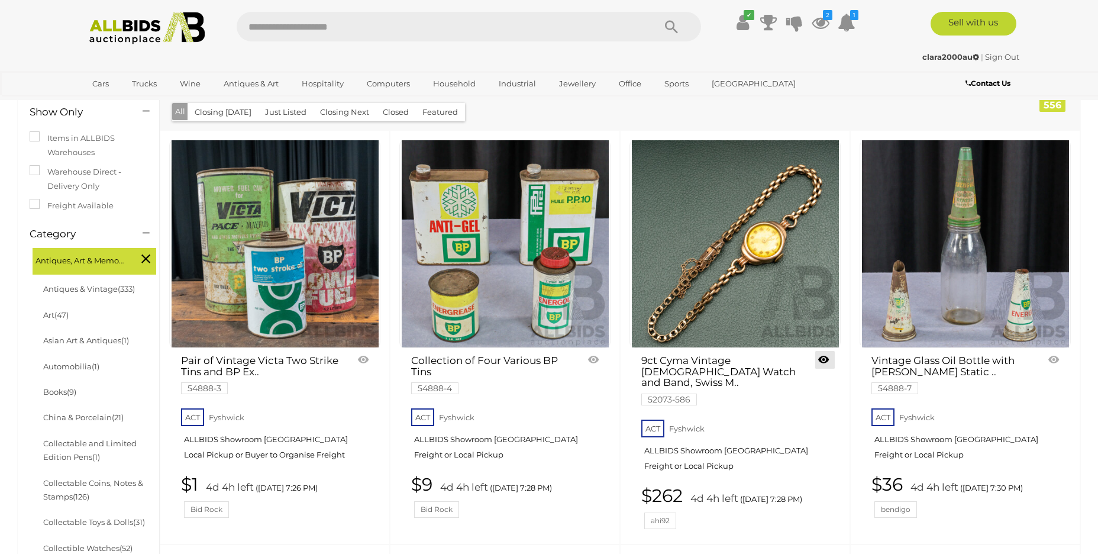
click at [822, 359] on link at bounding box center [825, 360] width 20 height 18
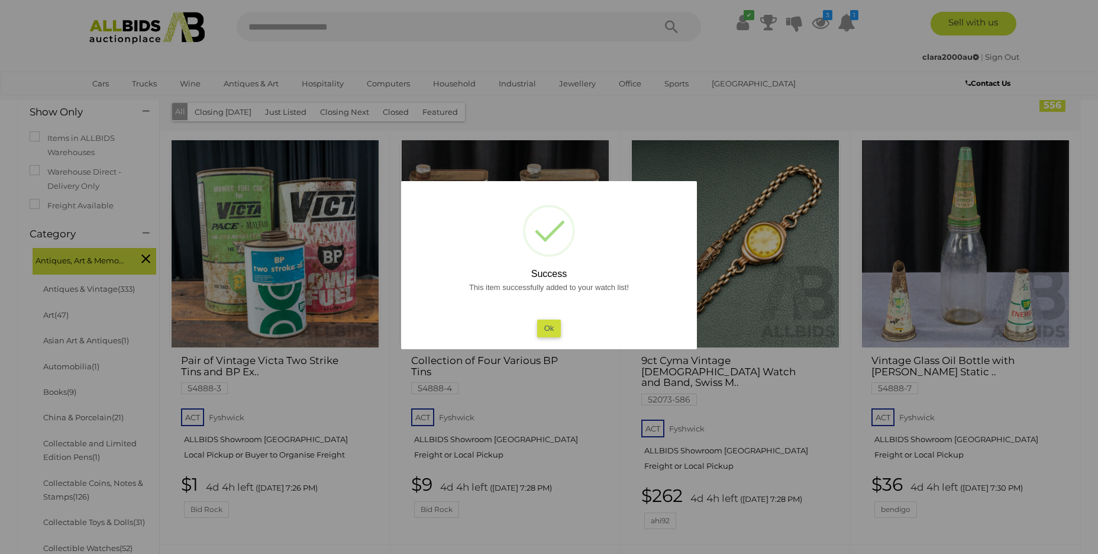
click at [545, 327] on button "Ok" at bounding box center [549, 327] width 24 height 17
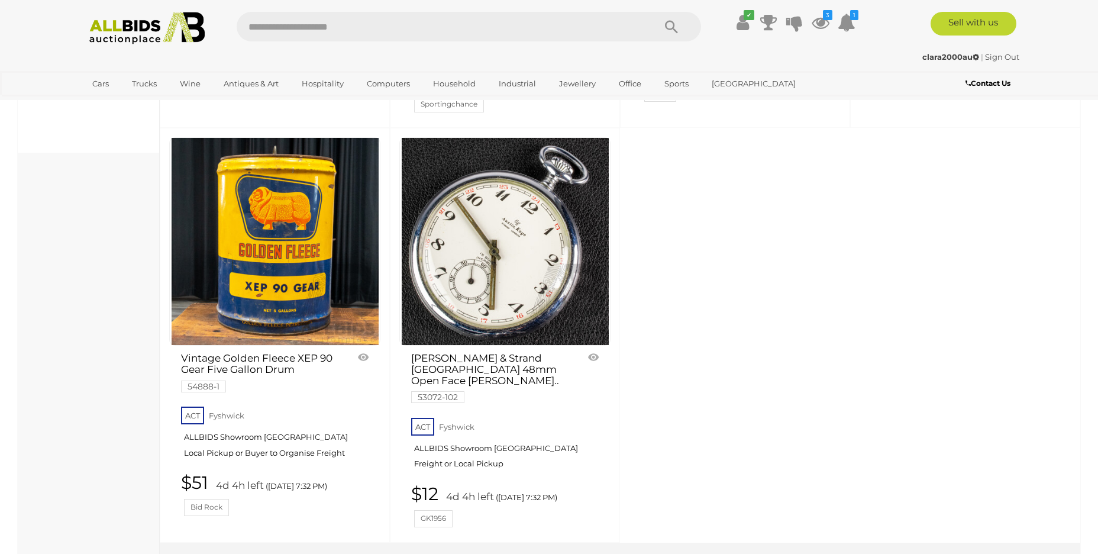
scroll to position [1064, 0]
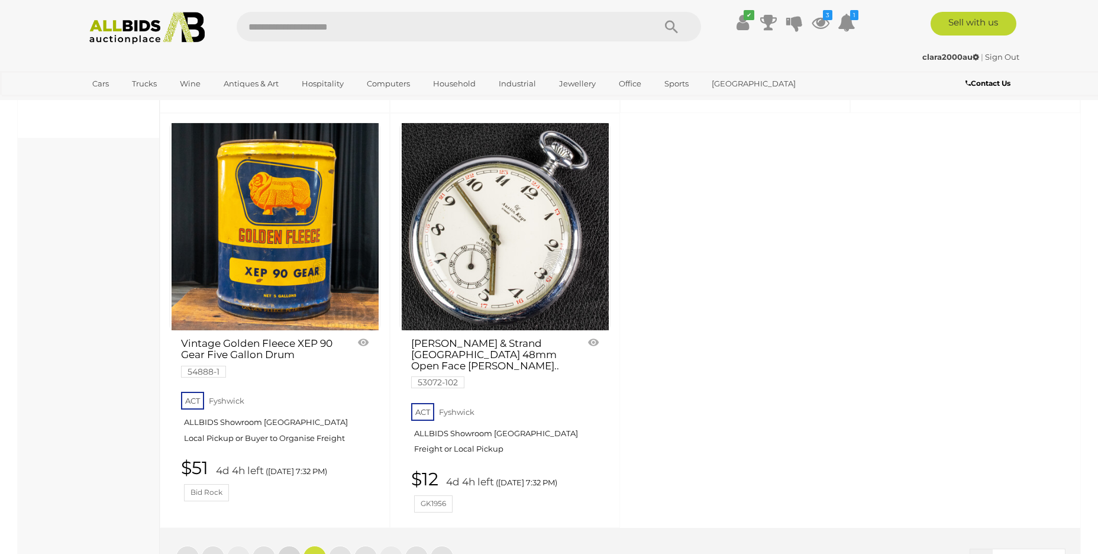
click at [289, 552] on span "16" at bounding box center [289, 557] width 8 height 11
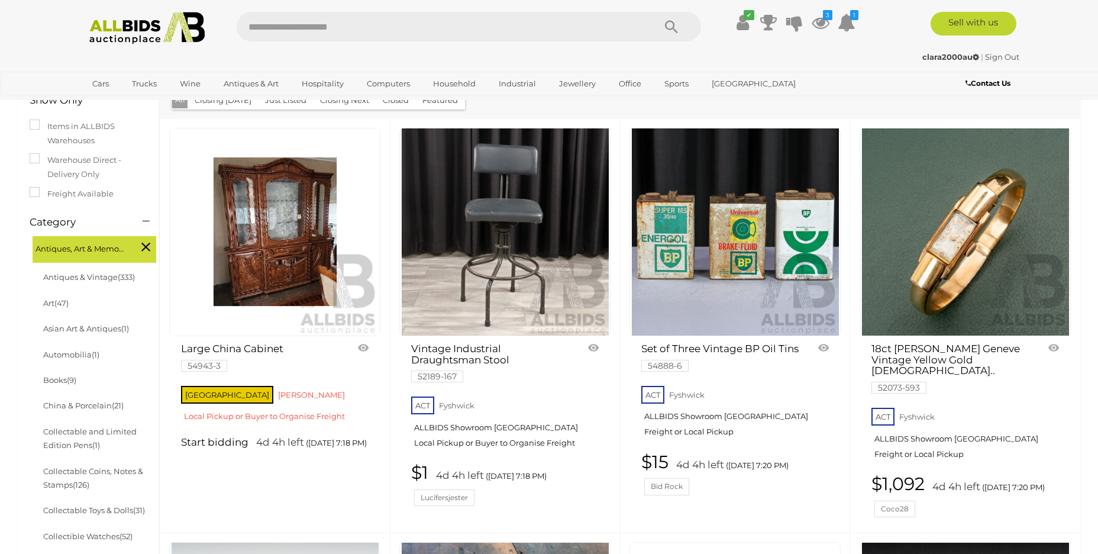
drag, startPoint x: 1097, startPoint y: 149, endPoint x: 1103, endPoint y: 174, distance: 25.5
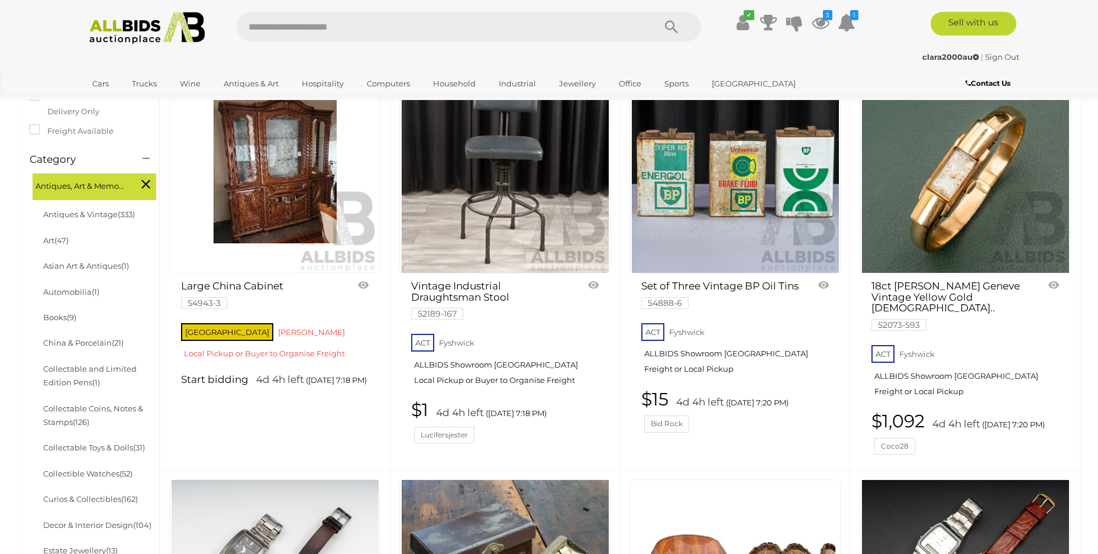
scroll to position [325, 0]
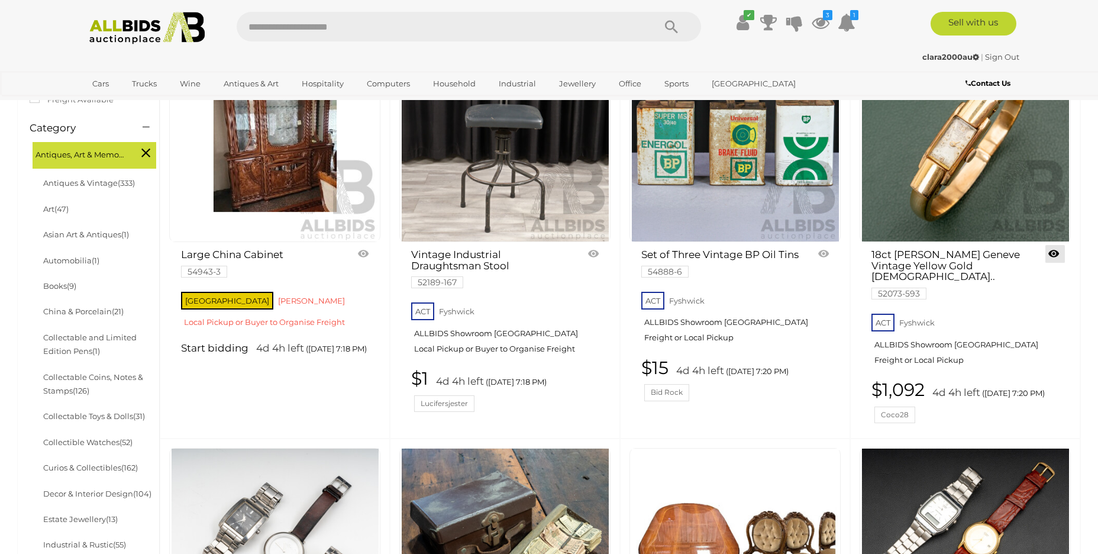
click at [1054, 256] on link at bounding box center [1055, 254] width 20 height 18
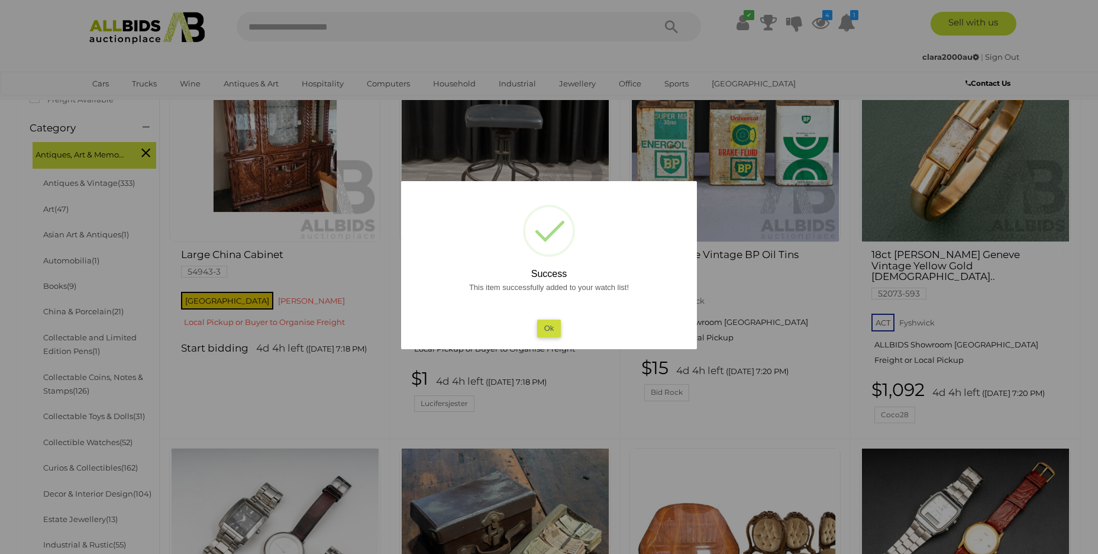
scroll to position [340, 0]
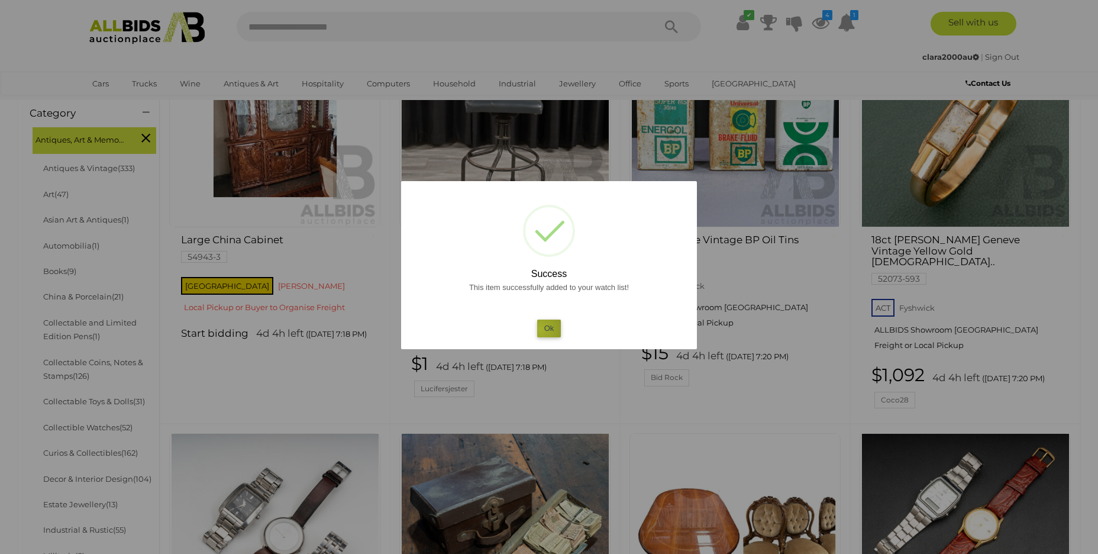
click at [541, 330] on button "Ok" at bounding box center [549, 327] width 24 height 17
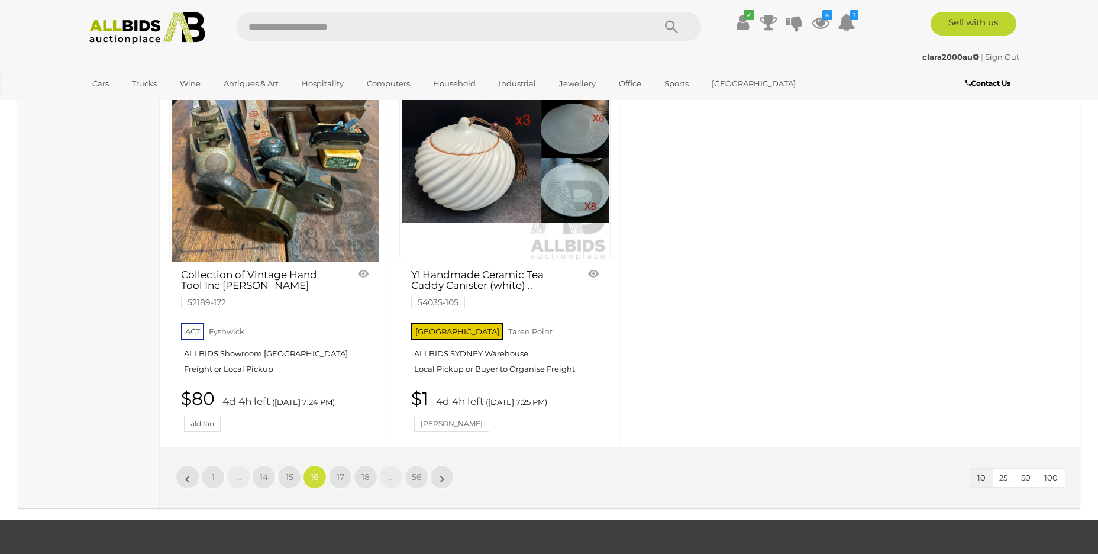
scroll to position [1141, 0]
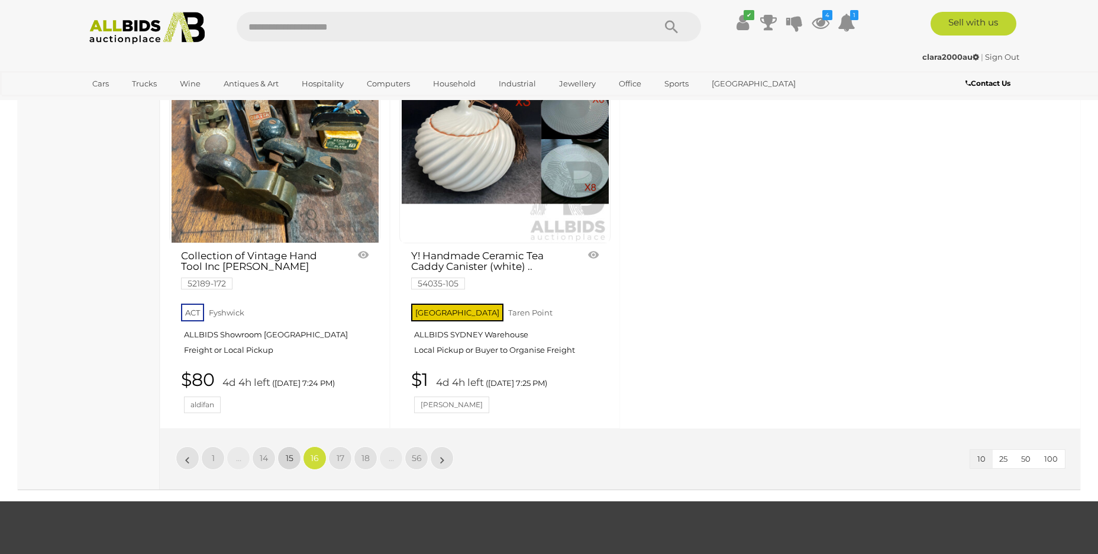
click at [290, 453] on span "15" at bounding box center [290, 458] width 8 height 11
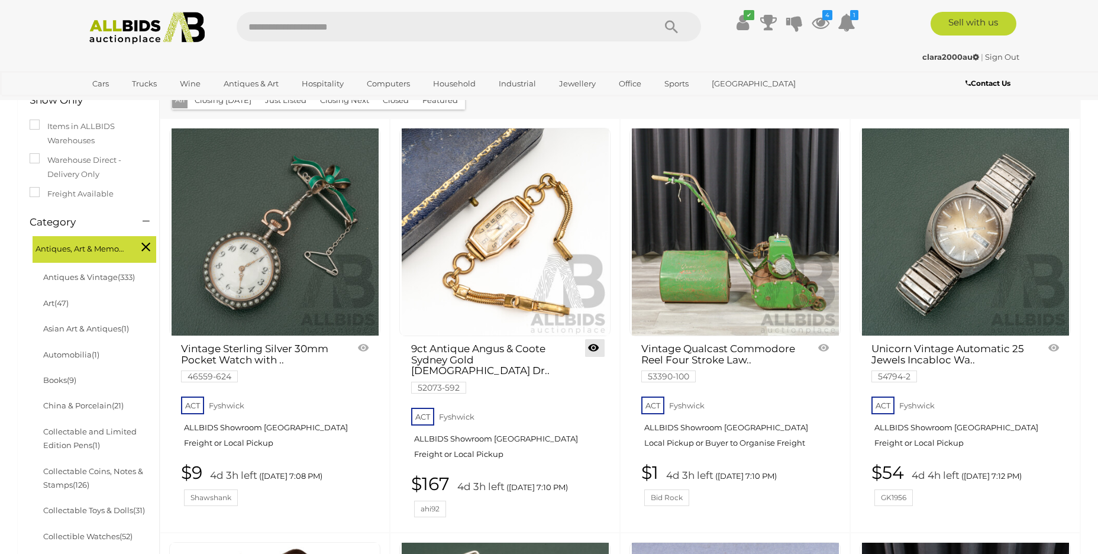
click at [593, 346] on link at bounding box center [595, 348] width 20 height 18
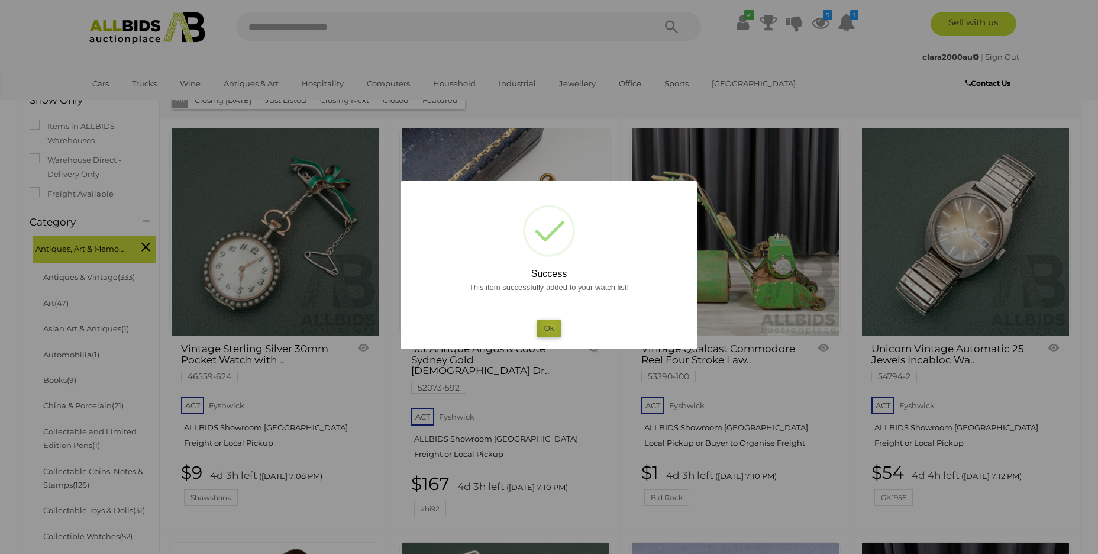
click at [552, 325] on button "Ok" at bounding box center [549, 327] width 24 height 17
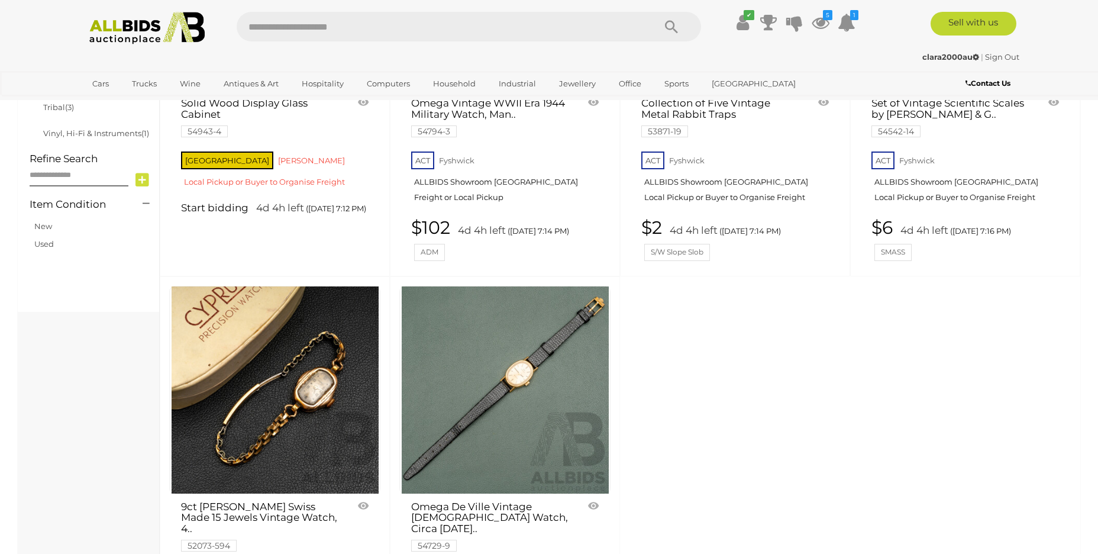
scroll to position [1055, 0]
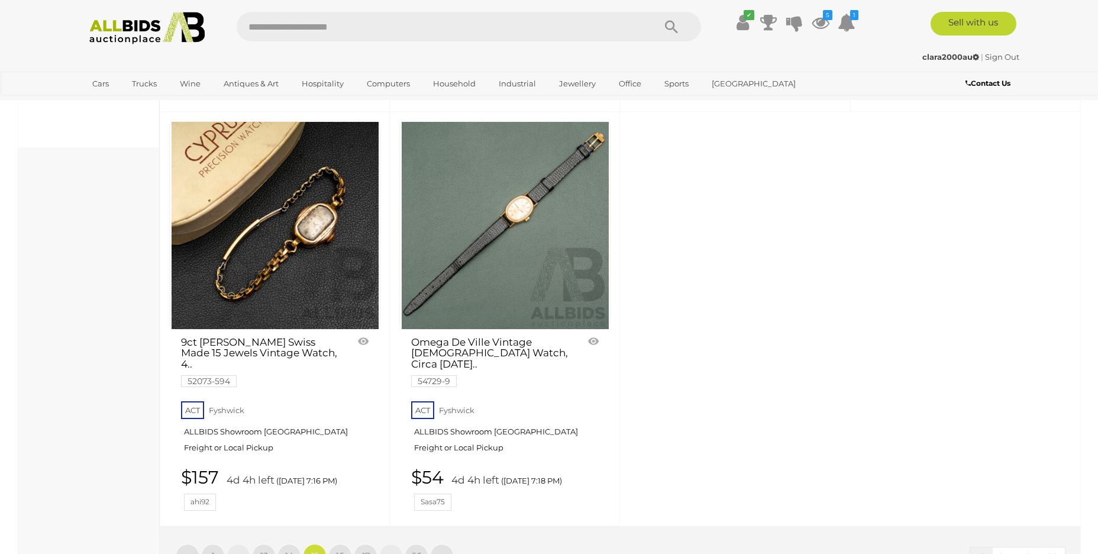
click at [364, 332] on link at bounding box center [365, 341] width 20 height 18
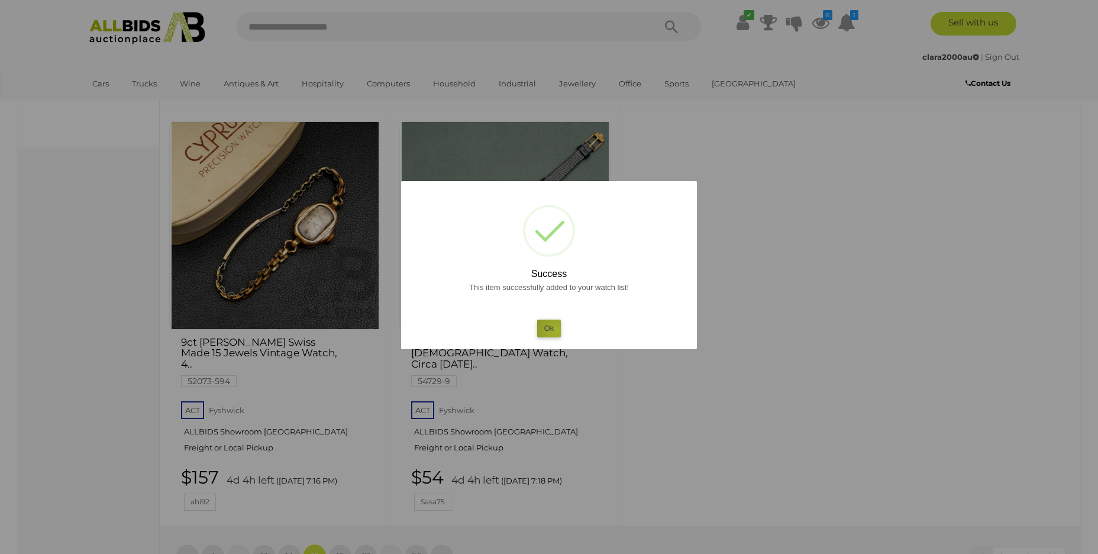
click at [557, 331] on button "Ok" at bounding box center [549, 327] width 24 height 17
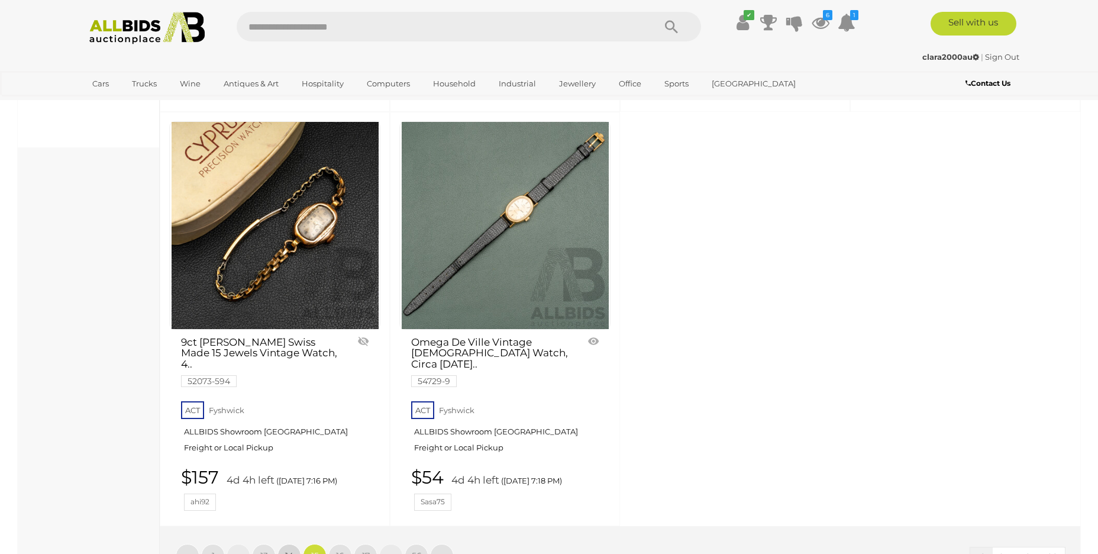
click at [289, 550] on span "14" at bounding box center [289, 555] width 8 height 11
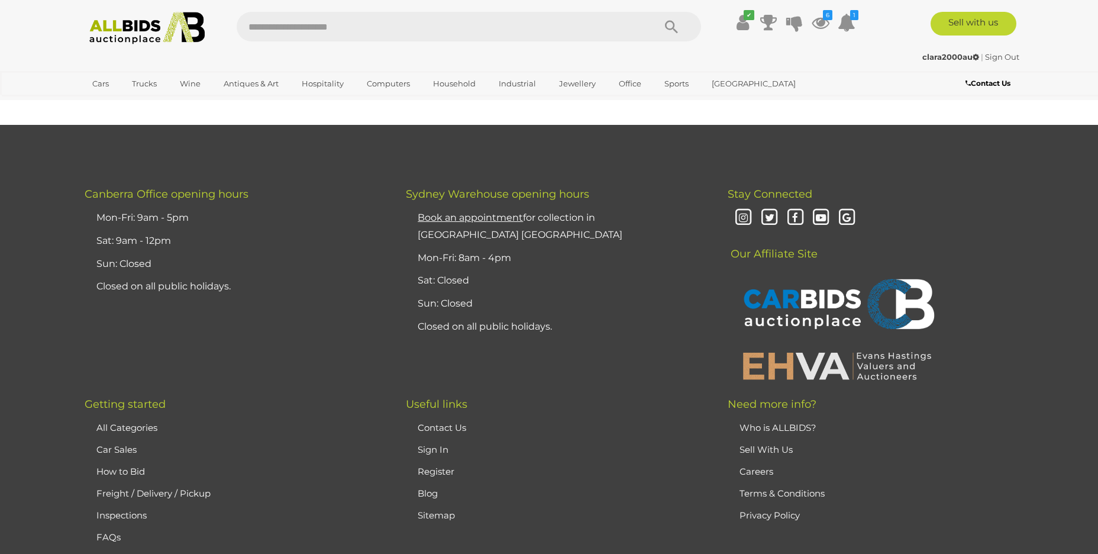
scroll to position [231, 0]
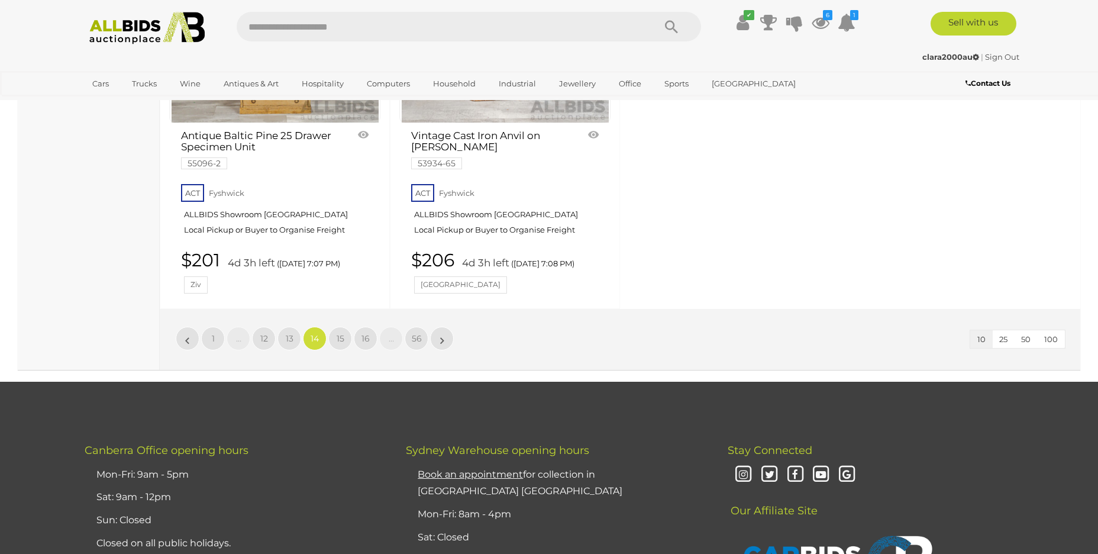
scroll to position [1265, 0]
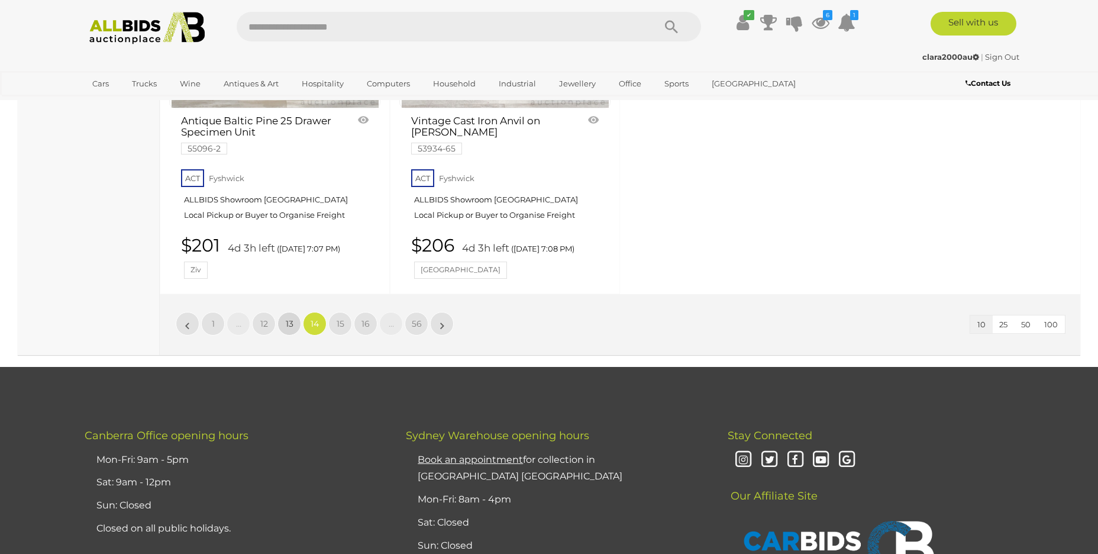
click at [289, 322] on span "13" at bounding box center [290, 323] width 8 height 11
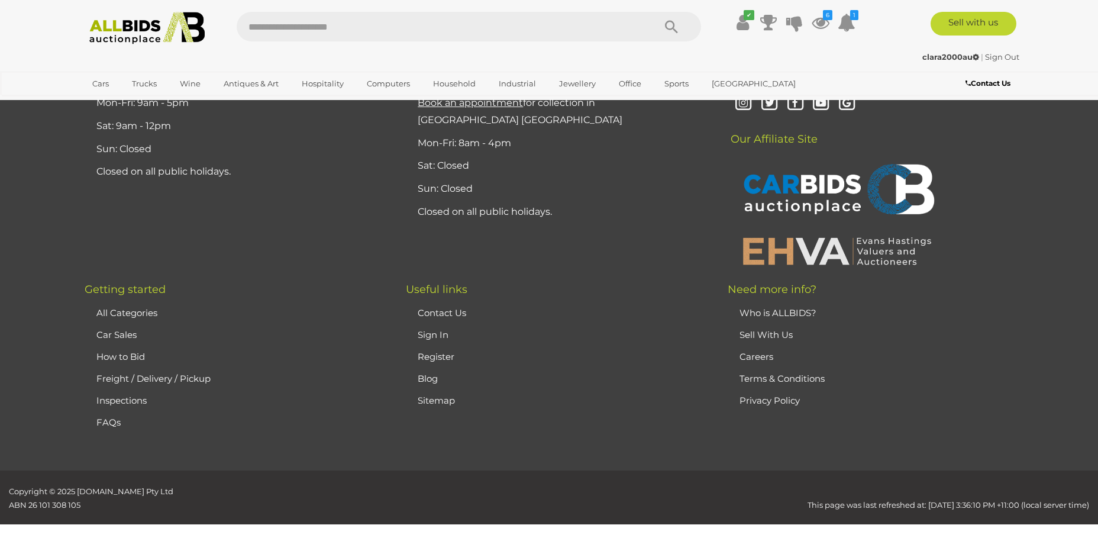
scroll to position [231, 0]
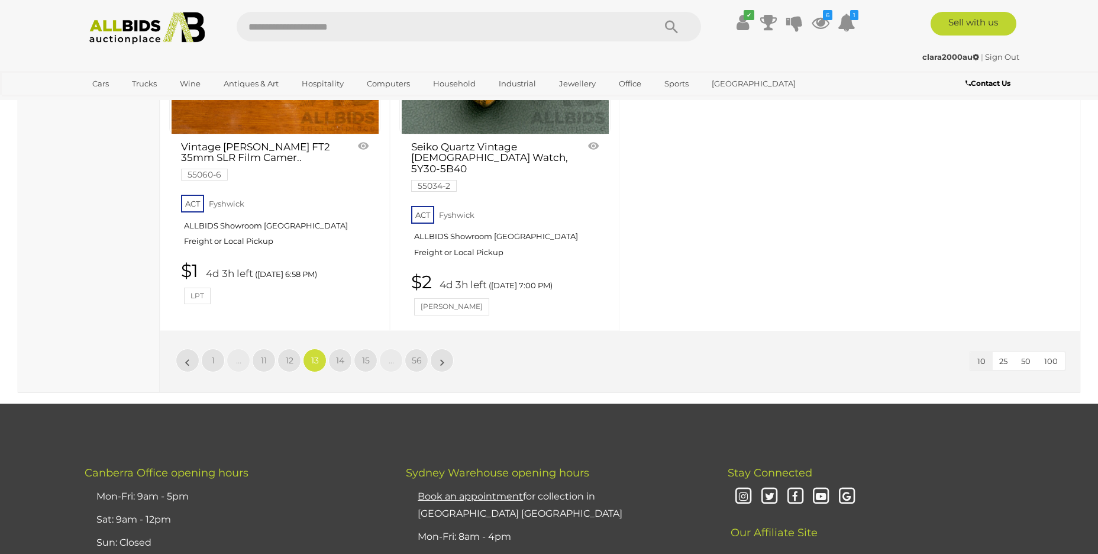
scroll to position [1264, 0]
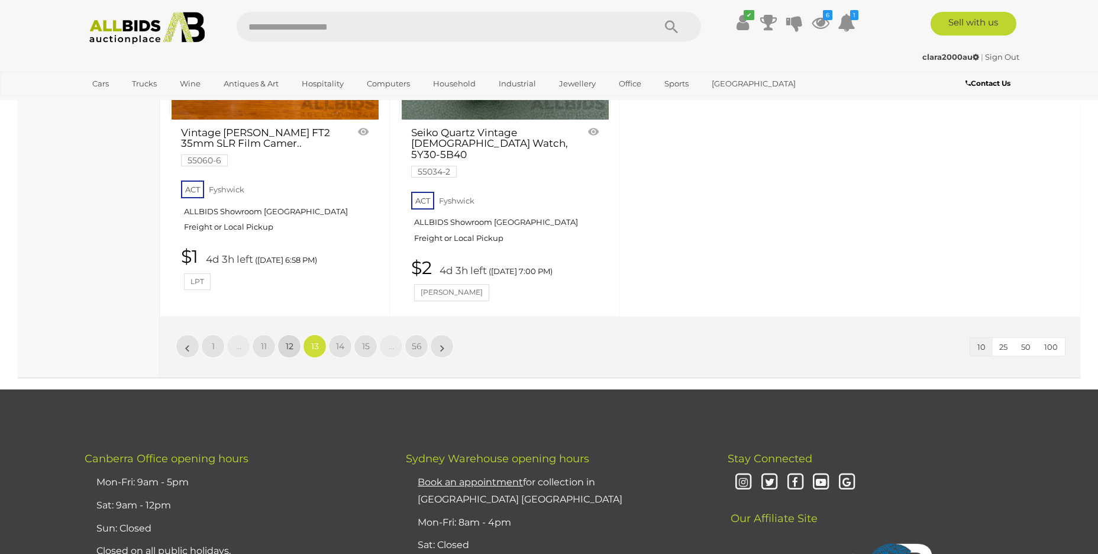
click at [289, 341] on span "12" at bounding box center [290, 346] width 8 height 11
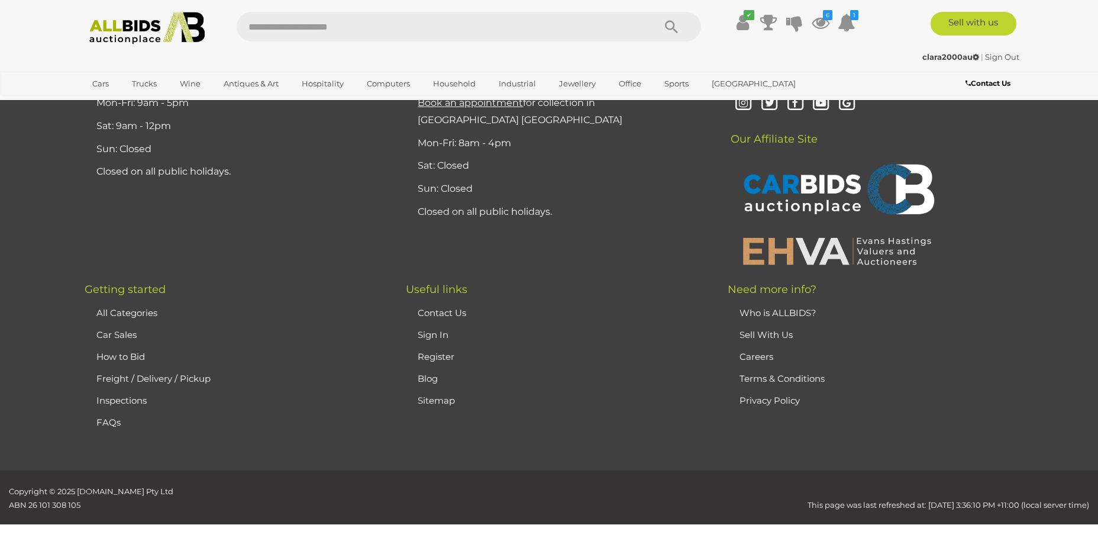
scroll to position [231, 0]
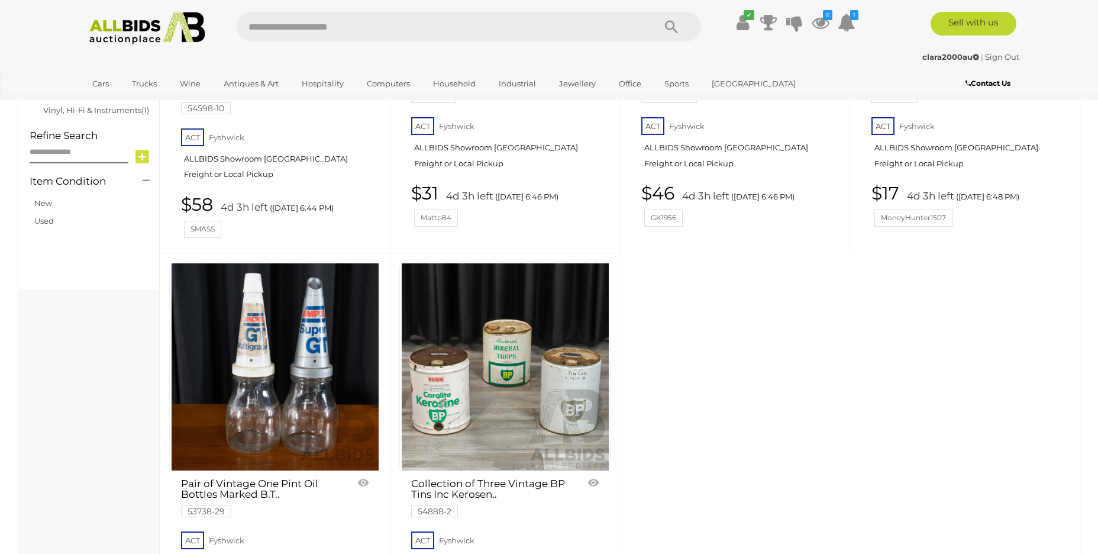
scroll to position [1147, 0]
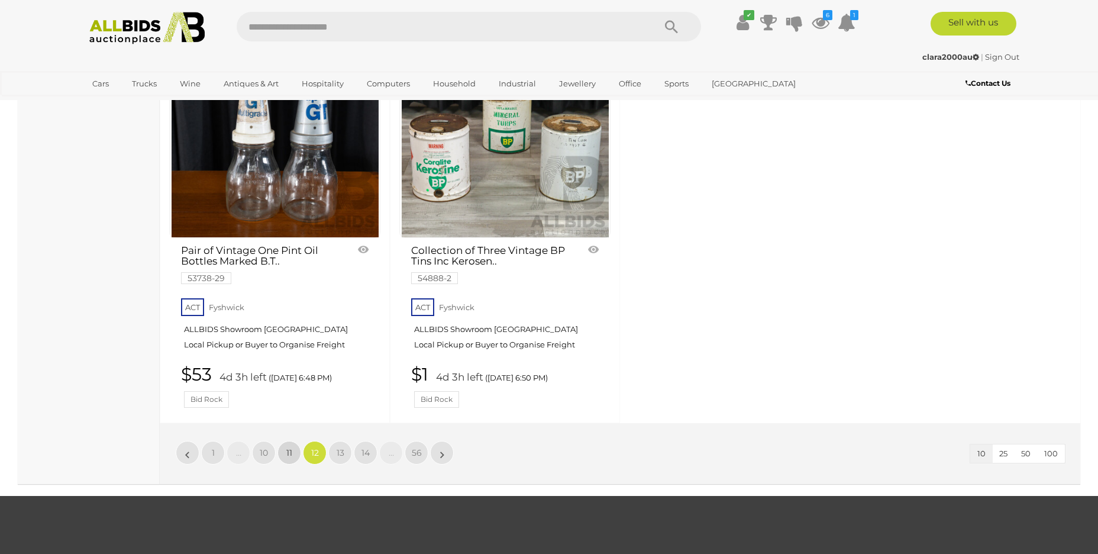
click at [282, 453] on link "11" at bounding box center [289, 453] width 24 height 24
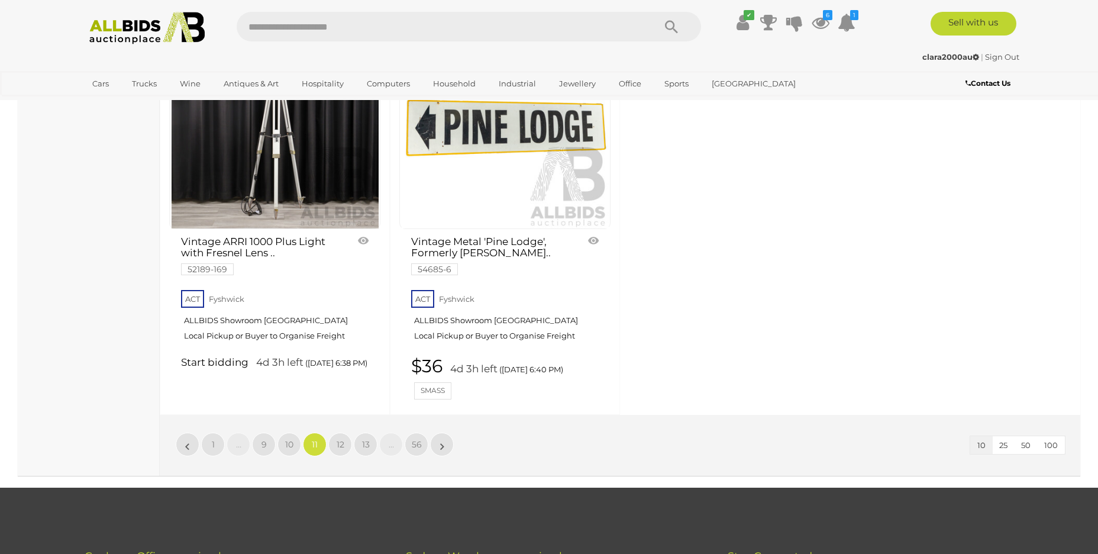
scroll to position [1147, 0]
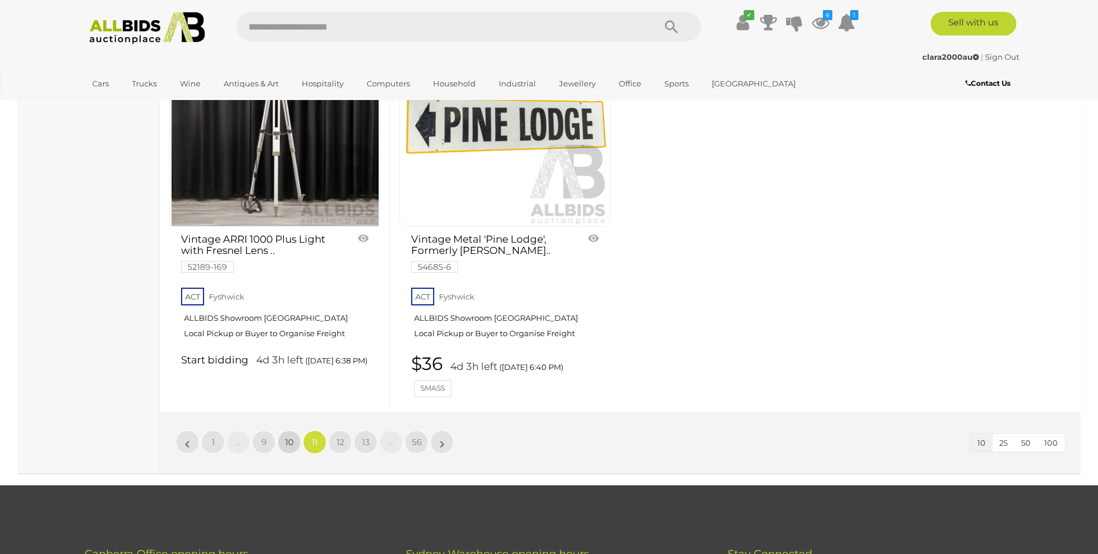
click at [293, 440] on span "10" at bounding box center [289, 442] width 8 height 11
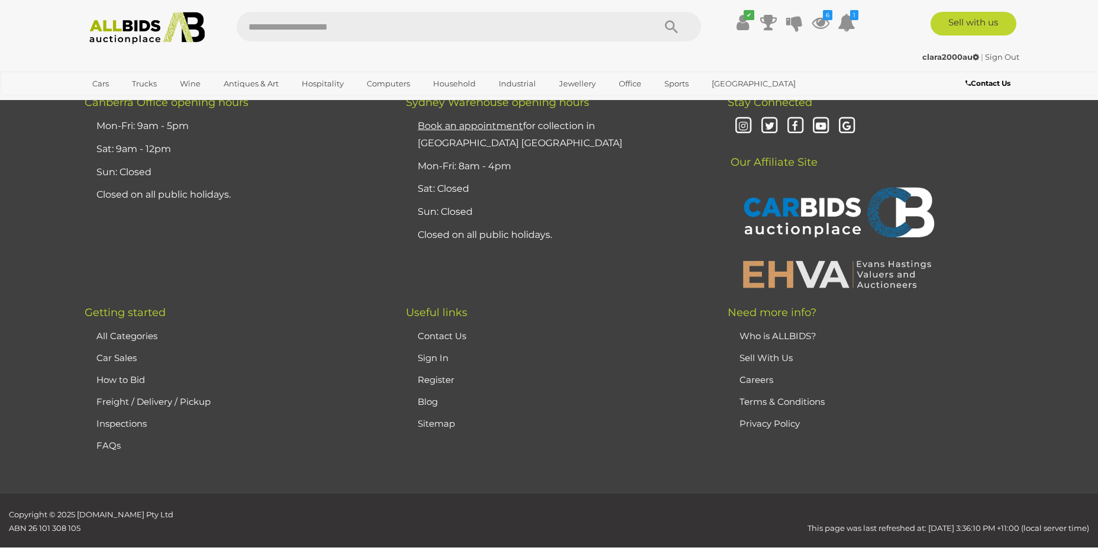
scroll to position [231, 0]
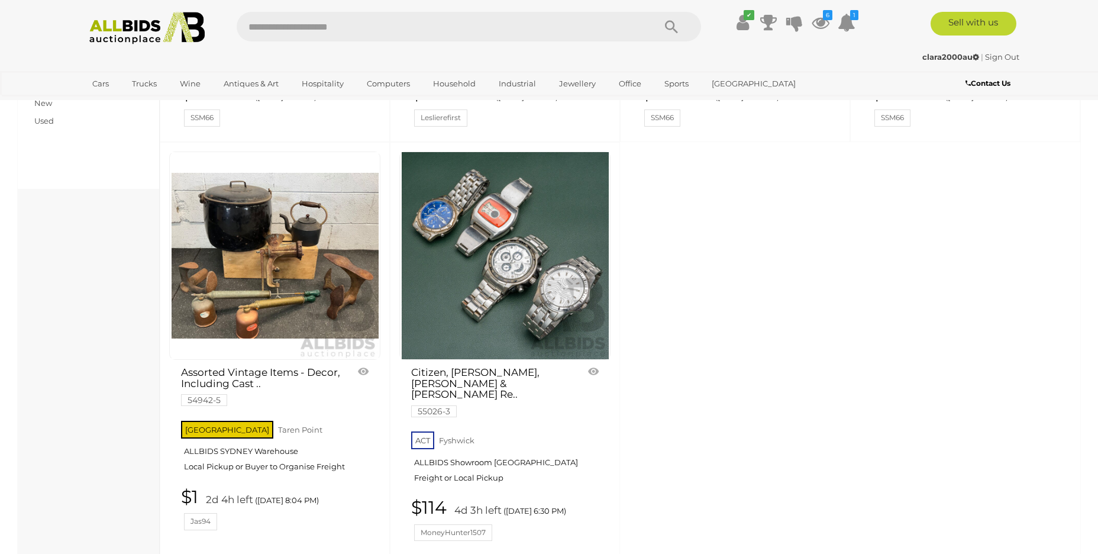
scroll to position [1081, 0]
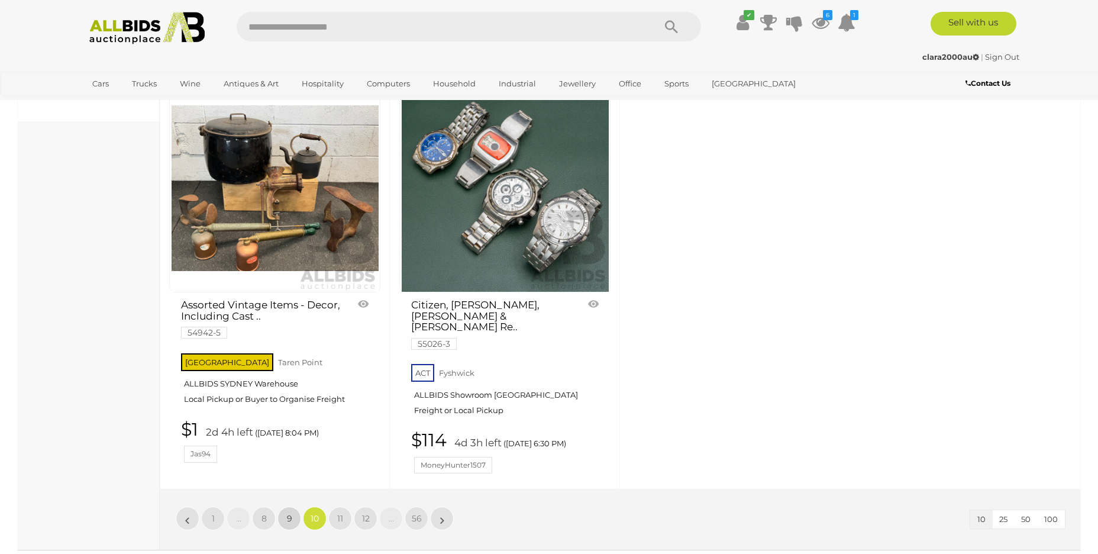
click at [288, 513] on span "9" at bounding box center [289, 518] width 5 height 11
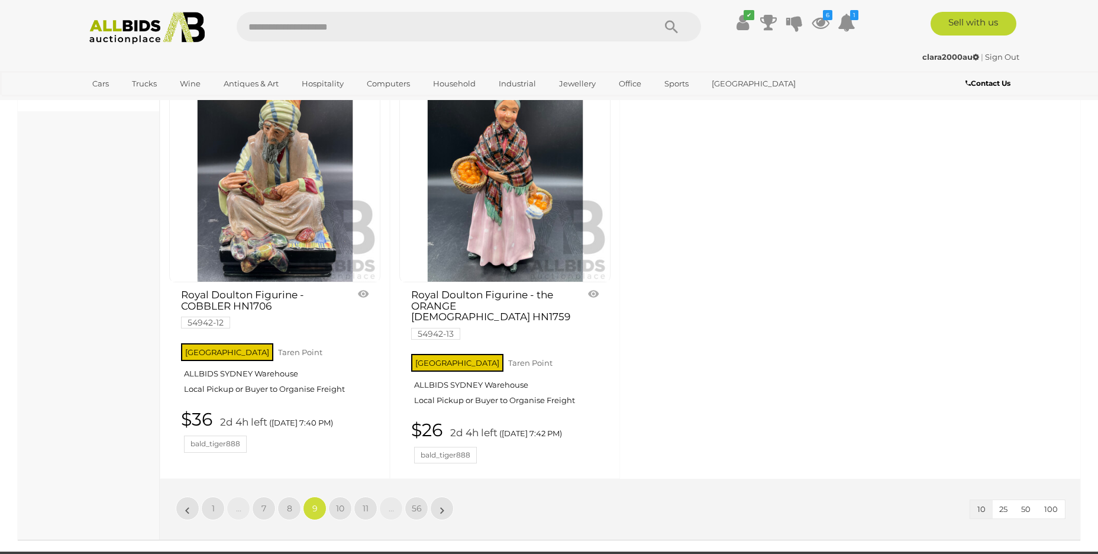
scroll to position [1098, 0]
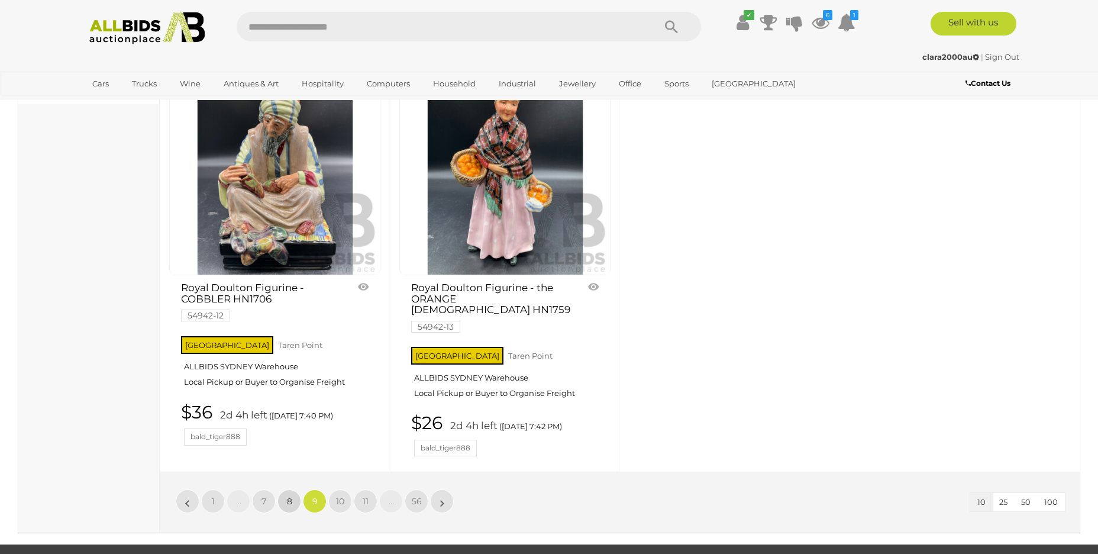
click at [291, 496] on span "8" at bounding box center [289, 501] width 5 height 11
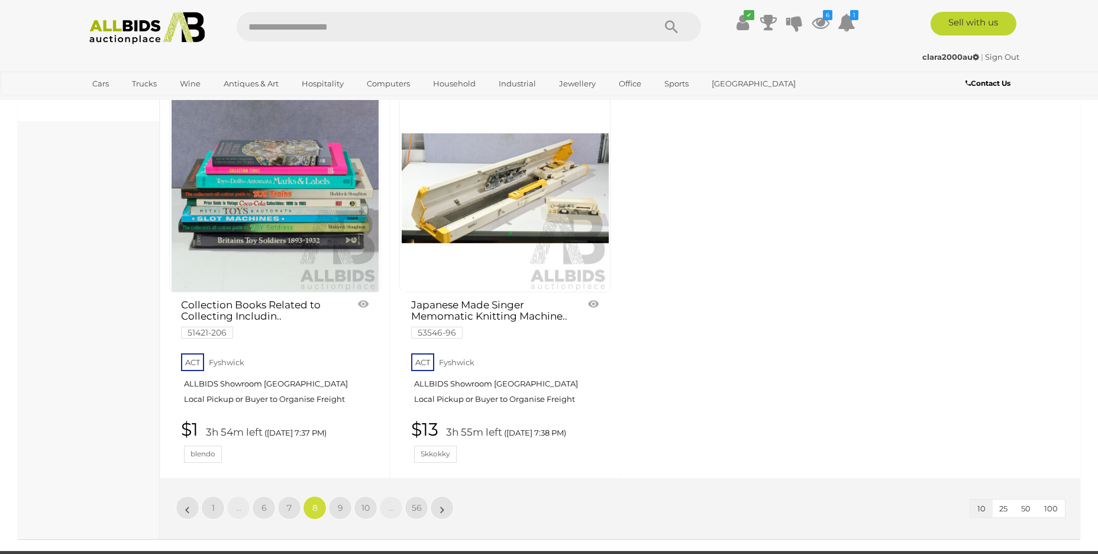
scroll to position [1192, 0]
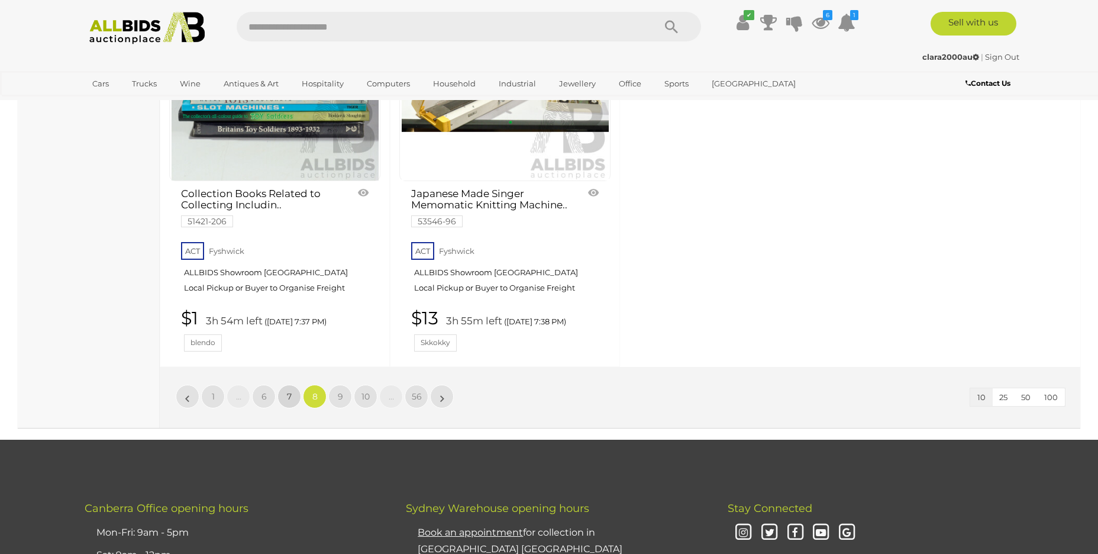
click at [291, 392] on span "7" at bounding box center [289, 396] width 5 height 11
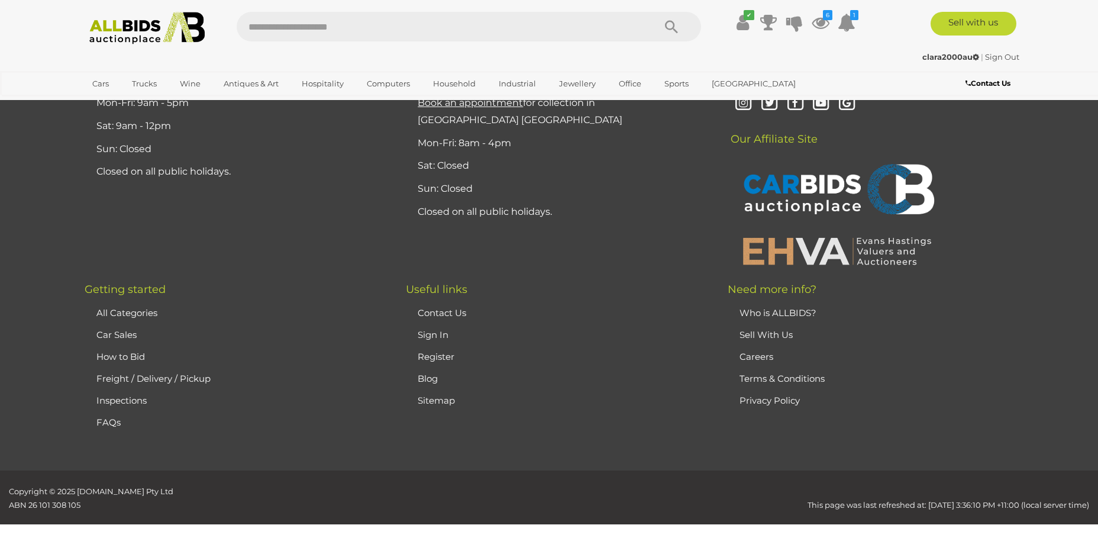
scroll to position [231, 0]
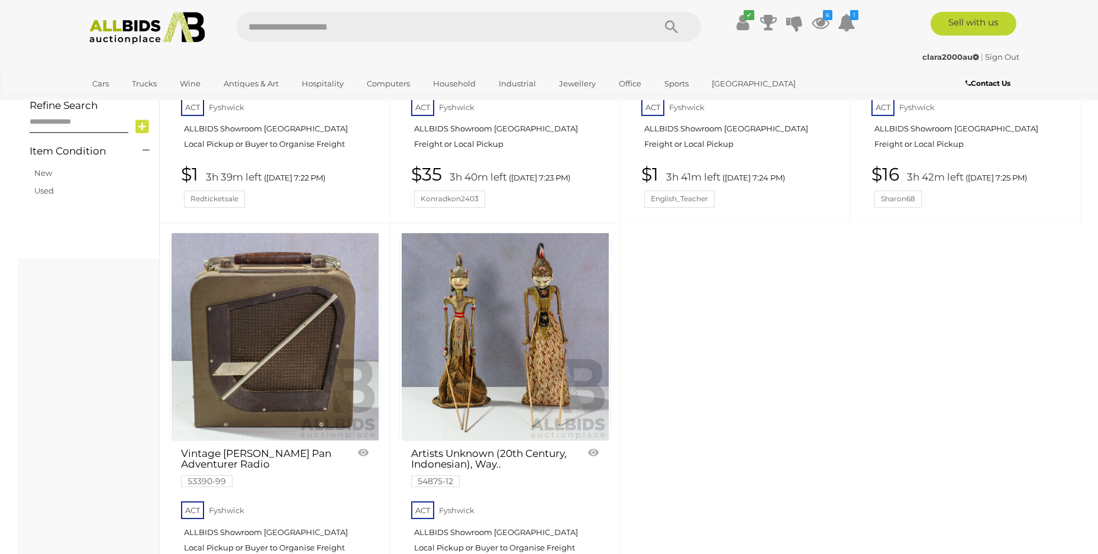
scroll to position [1168, 0]
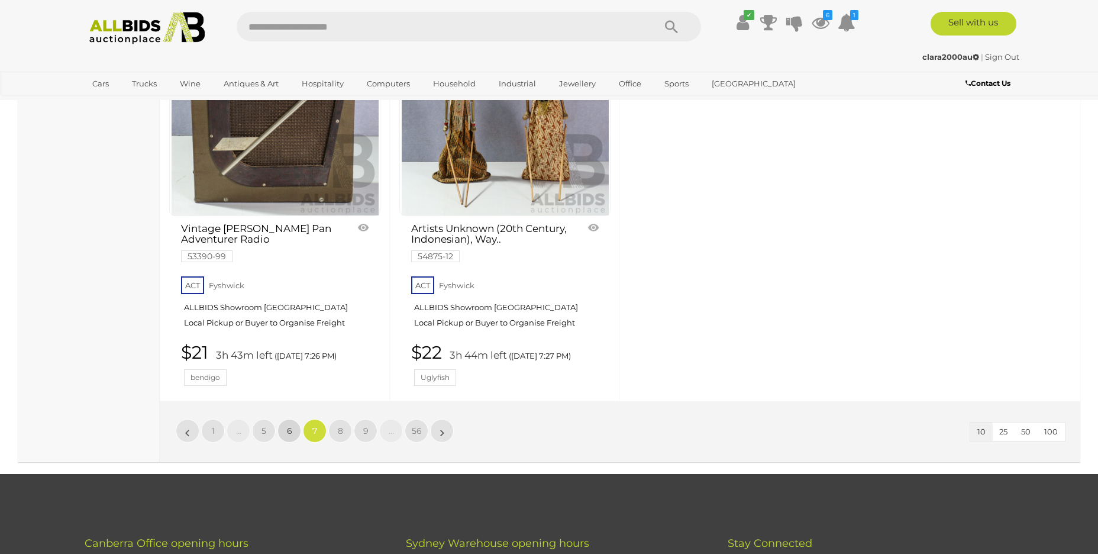
click at [285, 419] on link "6" at bounding box center [289, 431] width 24 height 24
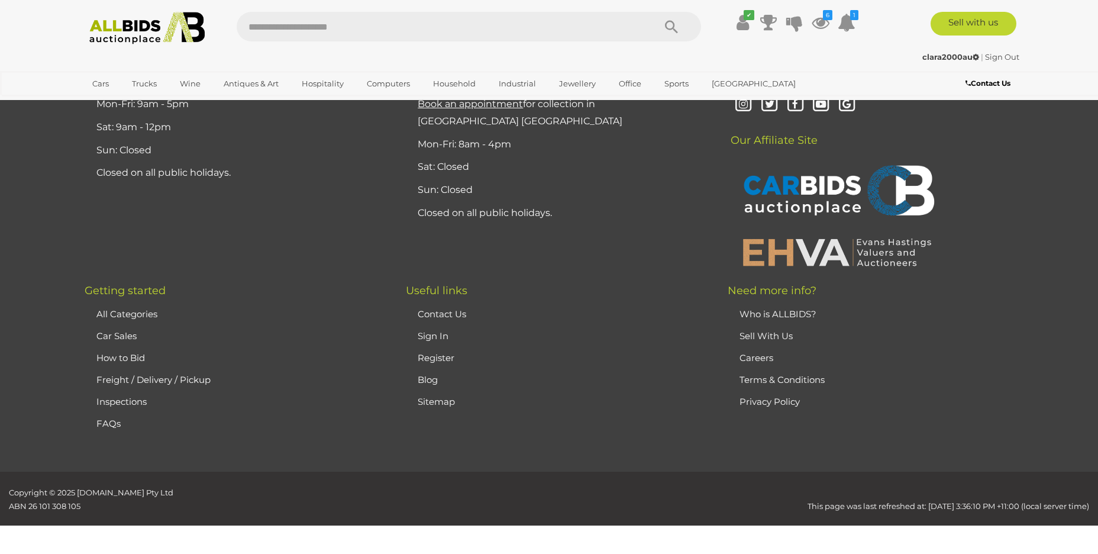
scroll to position [231, 0]
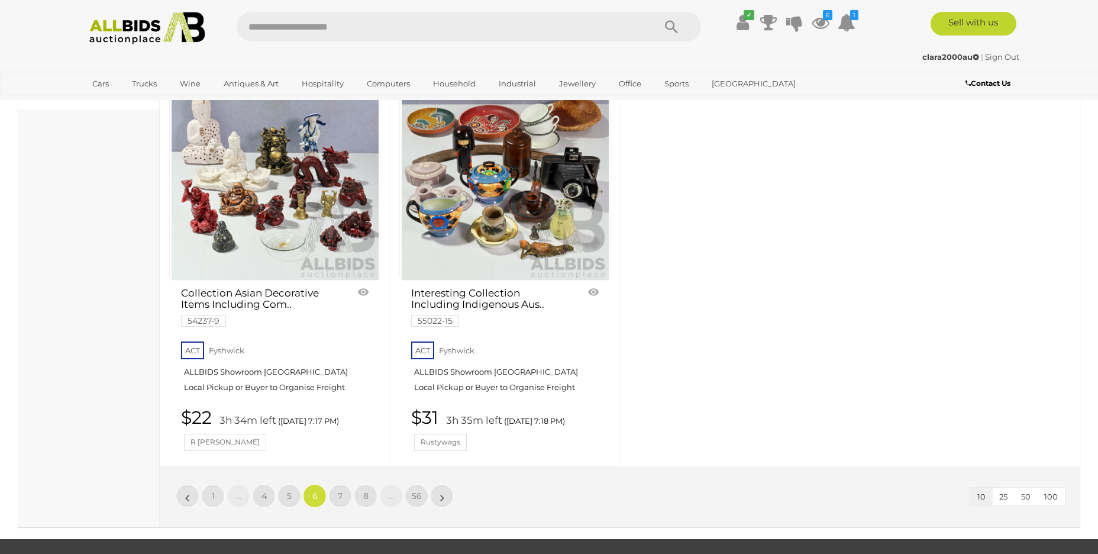
scroll to position [1137, 0]
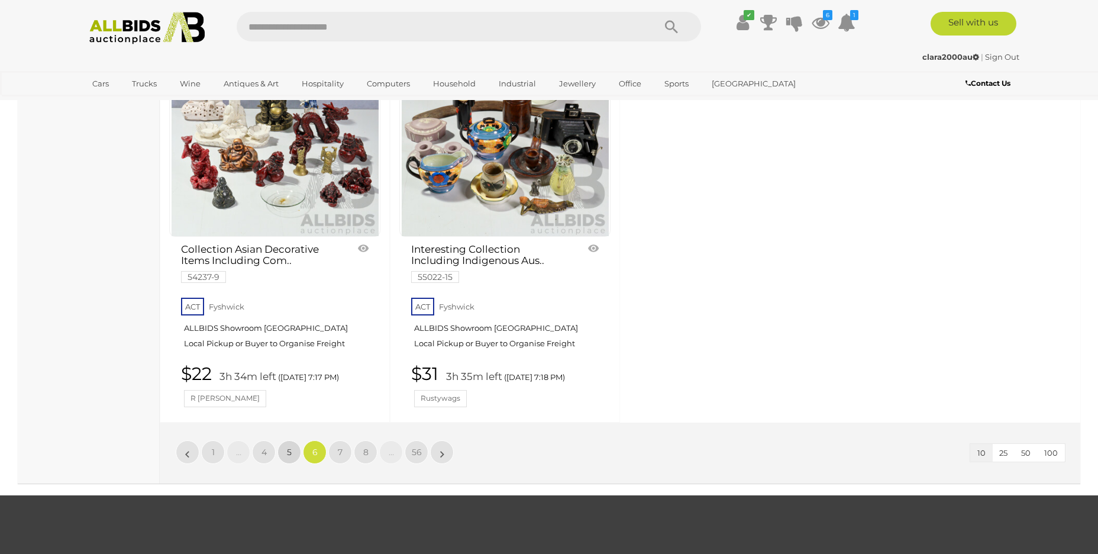
click at [292, 447] on link "5" at bounding box center [289, 452] width 24 height 24
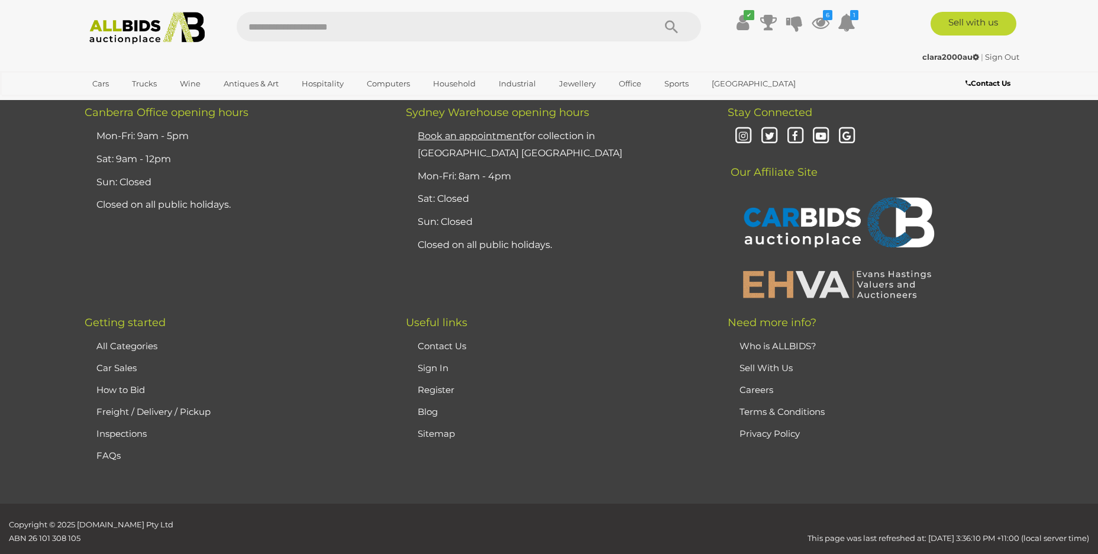
scroll to position [231, 0]
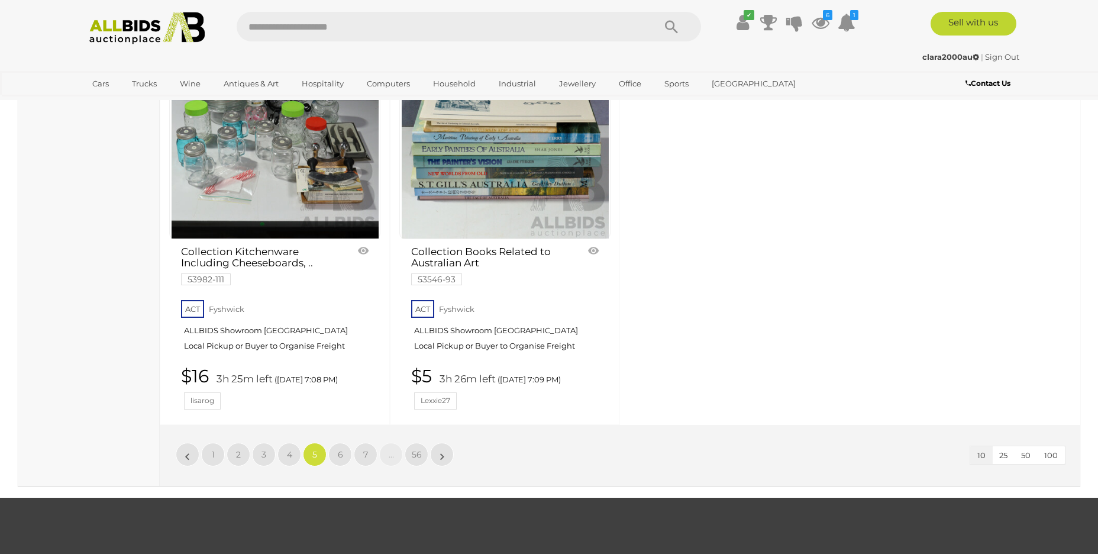
scroll to position [1144, 0]
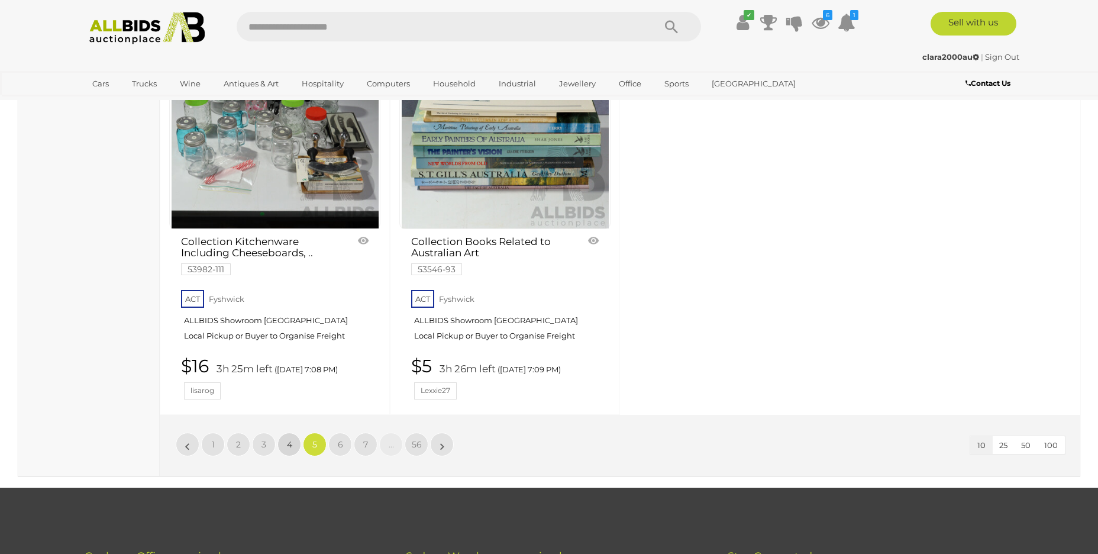
click at [293, 439] on link "4" at bounding box center [289, 444] width 24 height 24
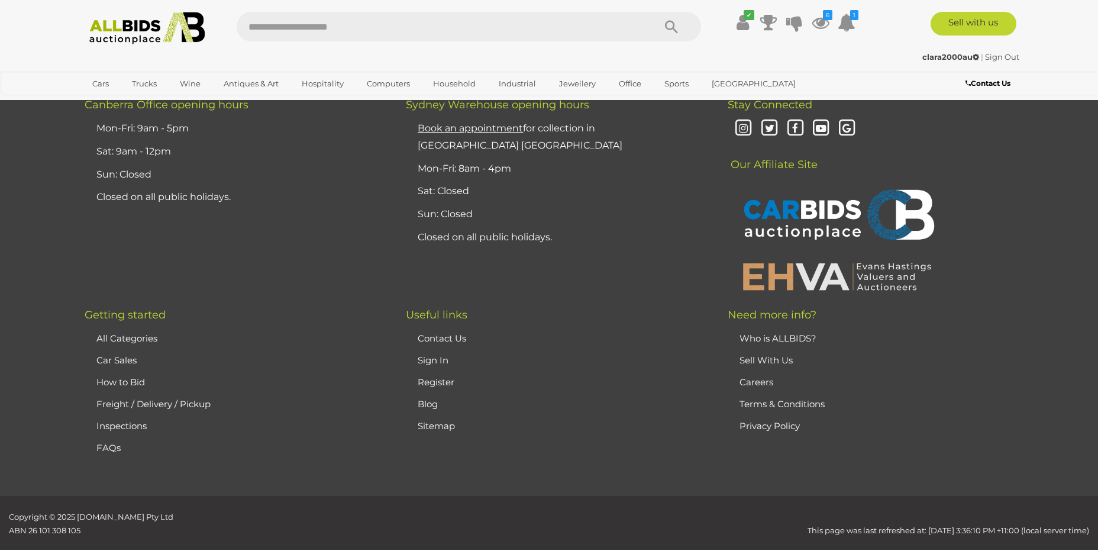
scroll to position [231, 0]
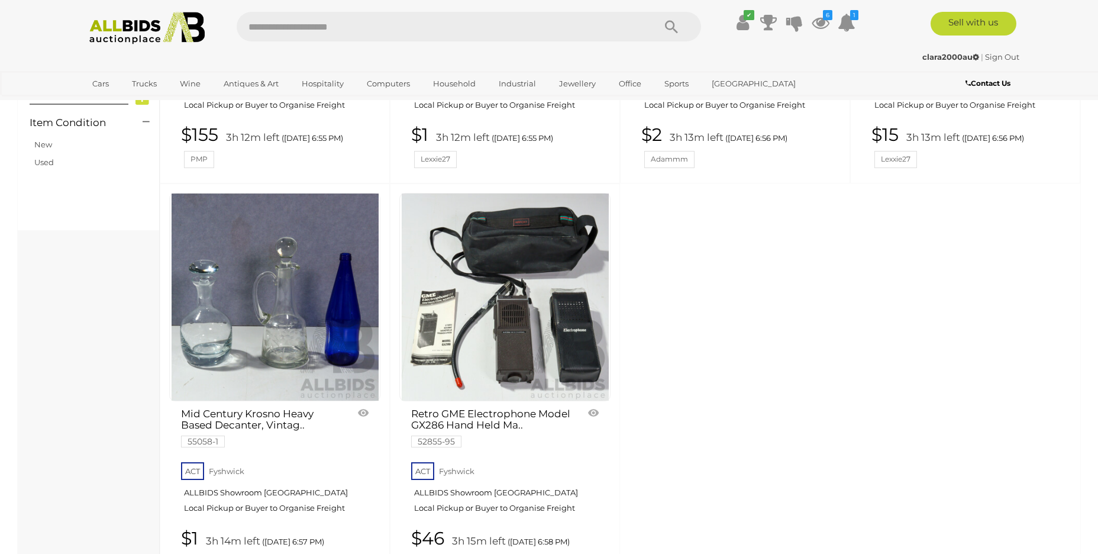
scroll to position [1148, 0]
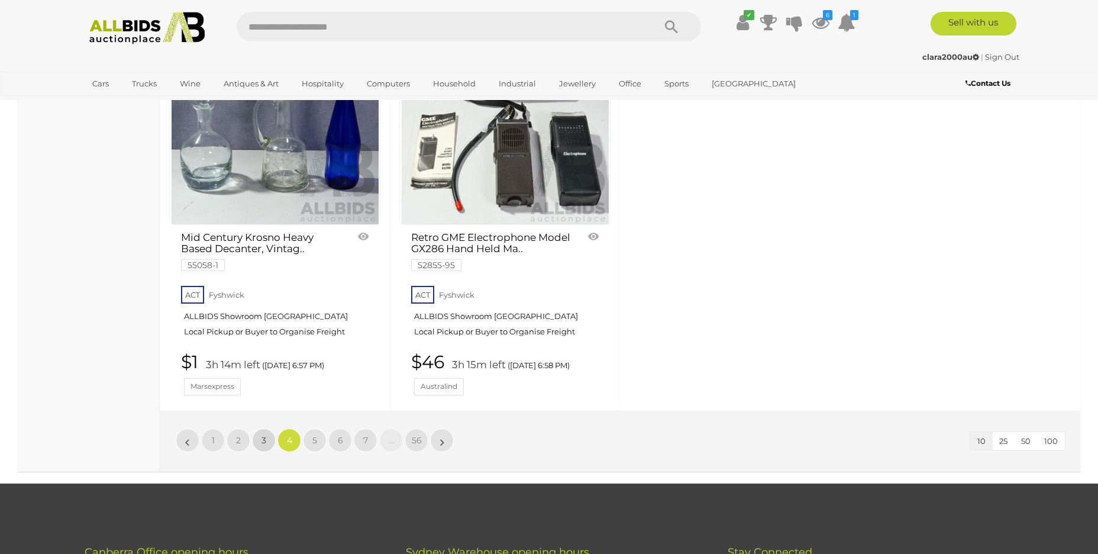
click at [259, 443] on link "3" at bounding box center [264, 440] width 24 height 24
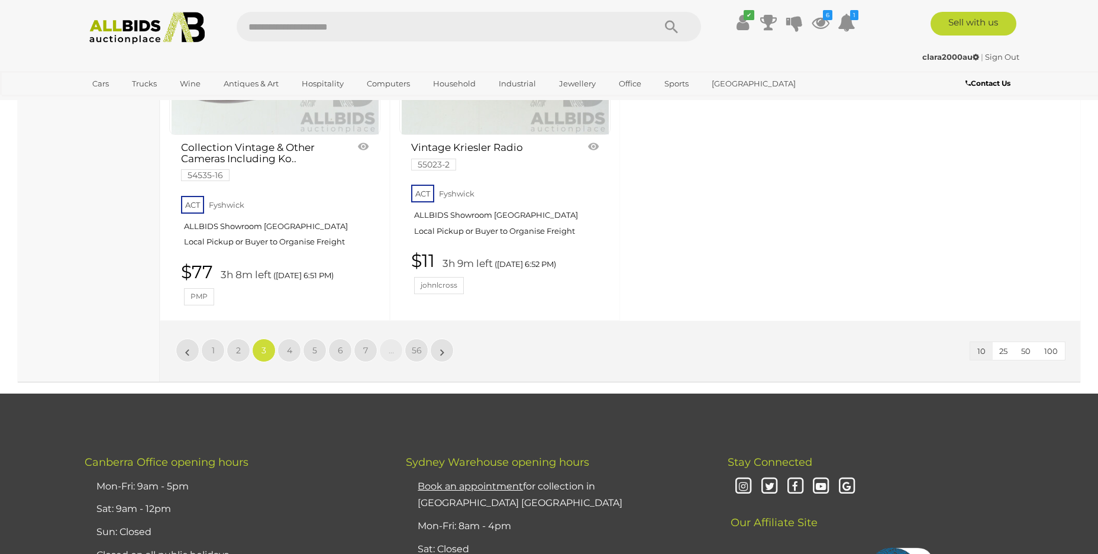
scroll to position [1248, 0]
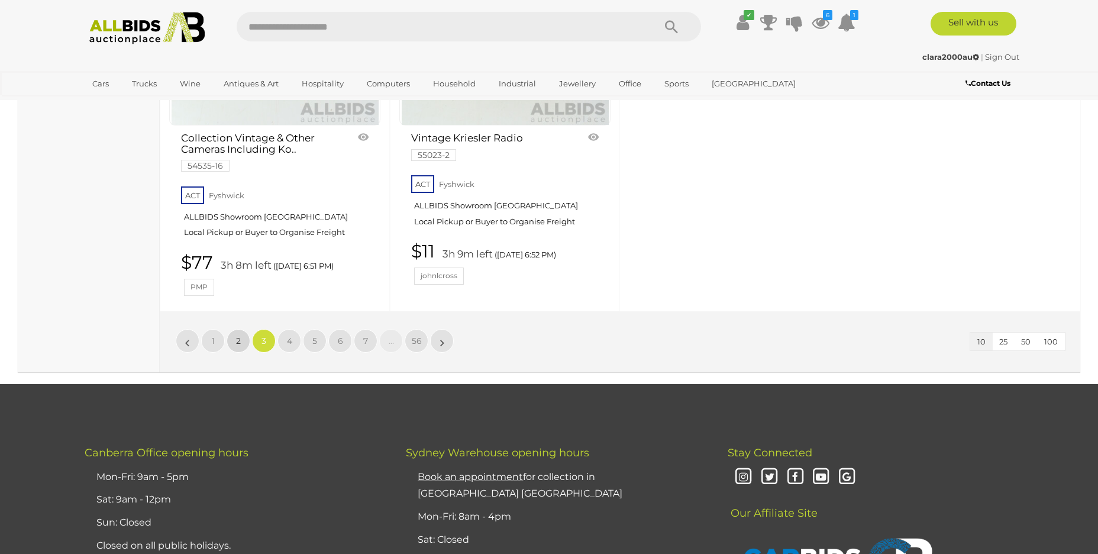
click at [234, 338] on link "2" at bounding box center [239, 341] width 24 height 24
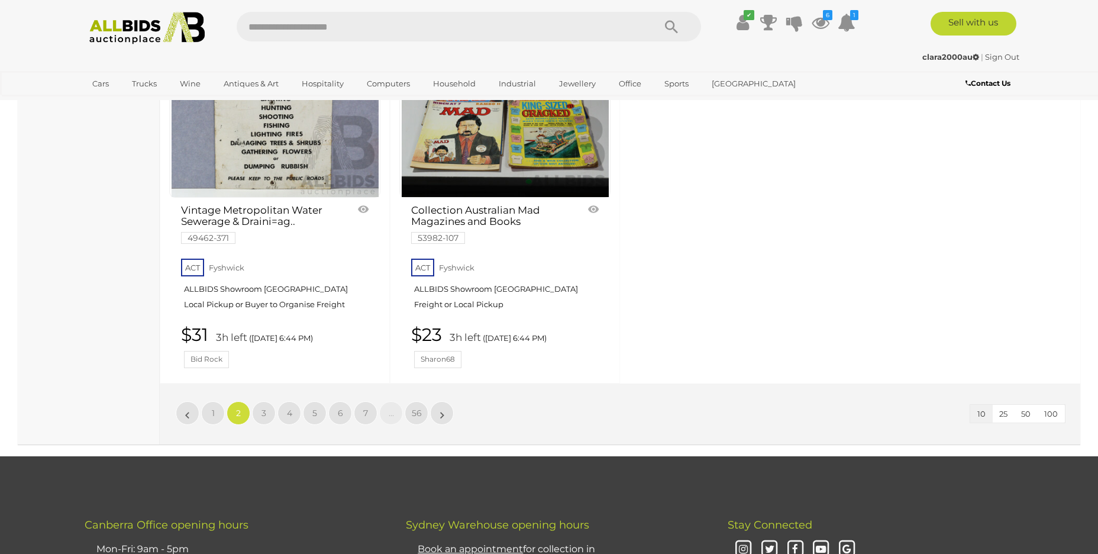
scroll to position [1180, 0]
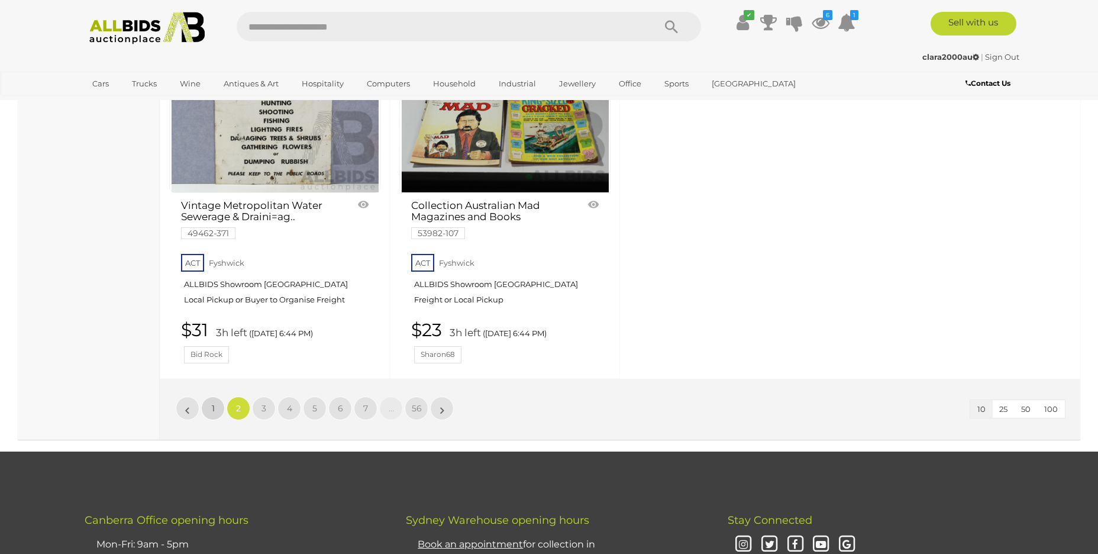
click at [214, 409] on span "1" at bounding box center [213, 408] width 3 height 11
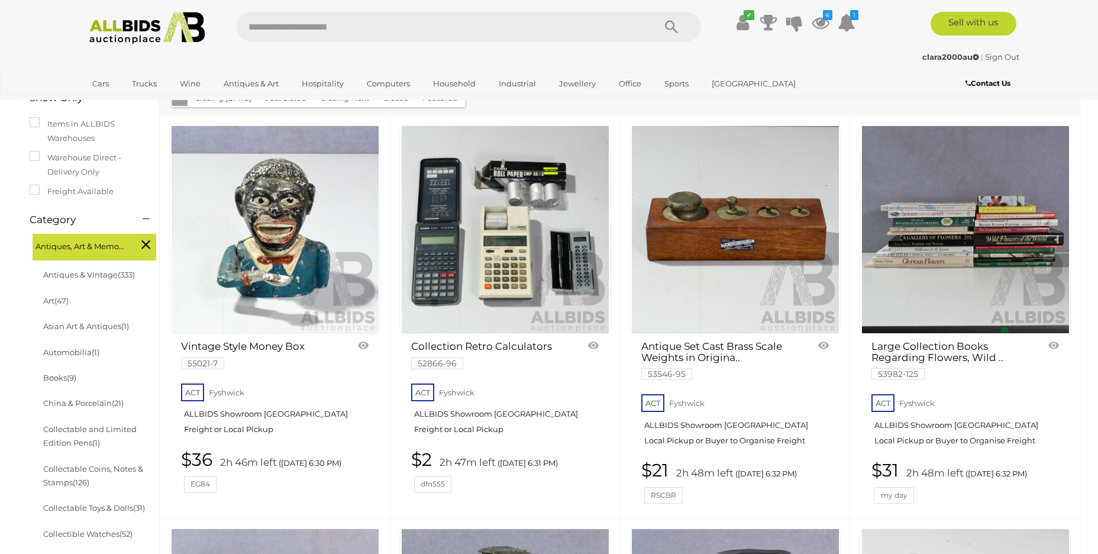
scroll to position [224, 0]
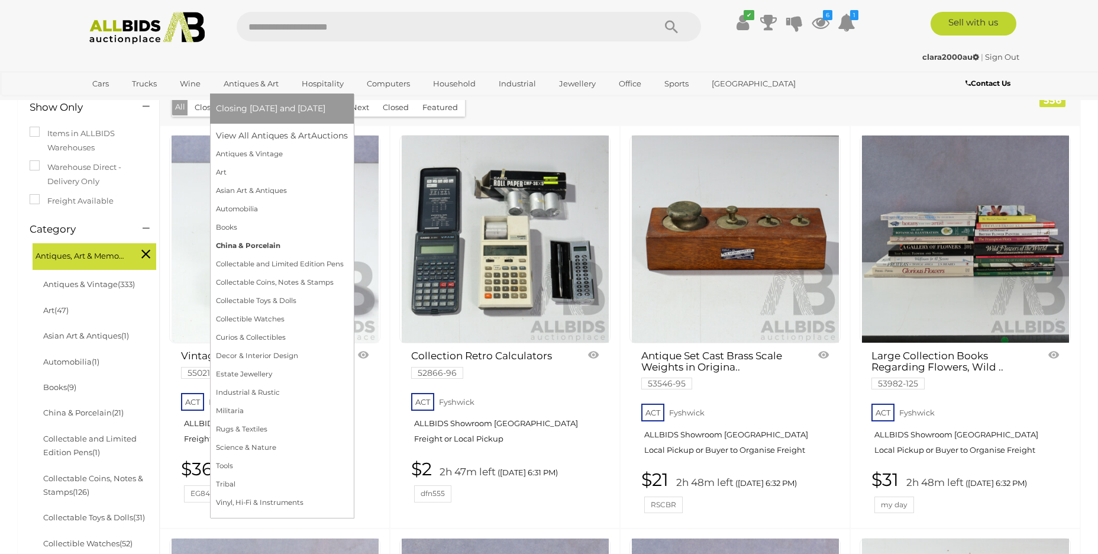
click at [237, 243] on link "China & Porcelain" at bounding box center [282, 246] width 132 height 18
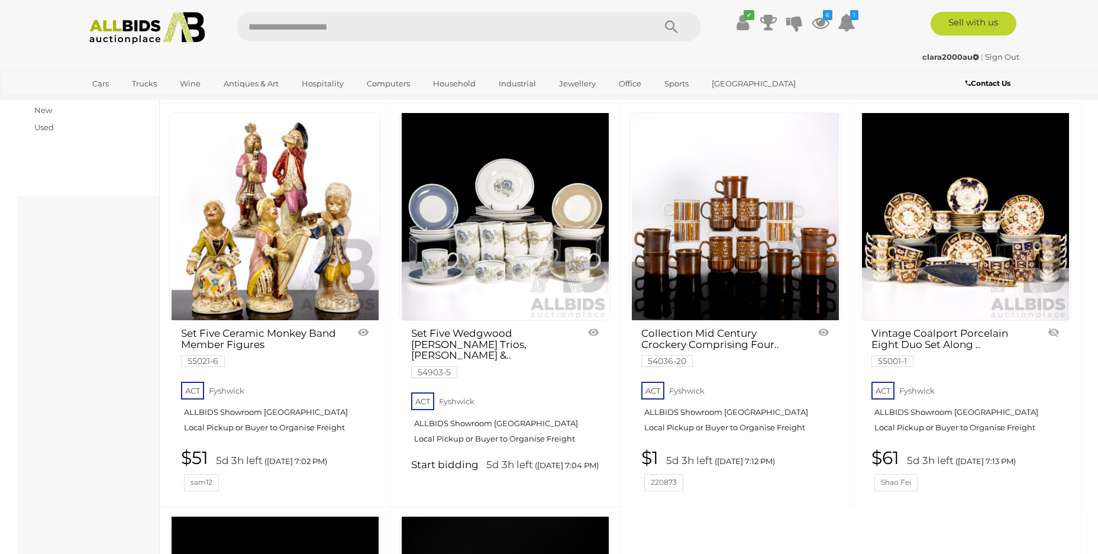
scroll to position [254, 0]
